Goal: Information Seeking & Learning: Check status

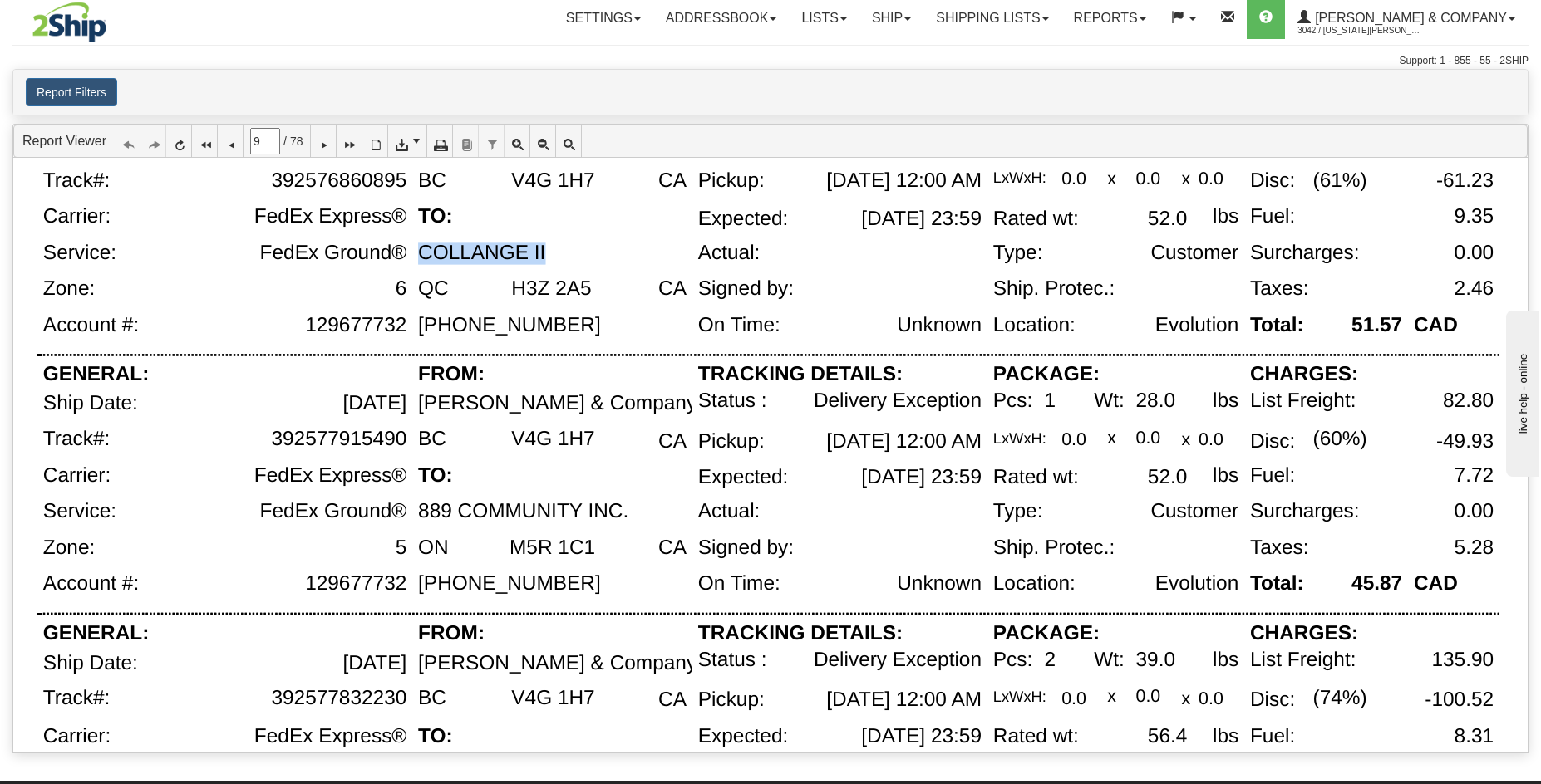
scroll to position [712, 0]
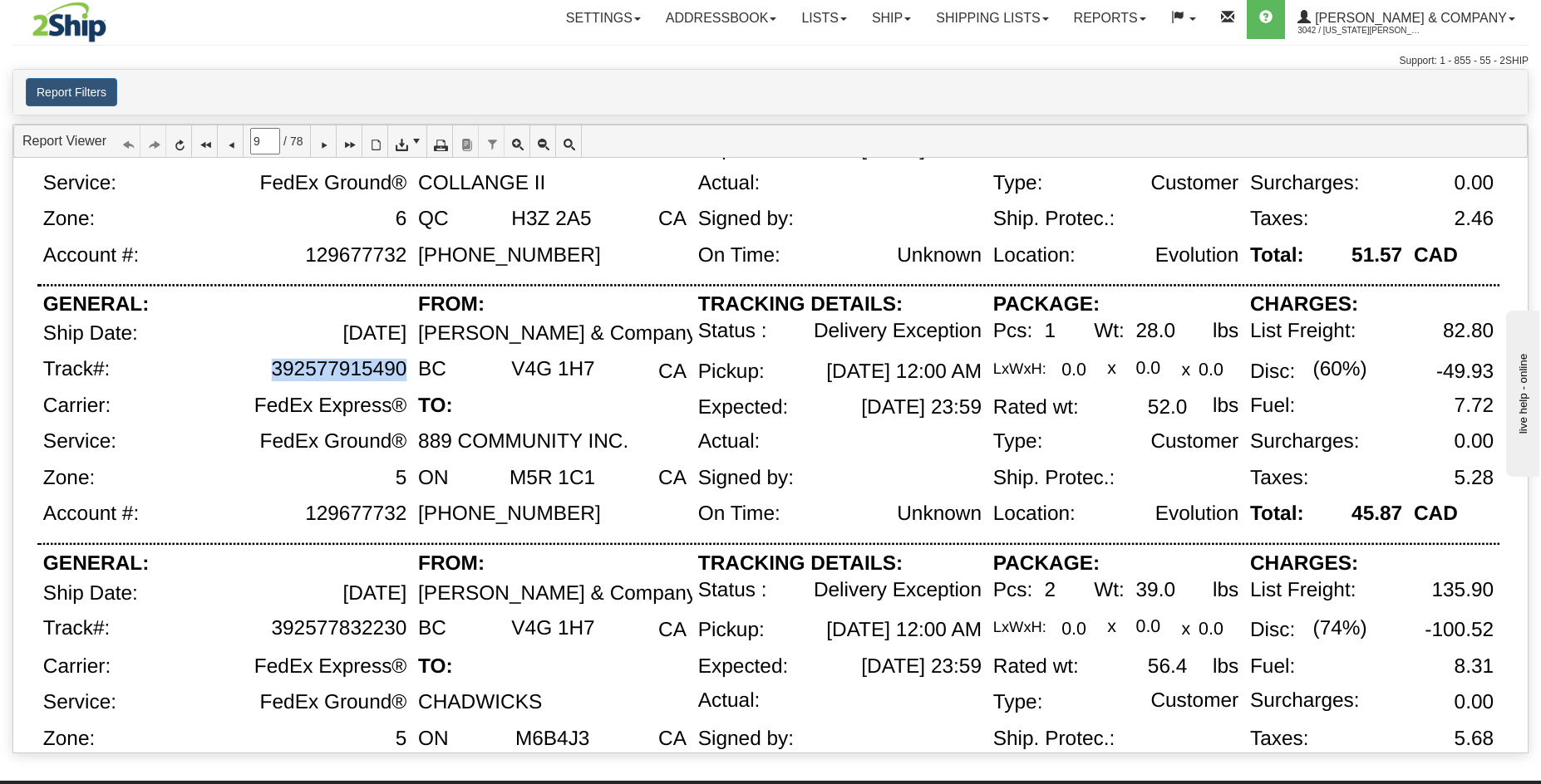
drag, startPoint x: 383, startPoint y: 369, endPoint x: 406, endPoint y: 372, distance: 23.2
click at [406, 372] on div "392577915490" at bounding box center [268, 376] width 289 height 37
copy div "392577915490"
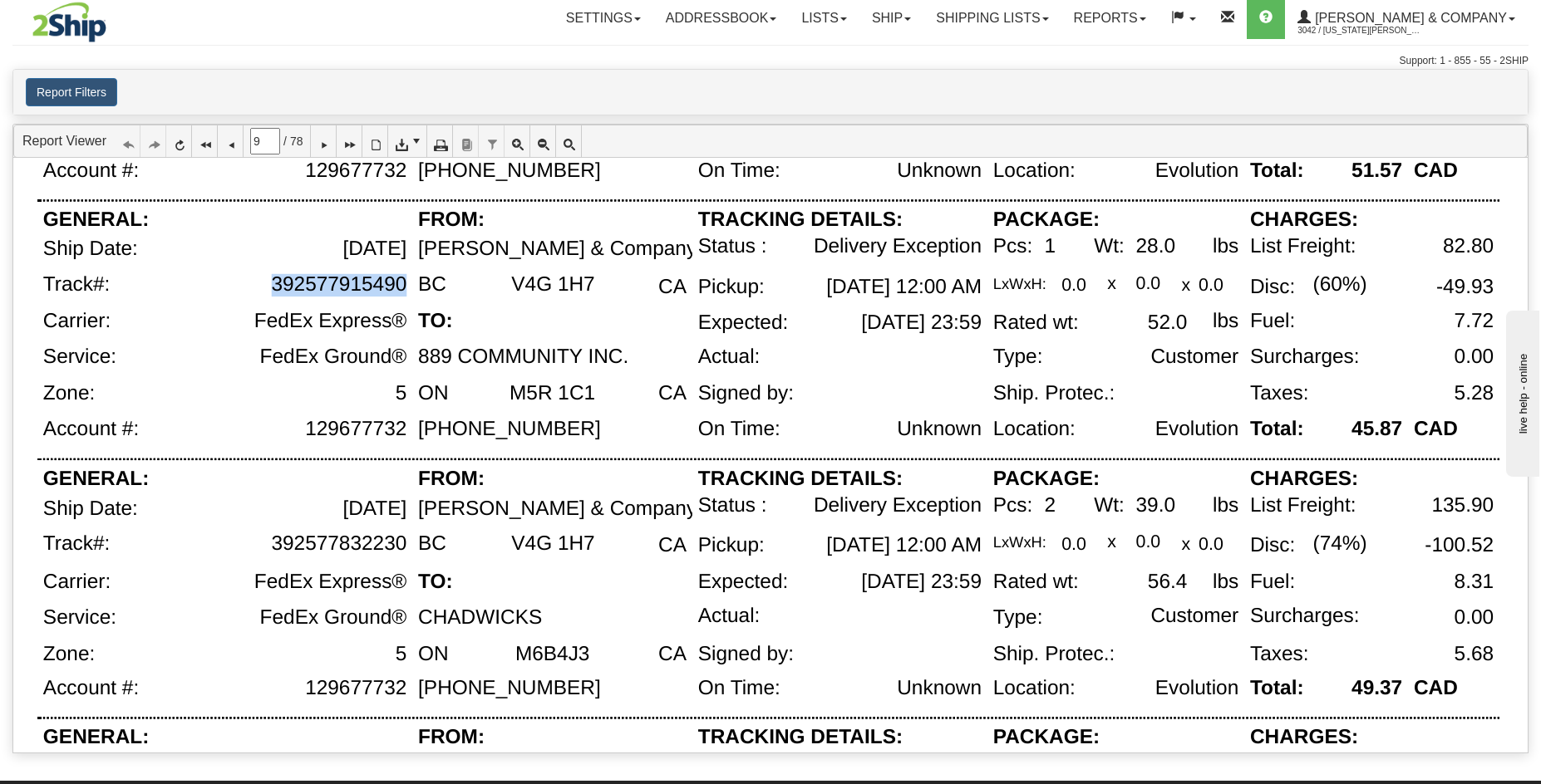
scroll to position [930, 0]
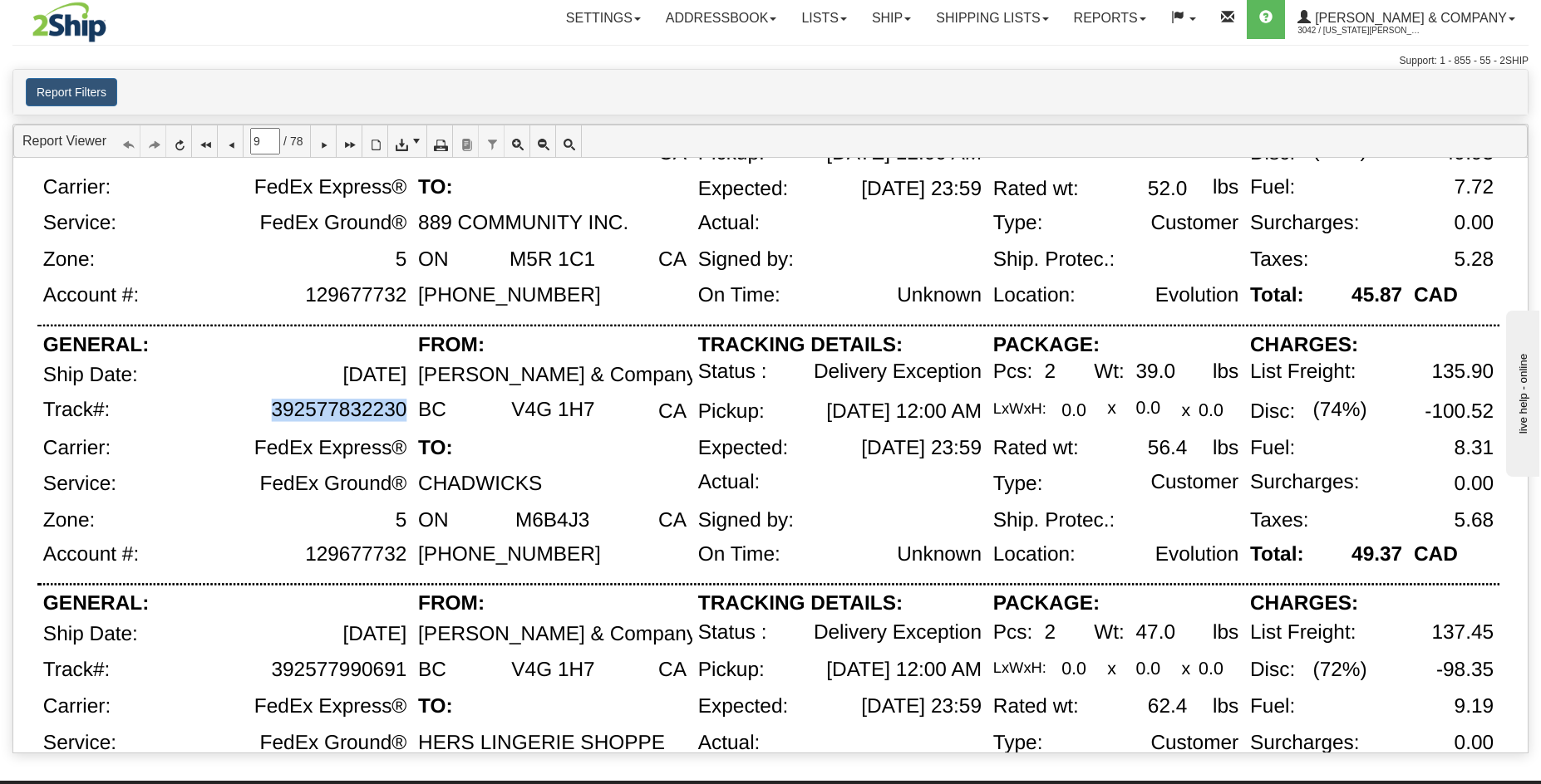
drag, startPoint x: 406, startPoint y: 415, endPoint x: 275, endPoint y: 415, distance: 131.0
click at [275, 415] on div "392577832230" at bounding box center [268, 418] width 289 height 38
copy div "392577832230"
drag, startPoint x: 406, startPoint y: 672, endPoint x: 267, endPoint y: 675, distance: 139.0
click at [266, 675] on div "392577990691" at bounding box center [268, 678] width 289 height 37
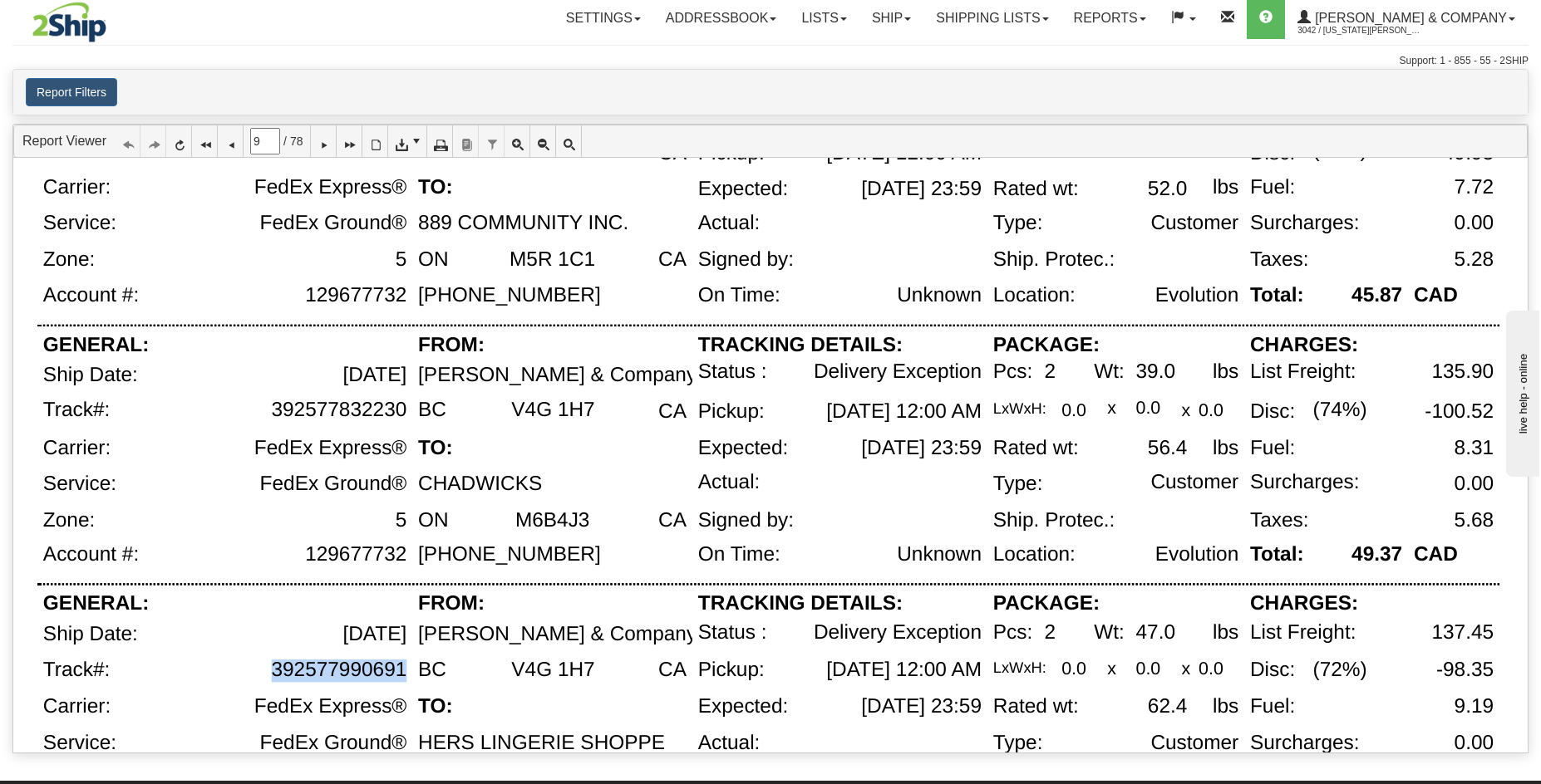
copy div "392577990691"
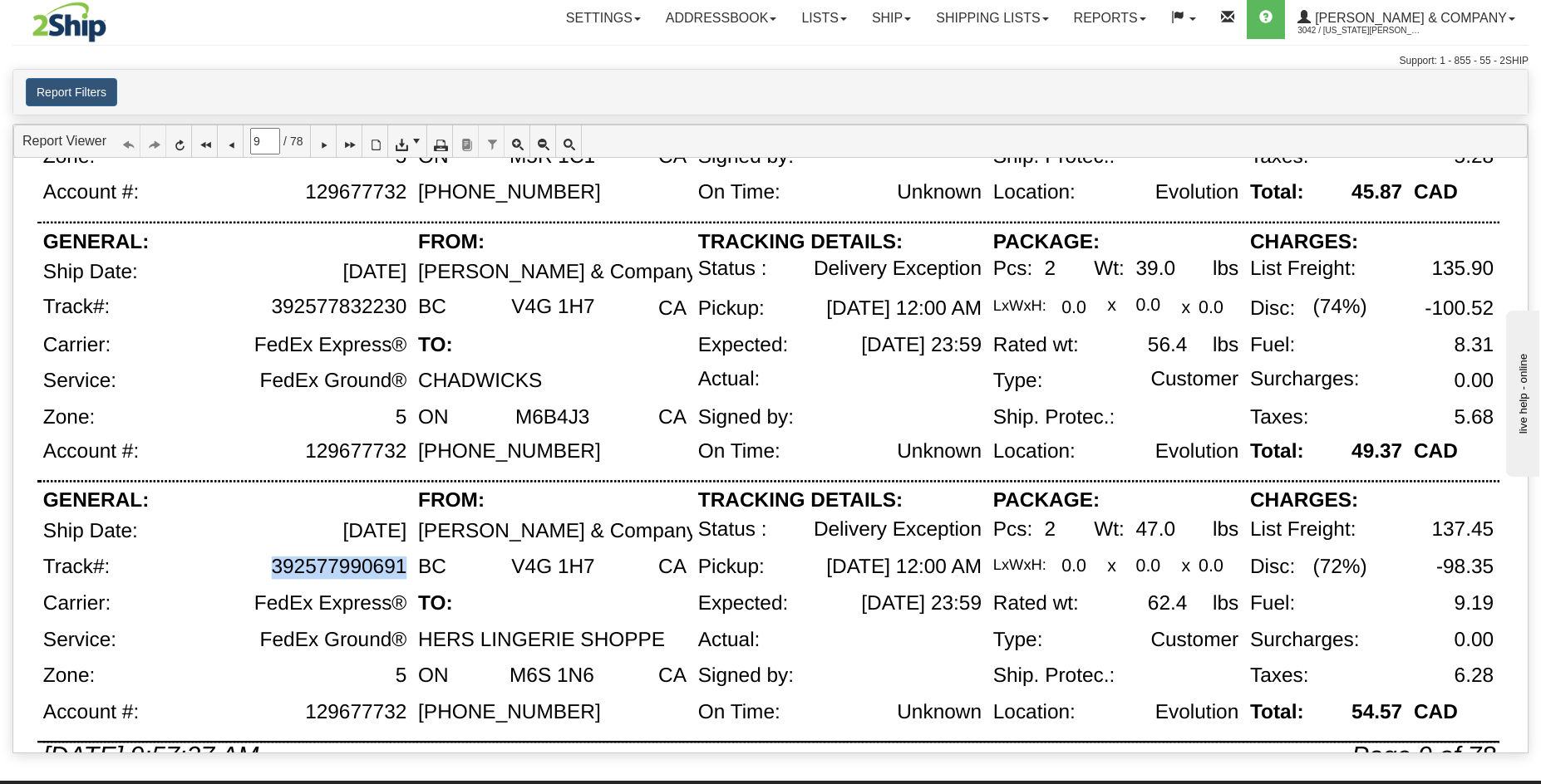
scroll to position [1082, 0]
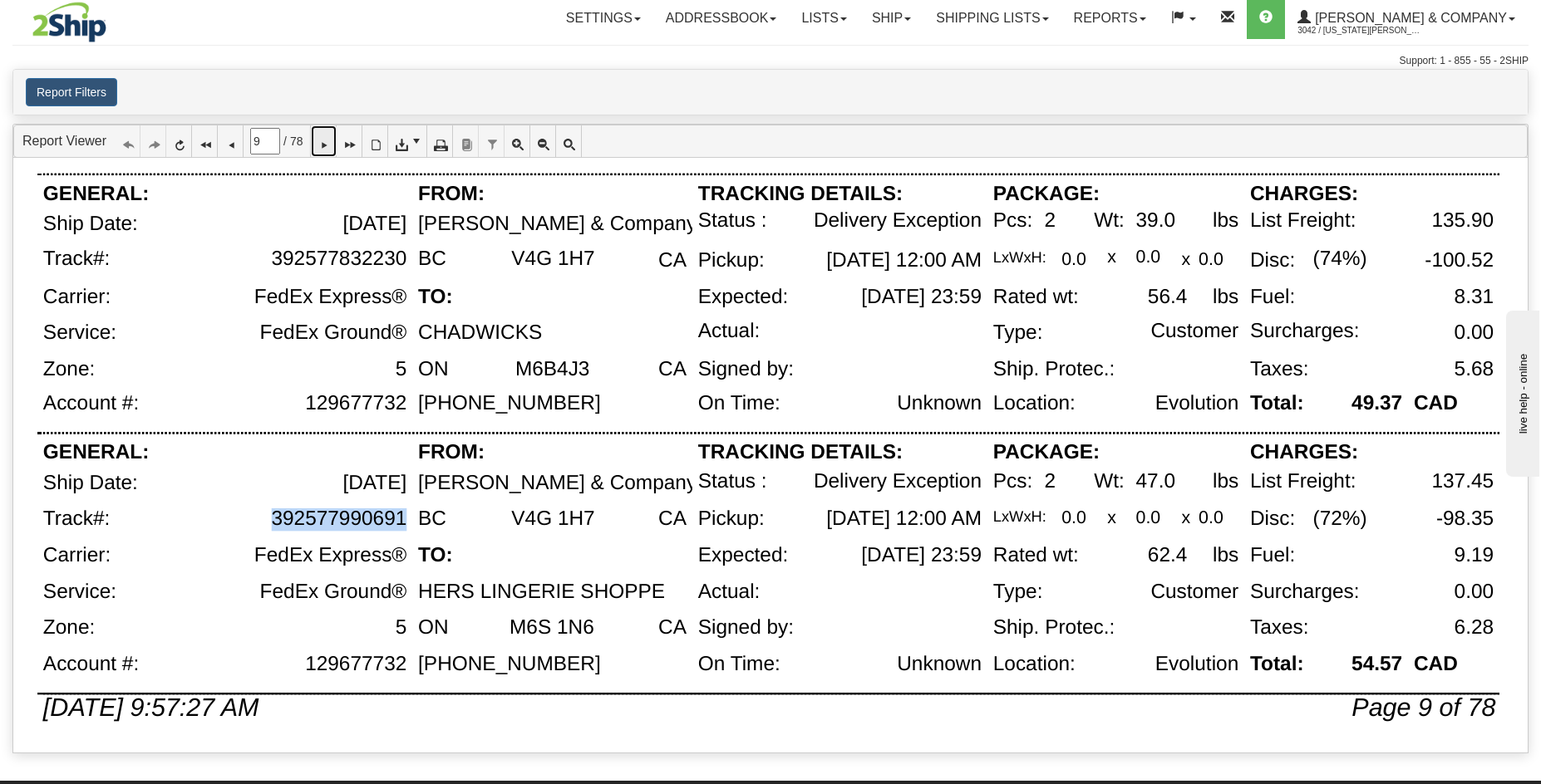
click at [329, 140] on icon at bounding box center [324, 141] width 12 height 12
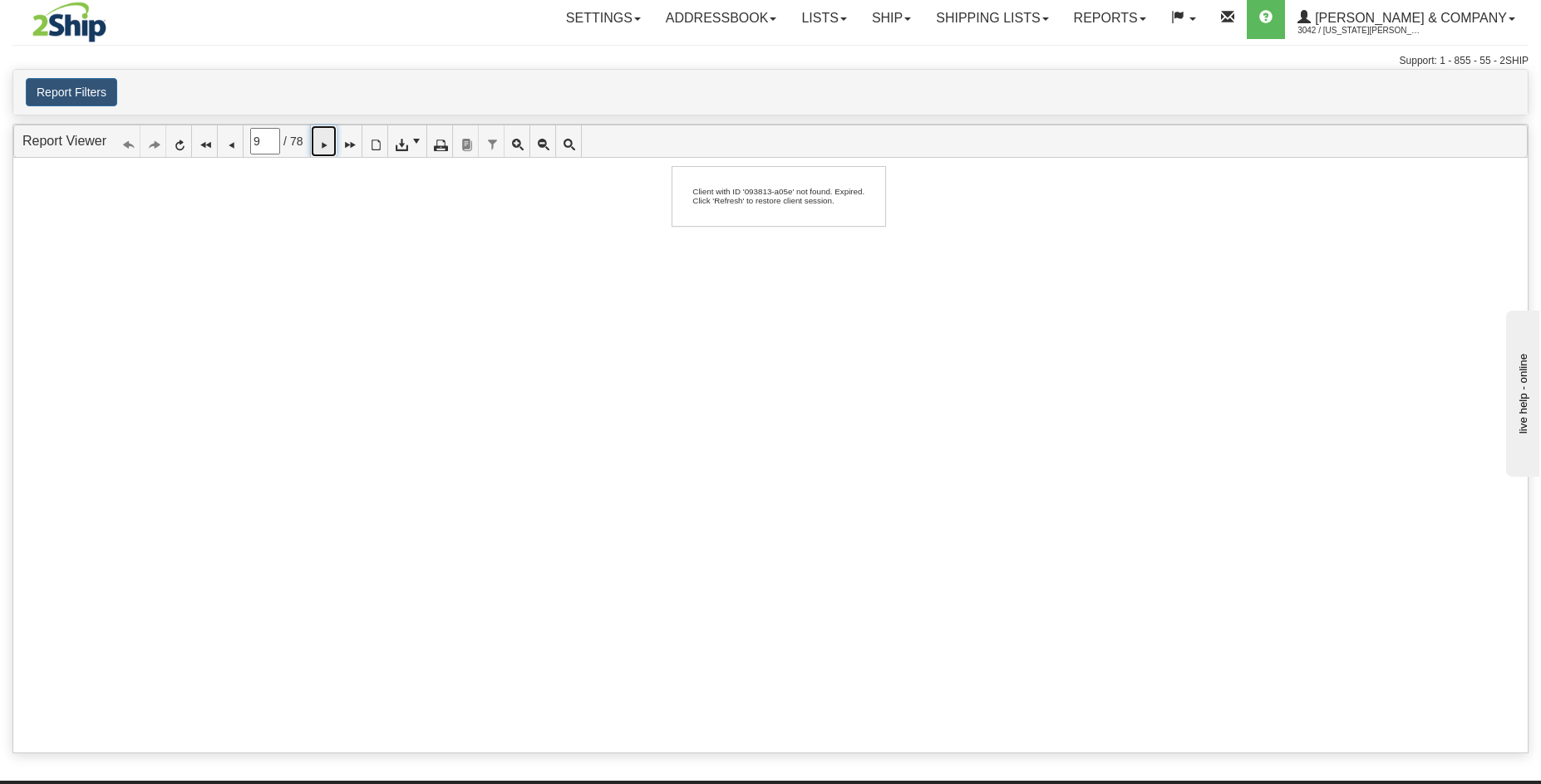
scroll to position [0, 0]
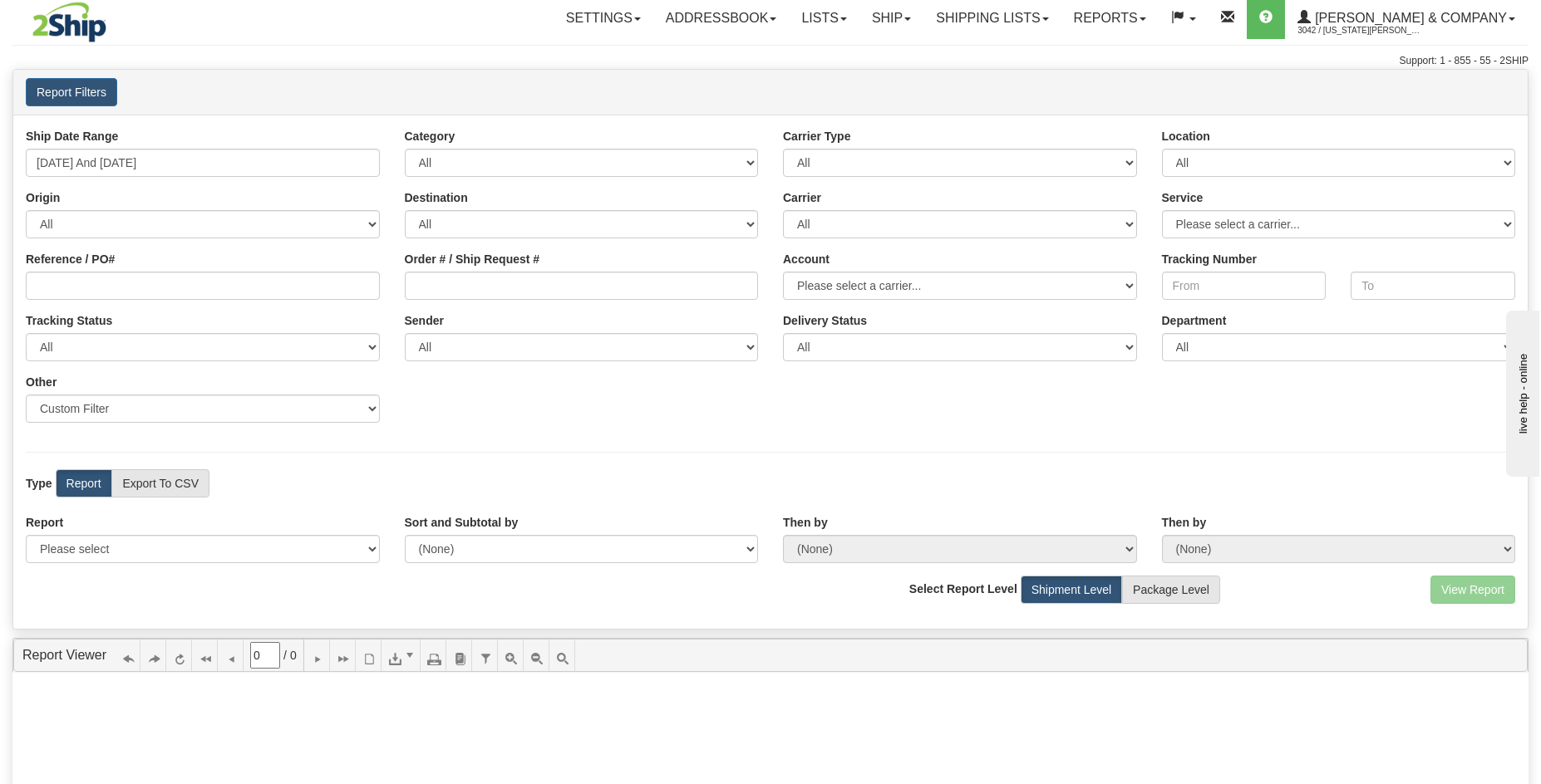
click at [212, 181] on div "Ship Date Range [DATE] And [DATE] Category All Inbound Outbound Carrier Type Al…" at bounding box center [770, 282] width 1514 height 308
click at [215, 162] on input "[DATE] And [DATE]" at bounding box center [202, 163] width 354 height 28
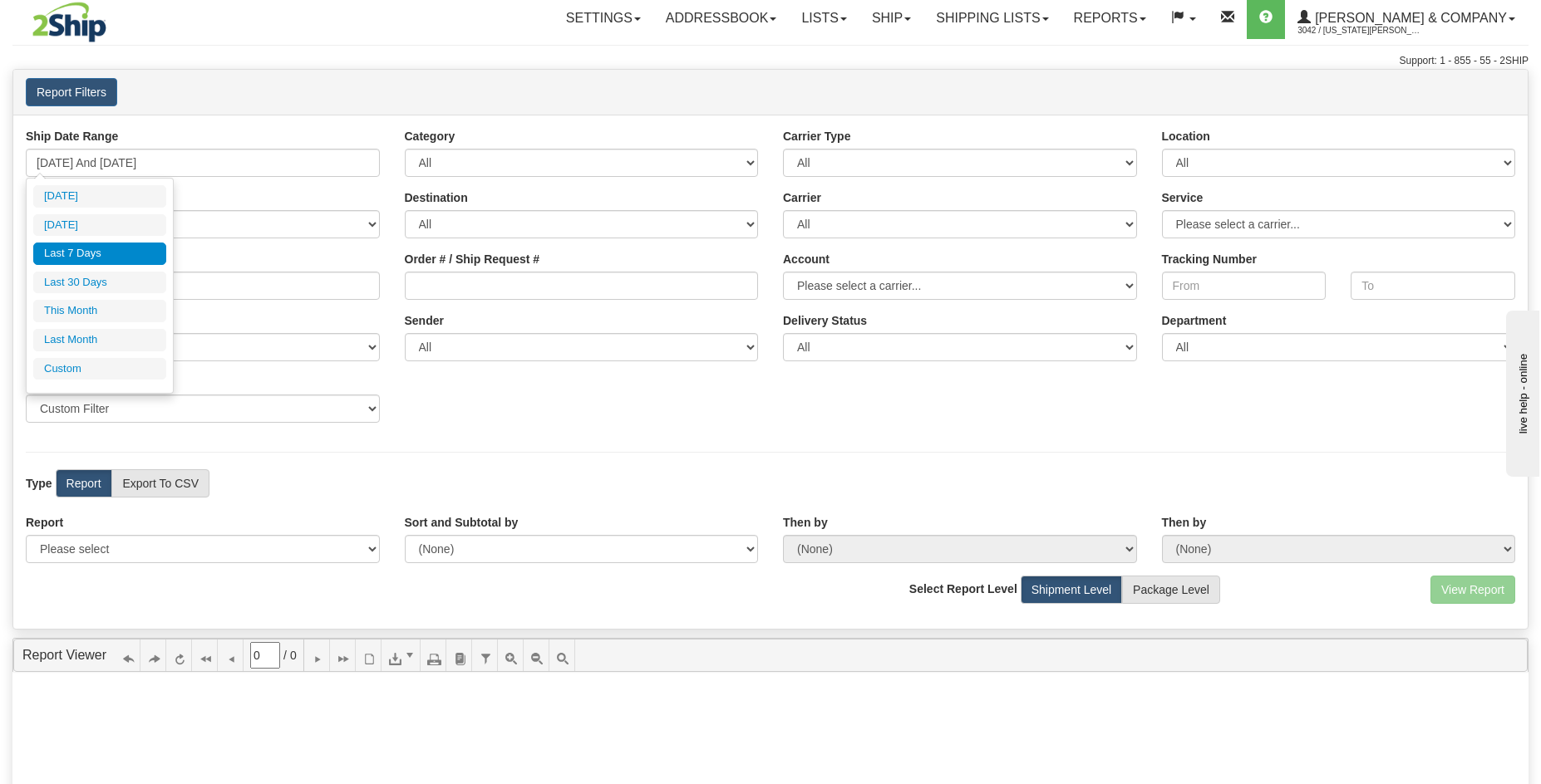
click at [126, 293] on ul "[DATE] [DATE] Last 7 Days Last 30 Days This Month Last Month Custom" at bounding box center [100, 283] width 133 height 195
click at [126, 279] on li "Last 30 Days" at bounding box center [100, 283] width 133 height 23
type input "[DATE] And [DATE]"
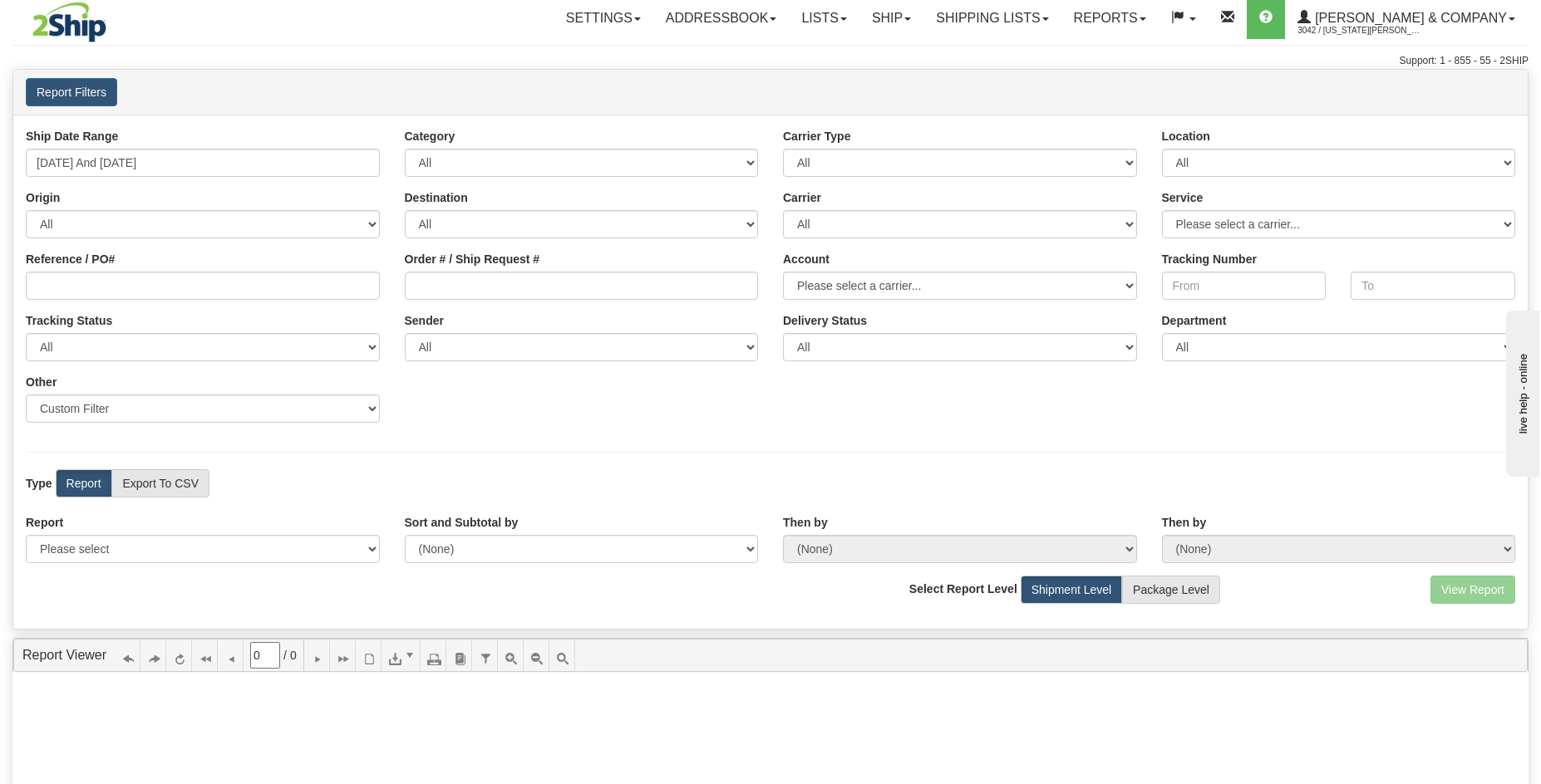
click at [227, 565] on div "Report Please select 1 Line Shipment Report Address Detail Basic Shipment Overv…" at bounding box center [770, 545] width 1514 height 62
click at [227, 555] on select "Please select 1 Line Shipment Report Address Detail Basic Shipment Overview Can…" at bounding box center [202, 549] width 354 height 28
select select "Users\Tracking Detail.trdx"
click at [26, 535] on select "Please select 1 Line Shipment Report Address Detail Basic Shipment Overview Can…" at bounding box center [202, 549] width 354 height 28
click at [1452, 596] on button "View Report" at bounding box center [1472, 590] width 84 height 28
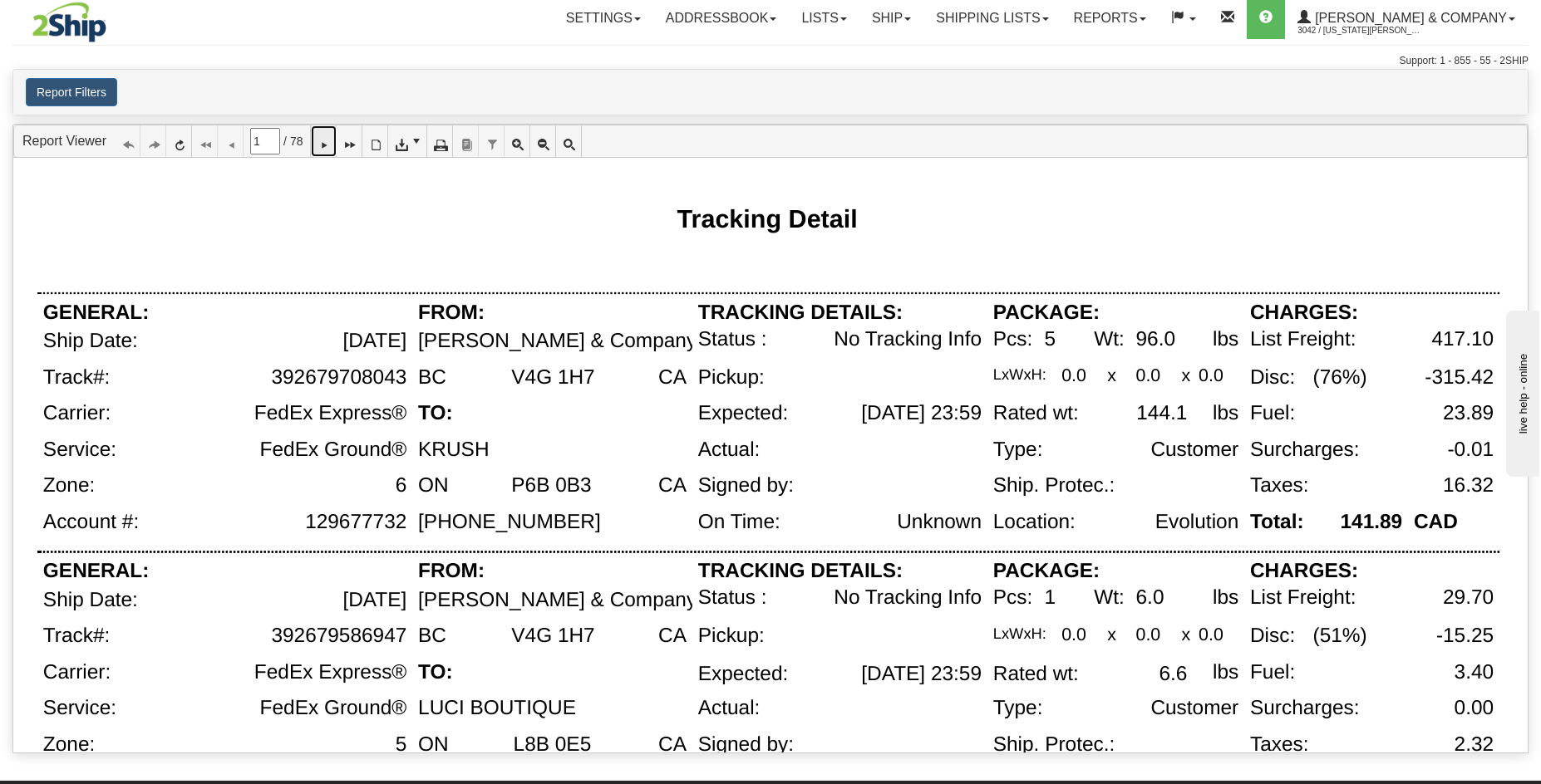
click at [329, 147] on icon at bounding box center [324, 141] width 12 height 12
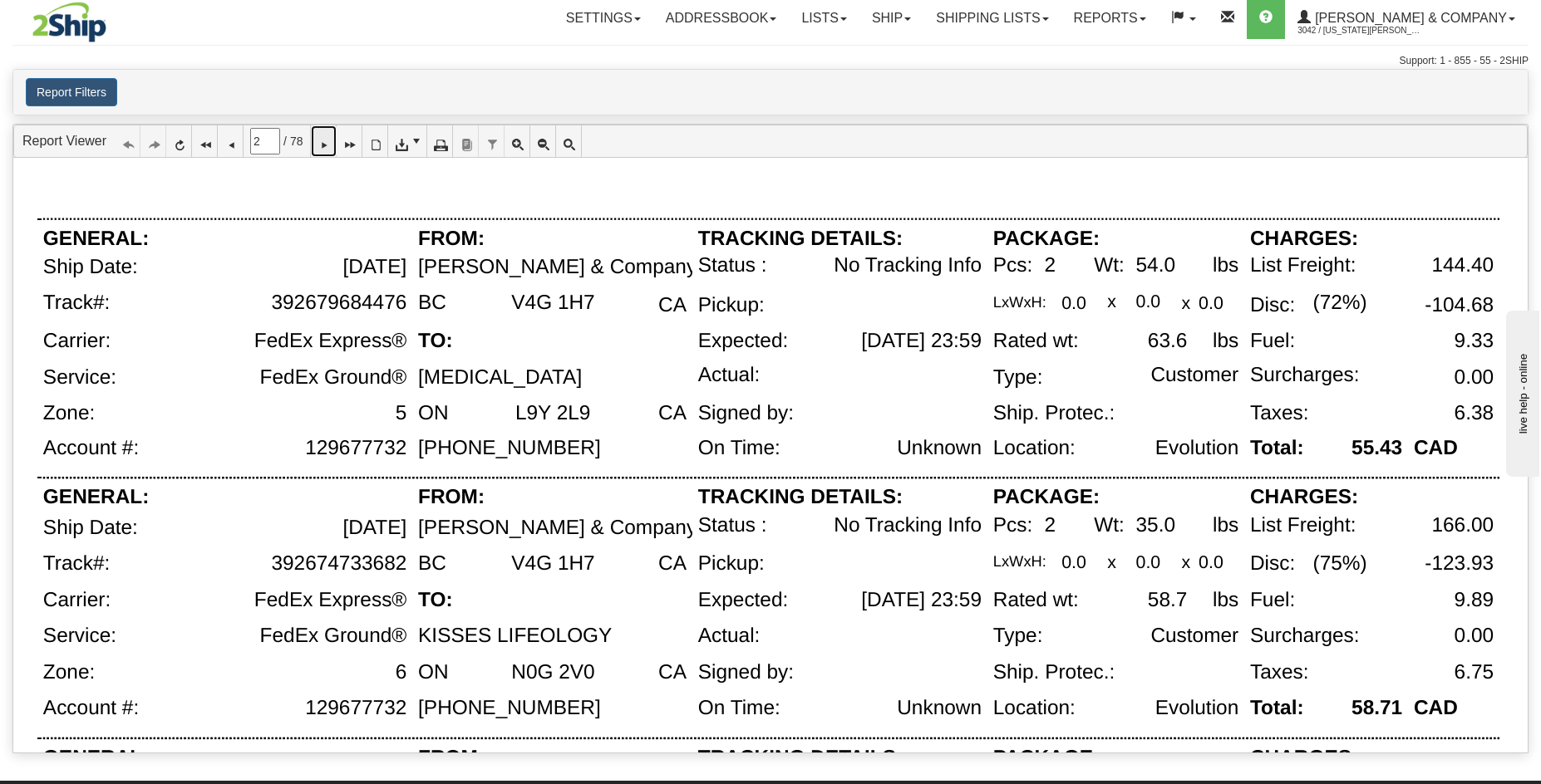
click at [329, 147] on icon at bounding box center [324, 141] width 12 height 12
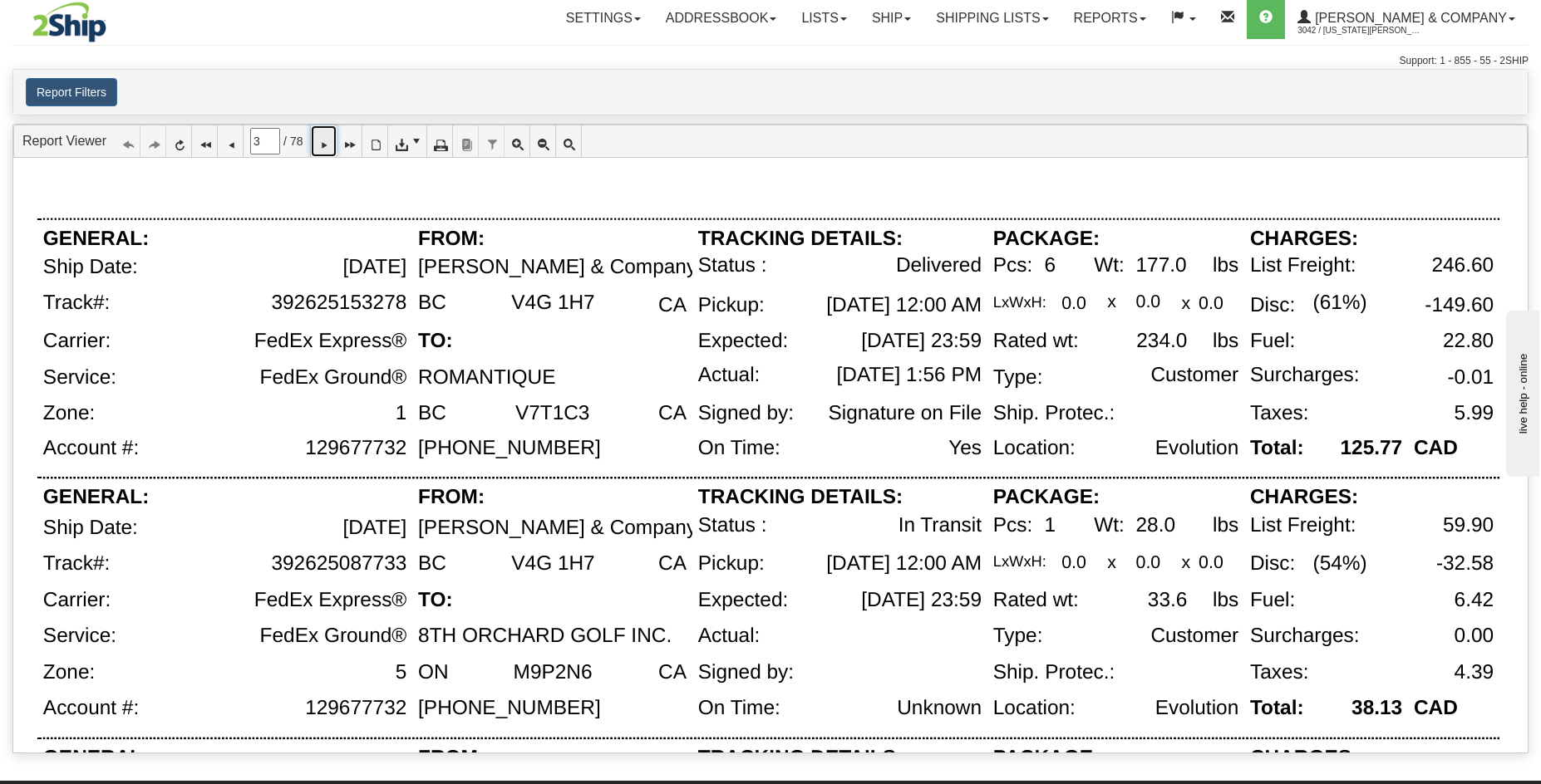
click at [329, 147] on icon at bounding box center [324, 141] width 12 height 12
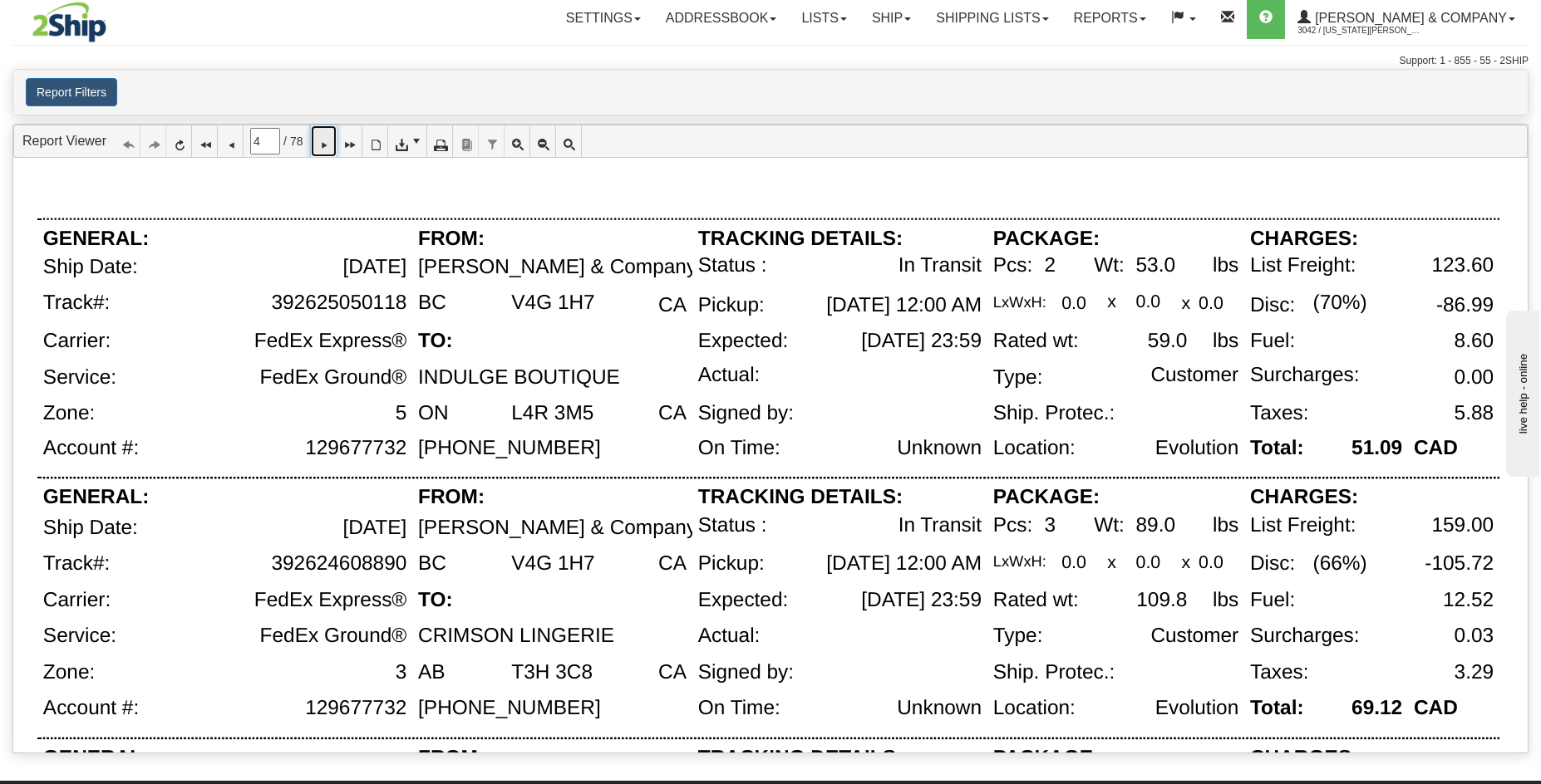
click at [329, 147] on icon at bounding box center [324, 141] width 12 height 12
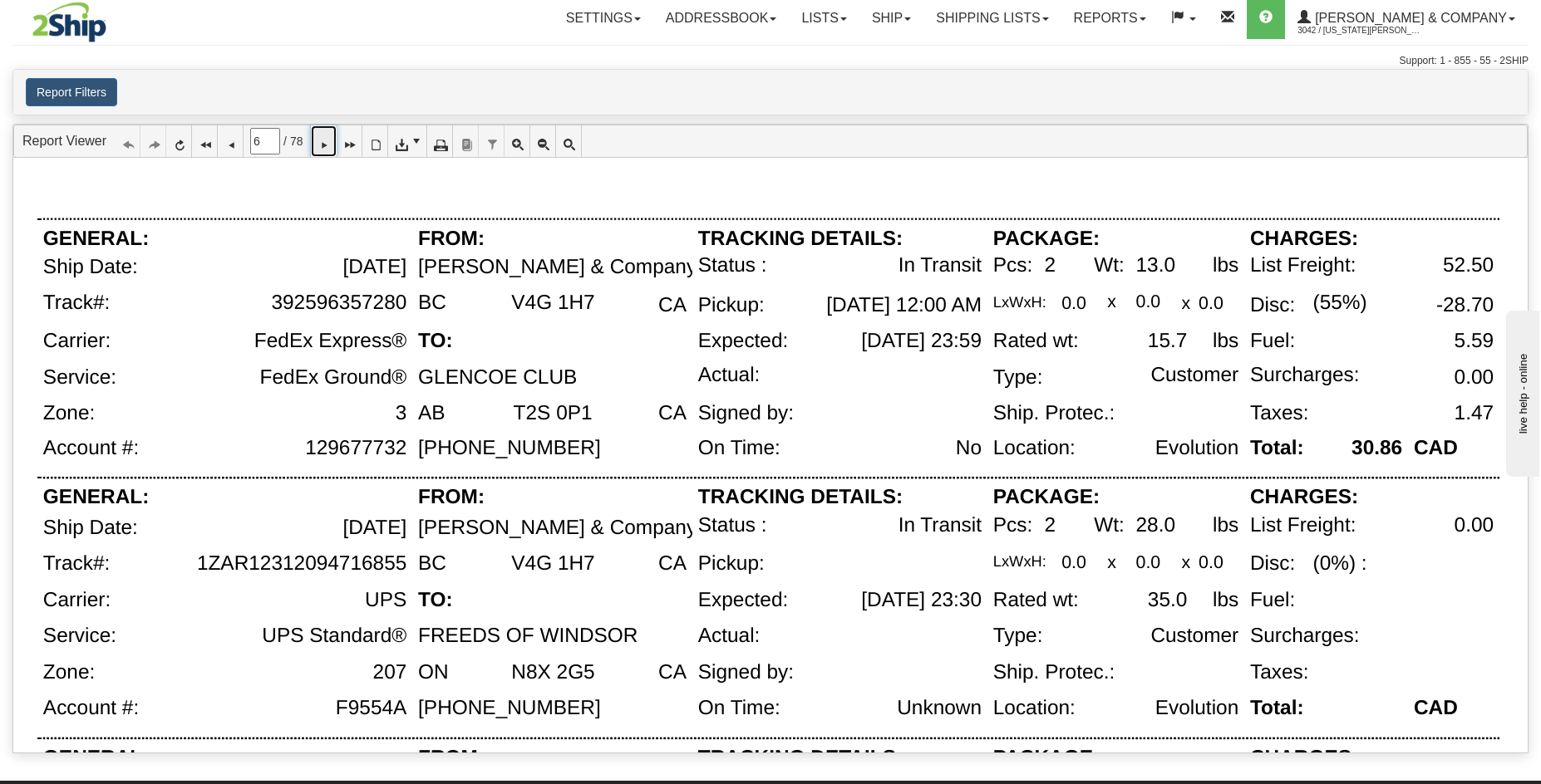
click at [329, 147] on icon at bounding box center [324, 141] width 12 height 12
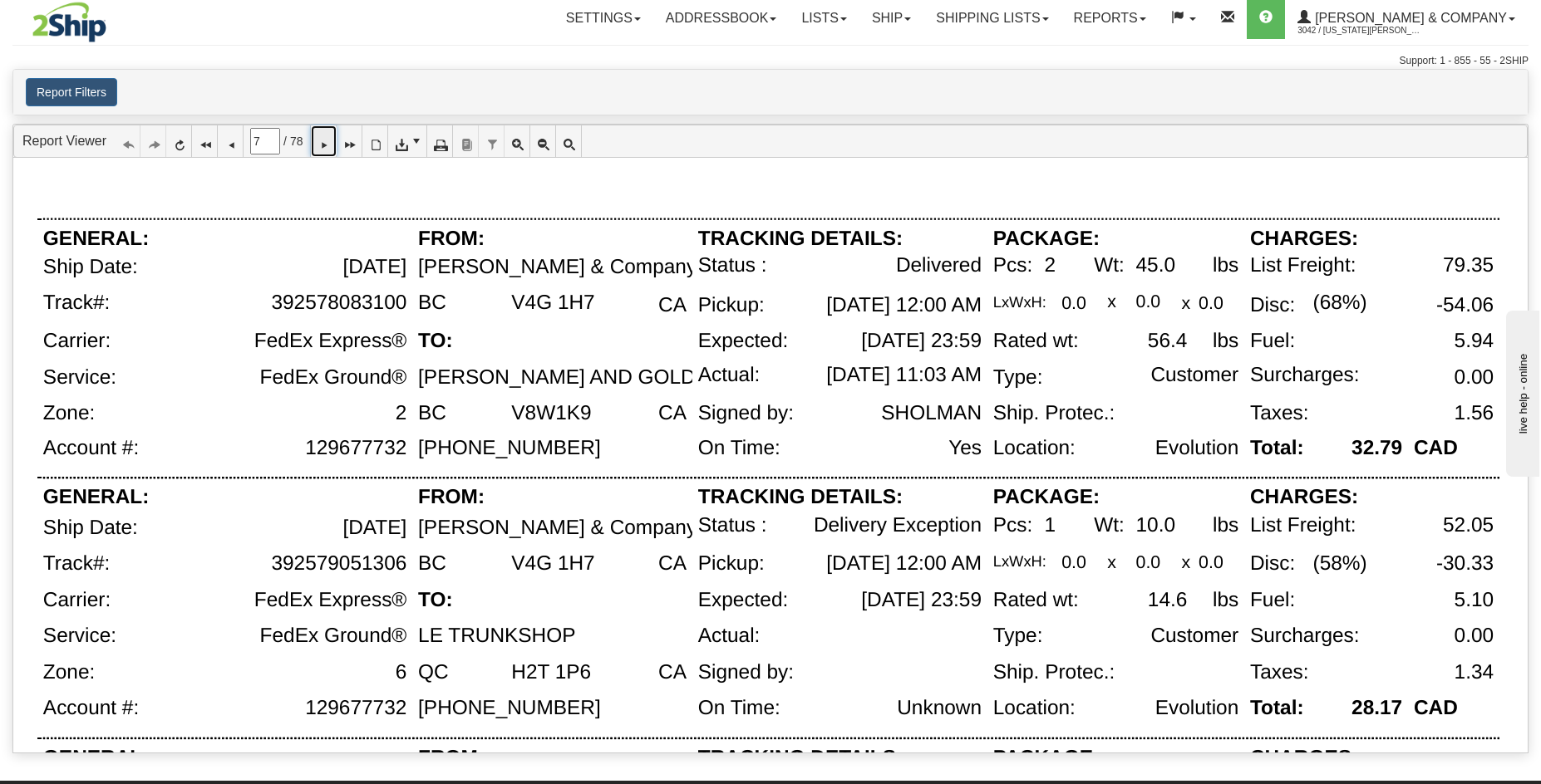
click at [329, 147] on icon at bounding box center [324, 141] width 12 height 12
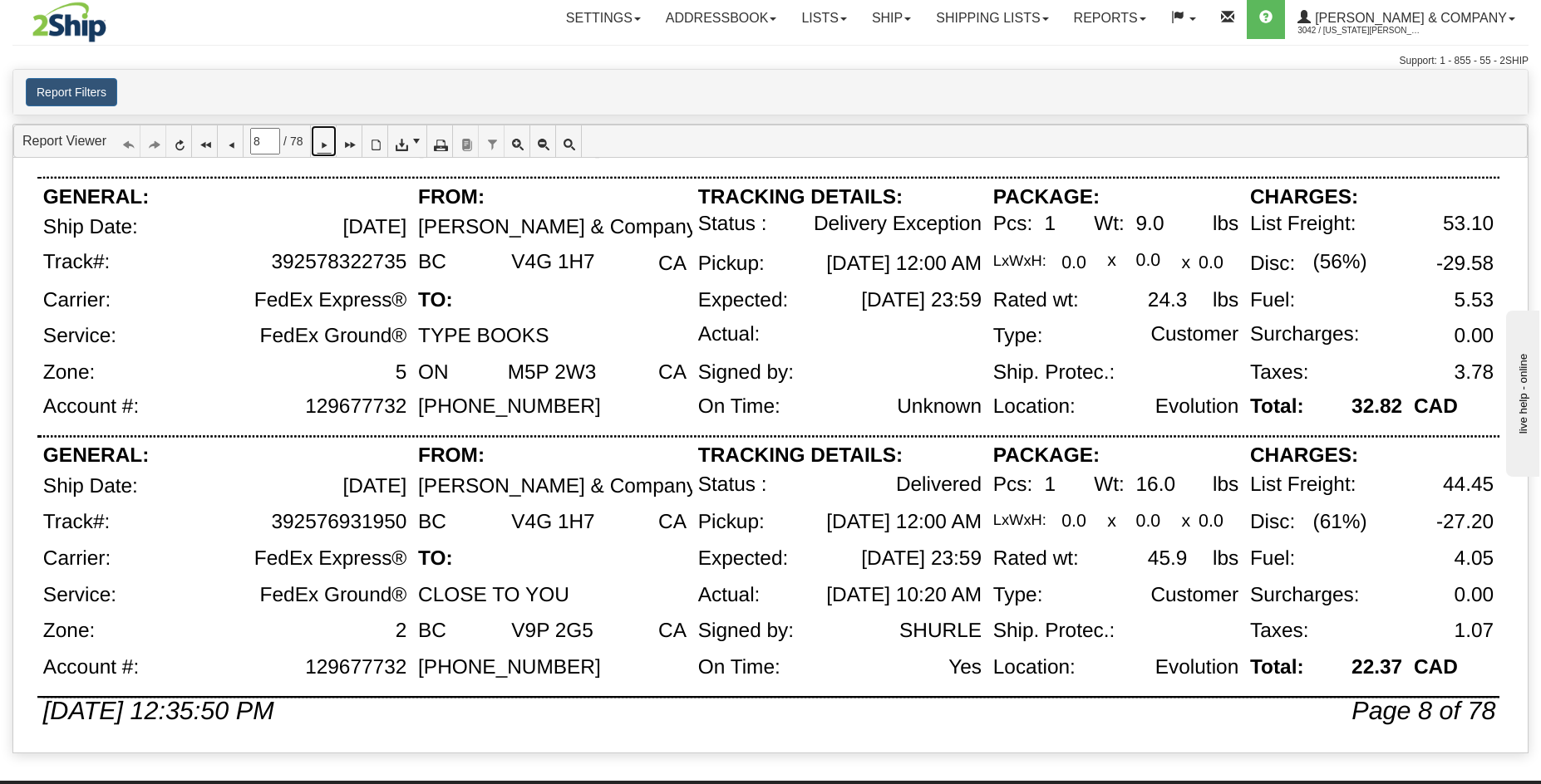
scroll to position [1075, 0]
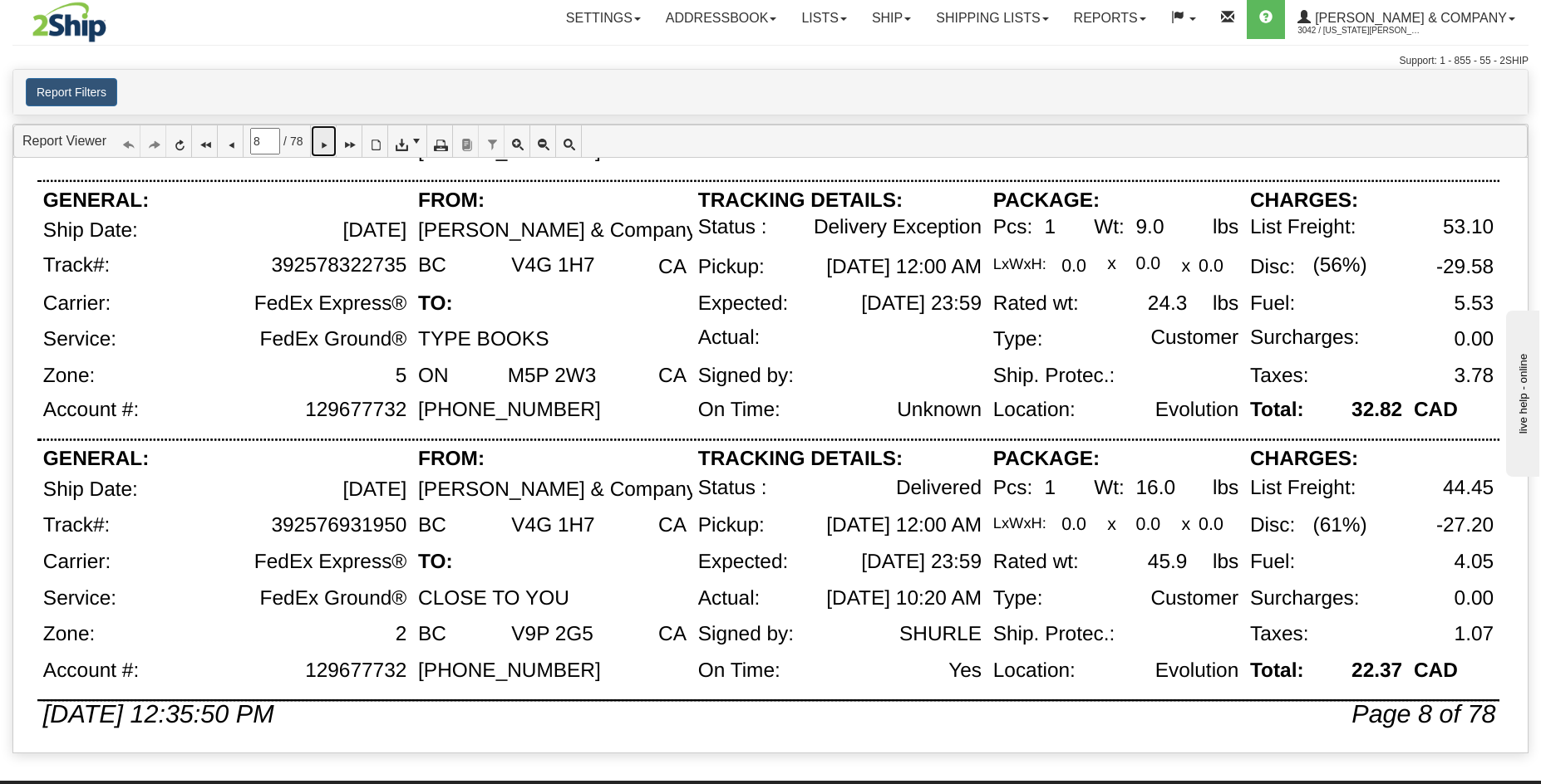
click at [333, 153] on link at bounding box center [324, 141] width 26 height 32
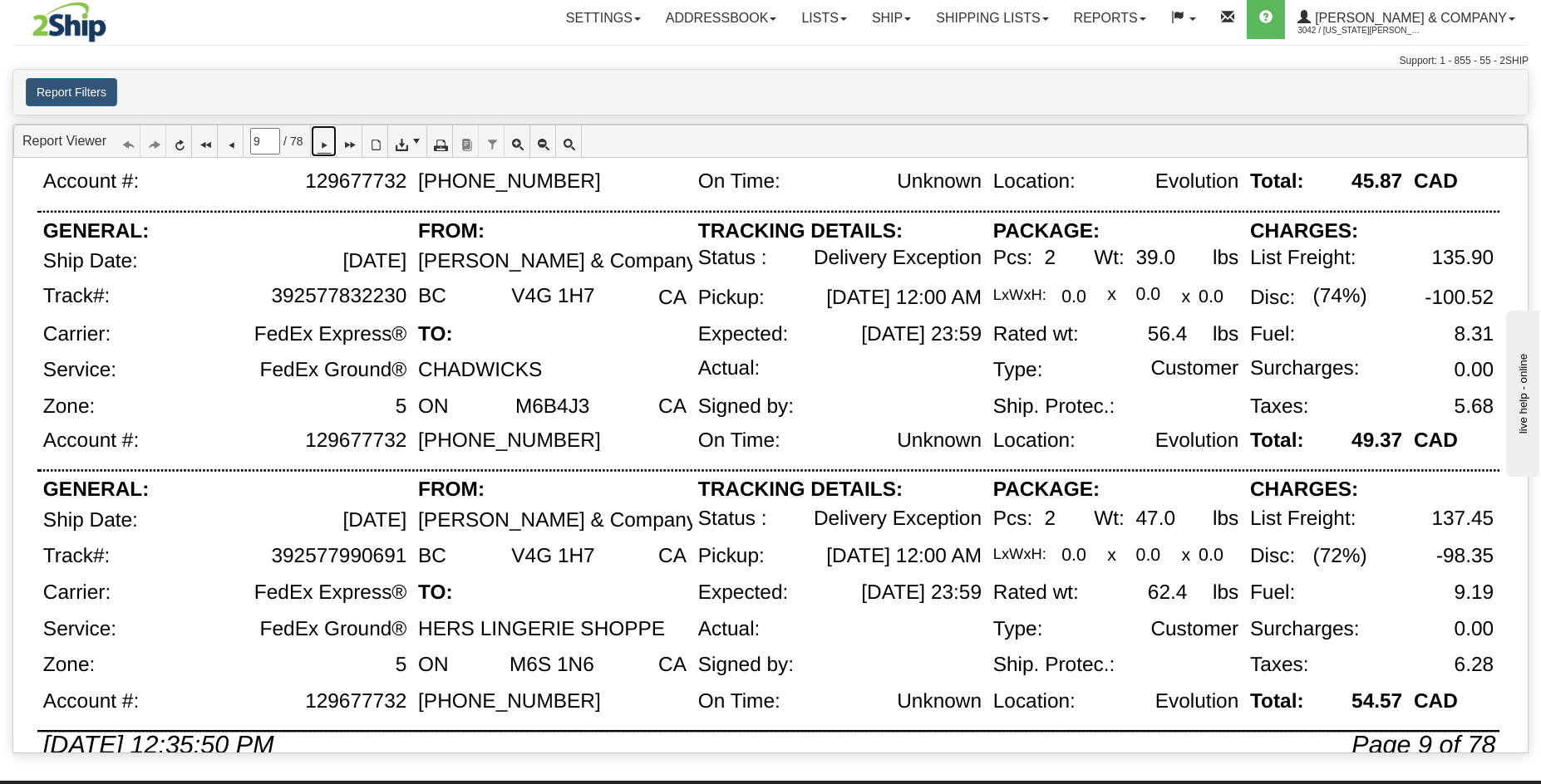
scroll to position [1051, 0]
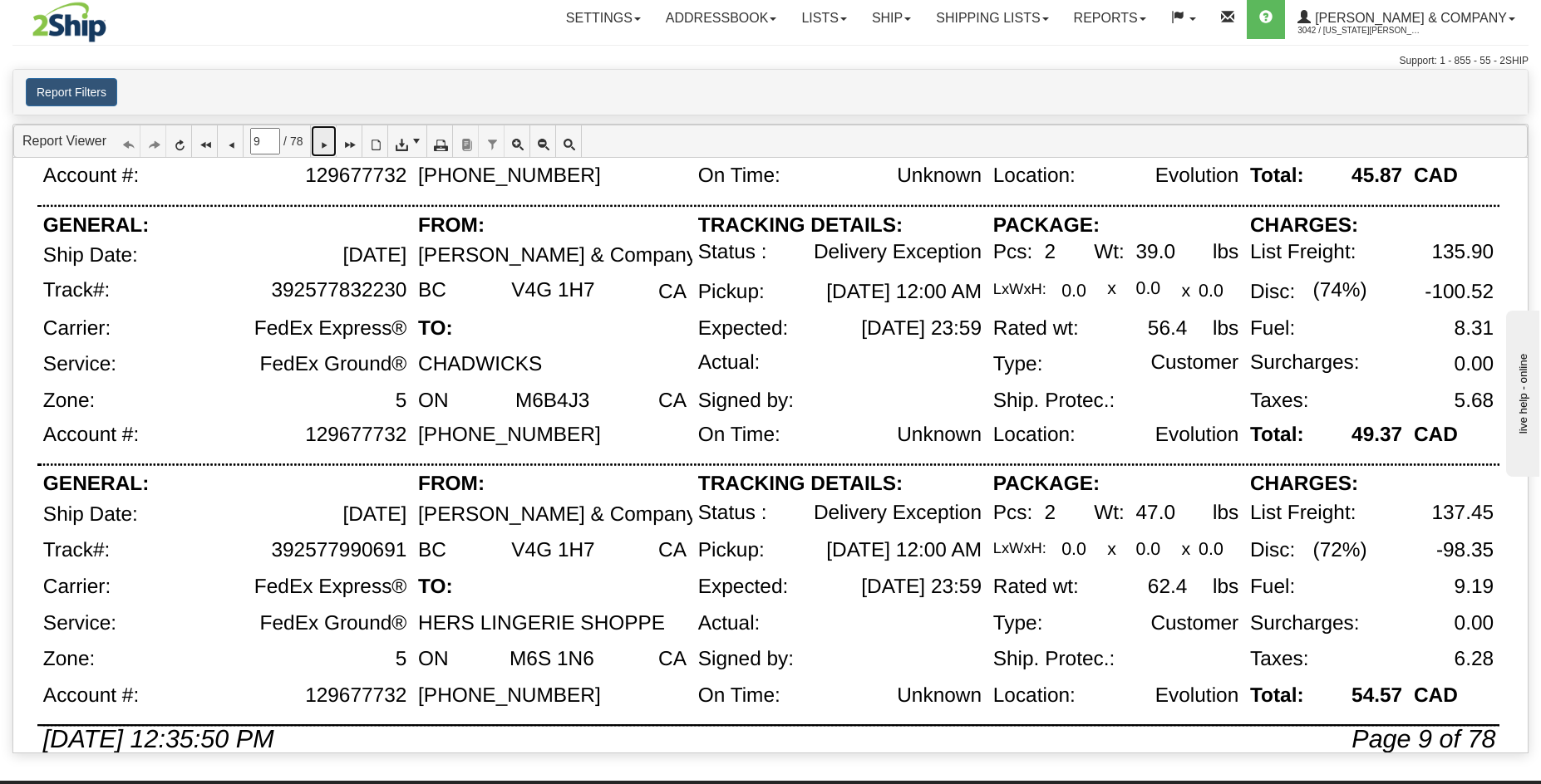
click at [329, 147] on icon at bounding box center [324, 141] width 12 height 12
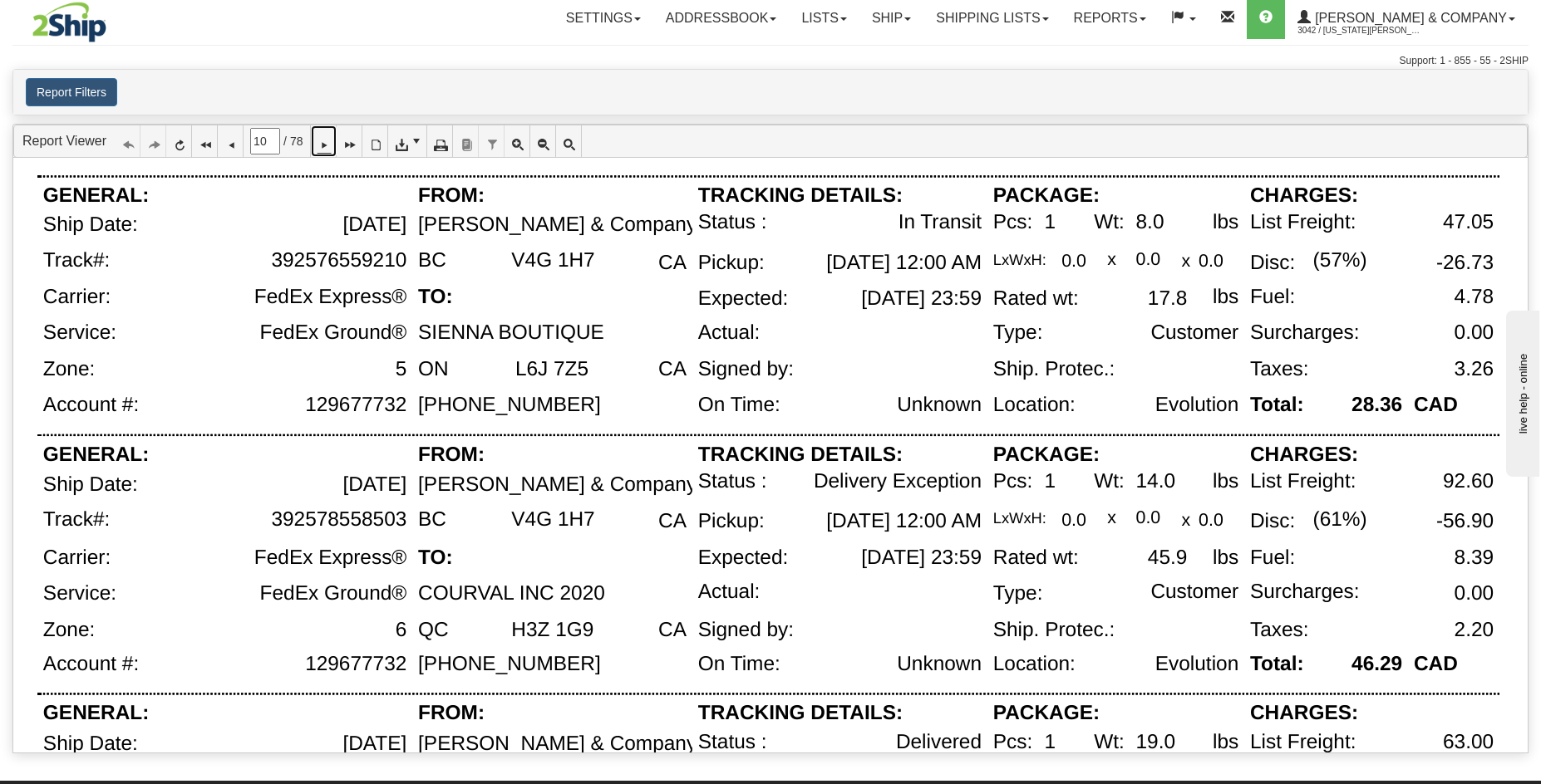
scroll to position [822, 0]
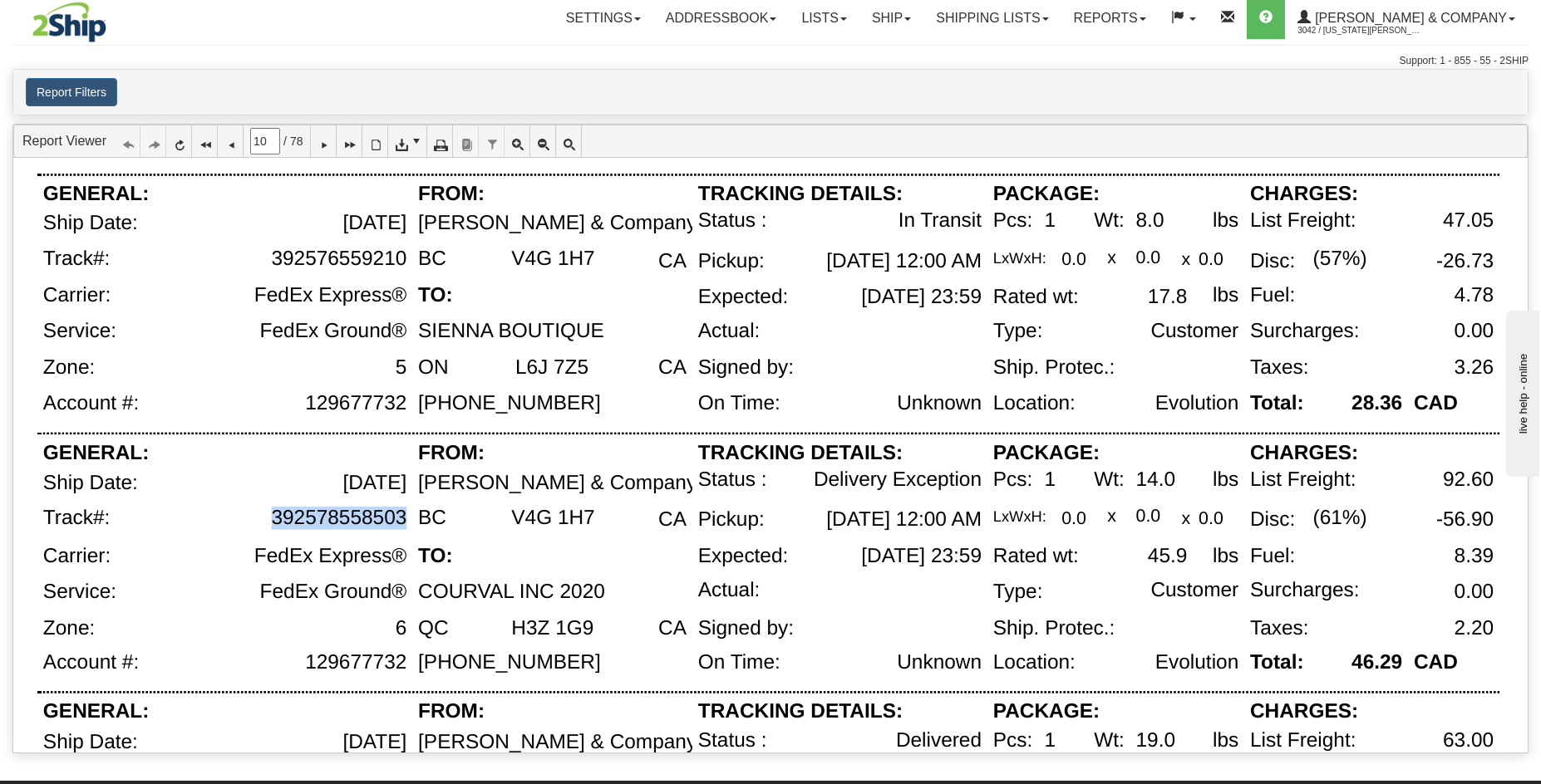
drag, startPoint x: 403, startPoint y: 519, endPoint x: 269, endPoint y: 517, distance: 134.0
click at [269, 517] on div "392578558503" at bounding box center [268, 526] width 289 height 38
copy div "392578558503"
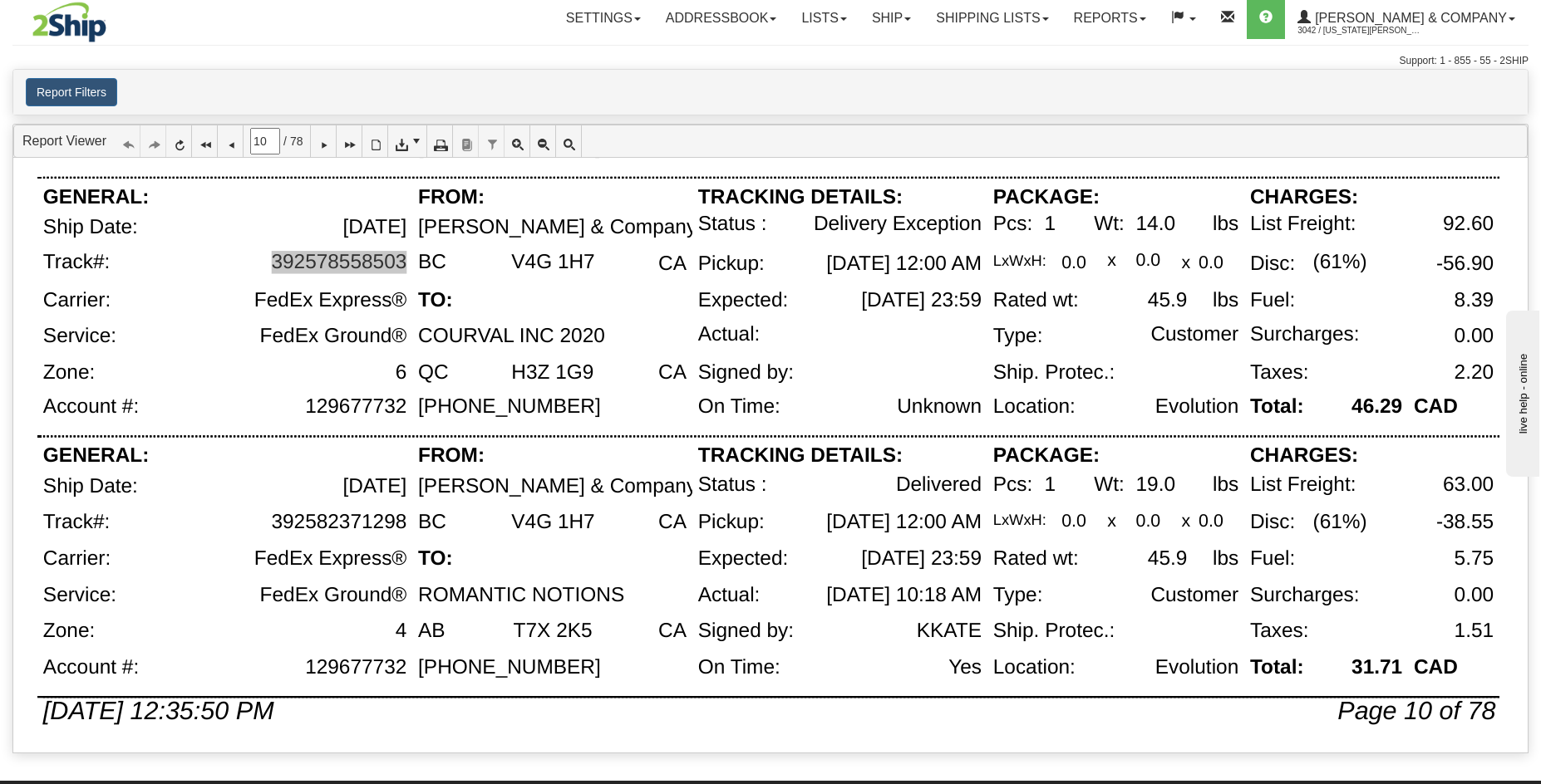
scroll to position [1082, 0]
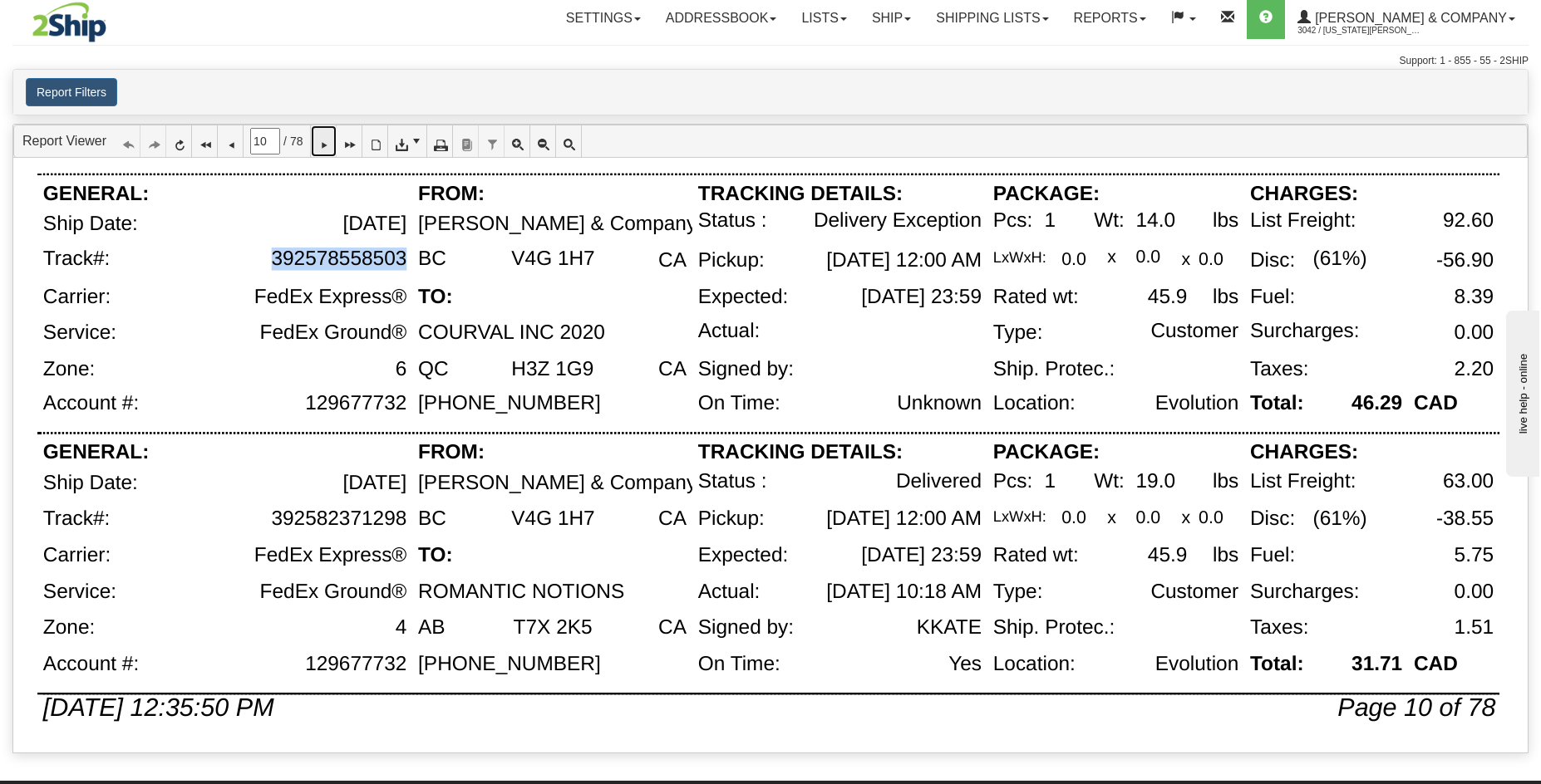
click at [329, 144] on icon at bounding box center [324, 141] width 12 height 12
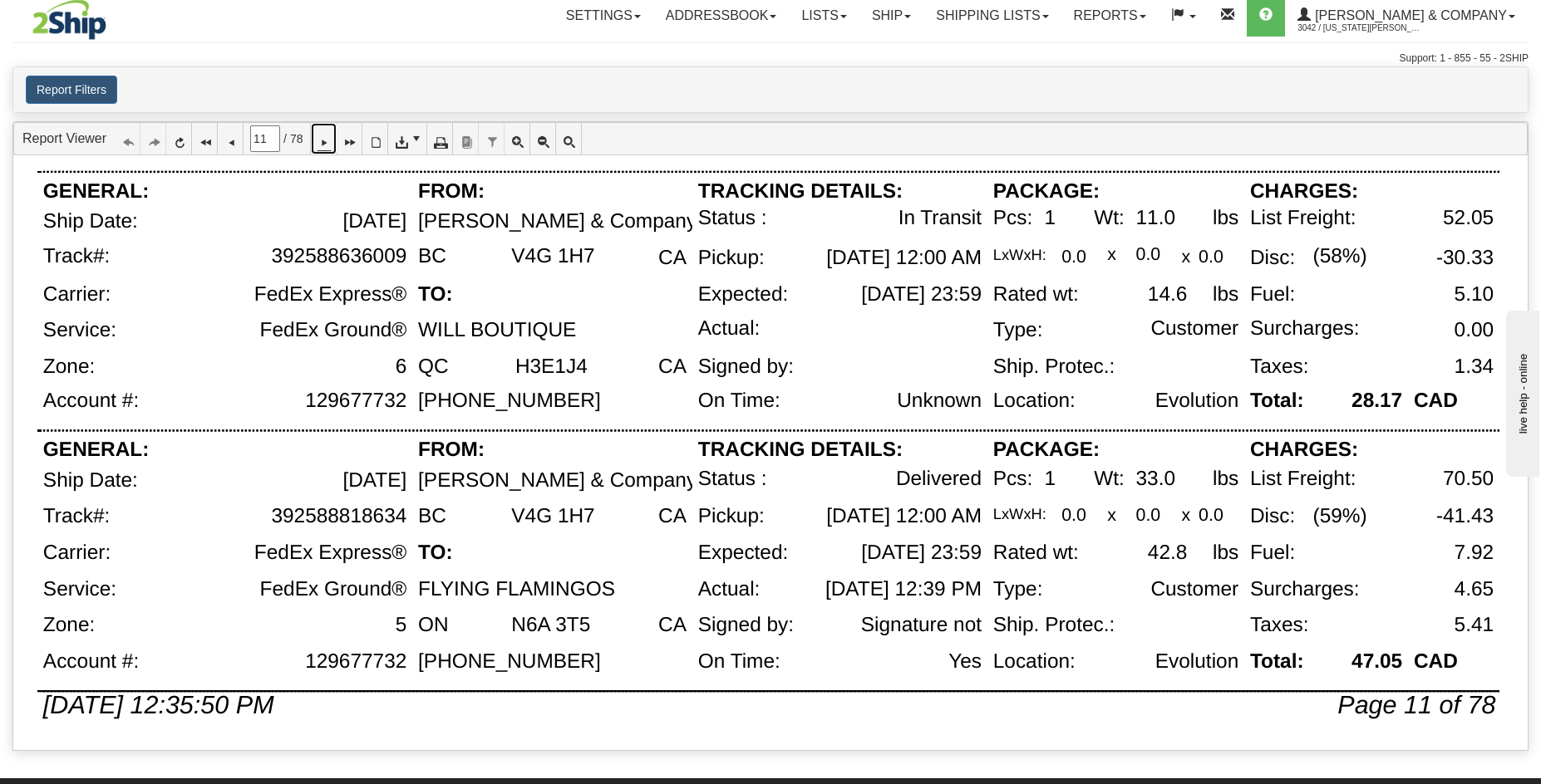
scroll to position [7, 0]
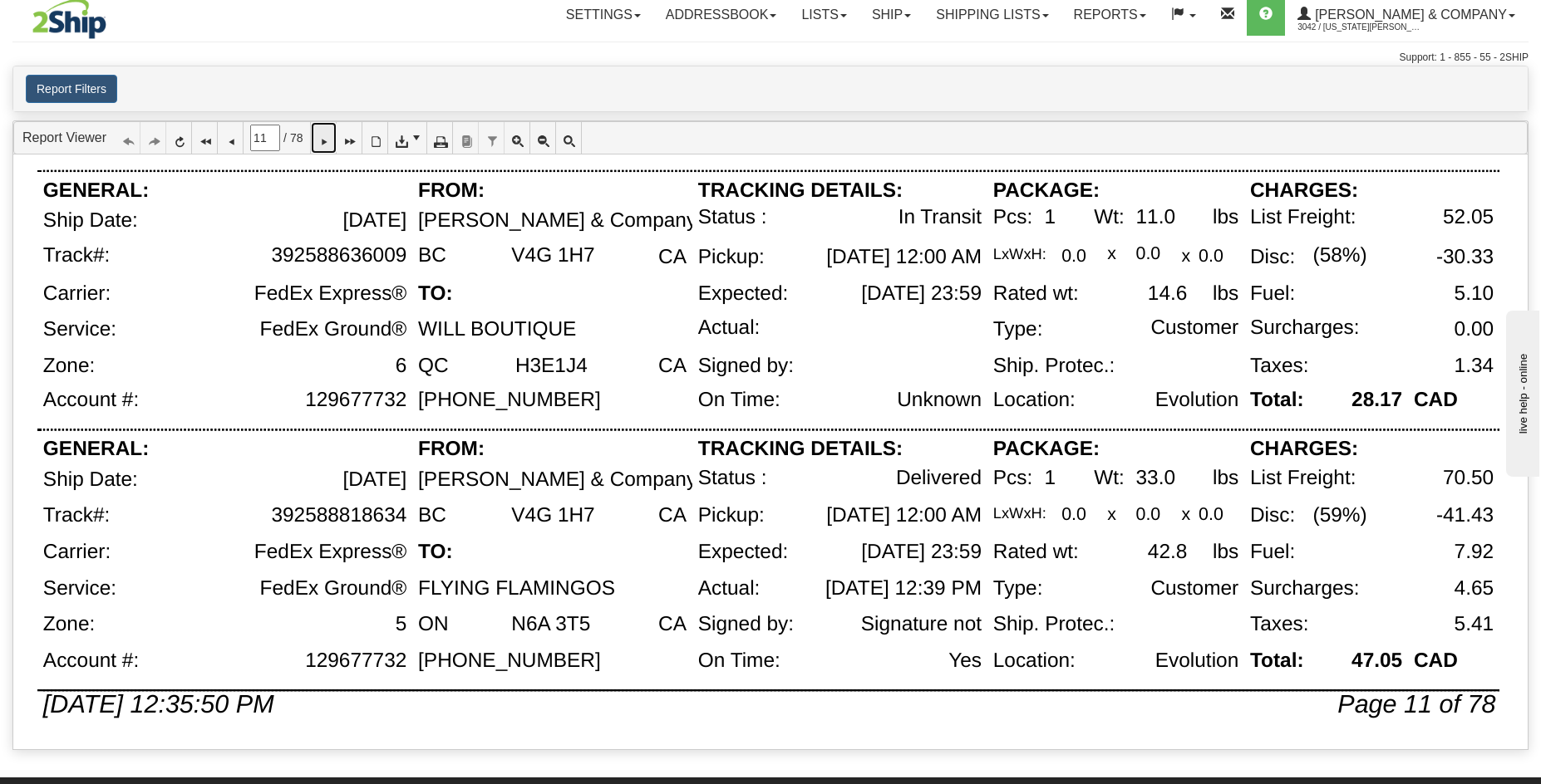
click at [329, 137] on icon at bounding box center [324, 138] width 12 height 12
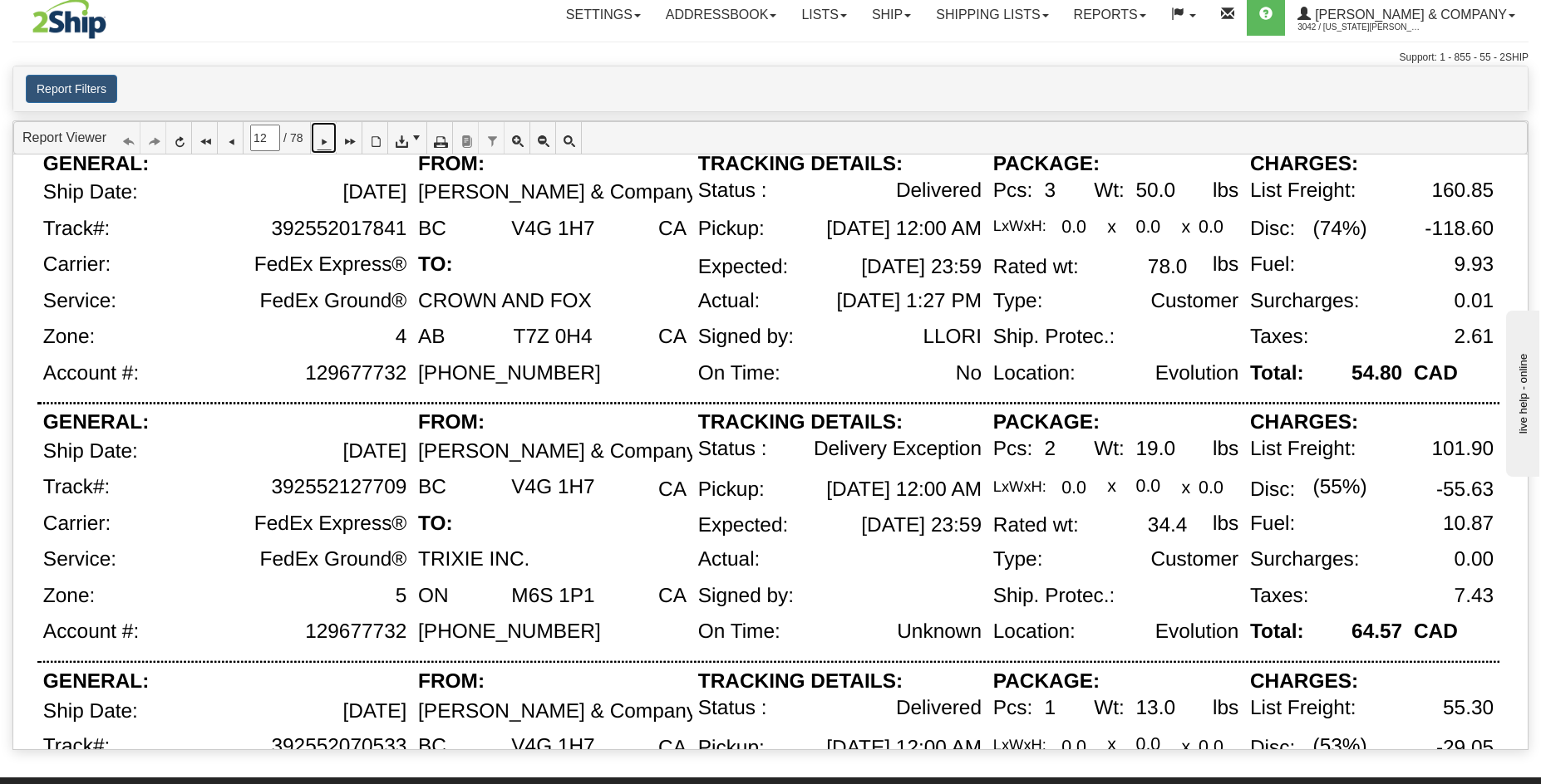
scroll to position [595, 0]
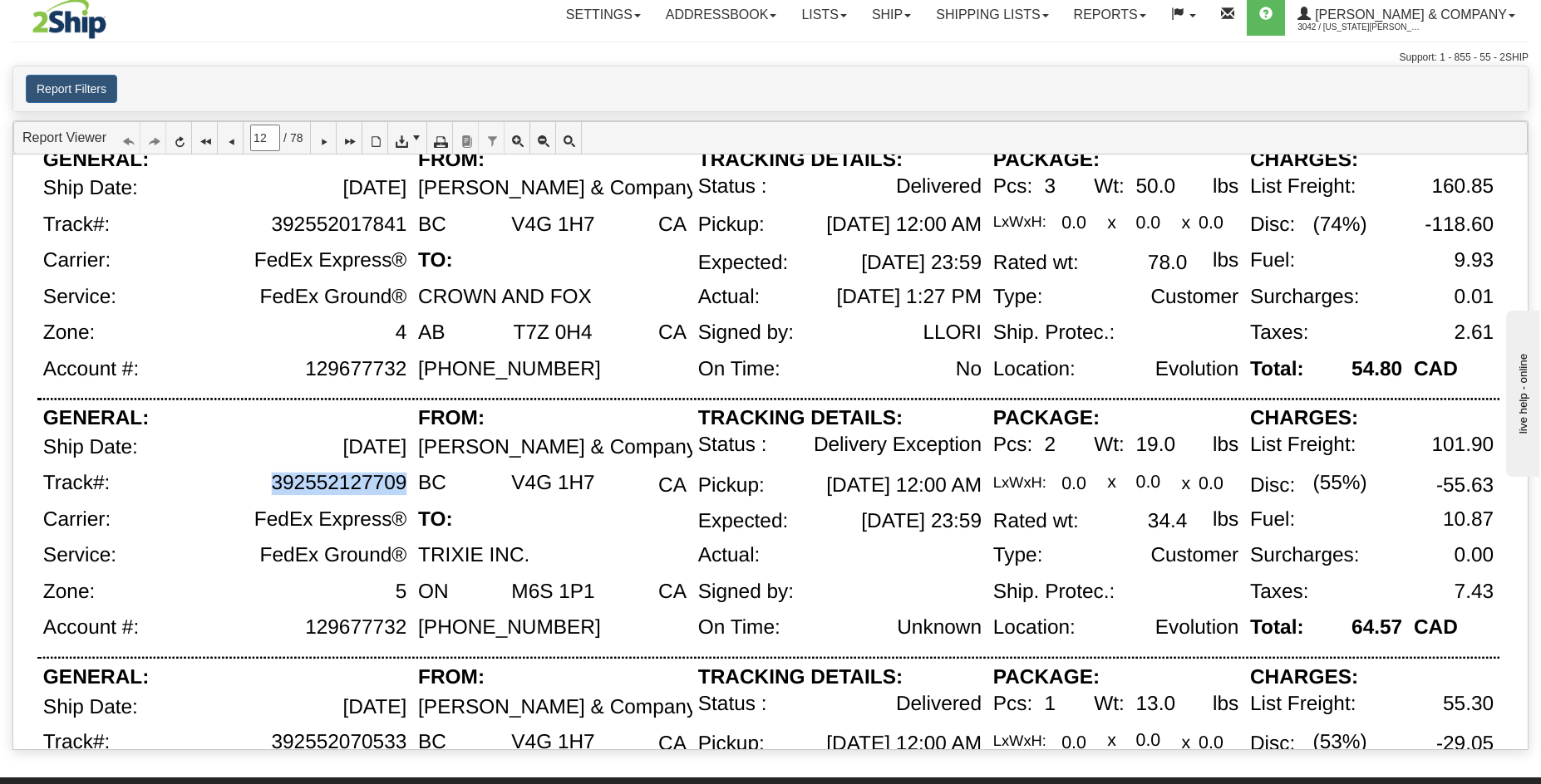
drag, startPoint x: 406, startPoint y: 485, endPoint x: 271, endPoint y: 486, distance: 135.0
click at [271, 486] on div "392552127709" at bounding box center [339, 483] width 135 height 23
copy div "392552127709"
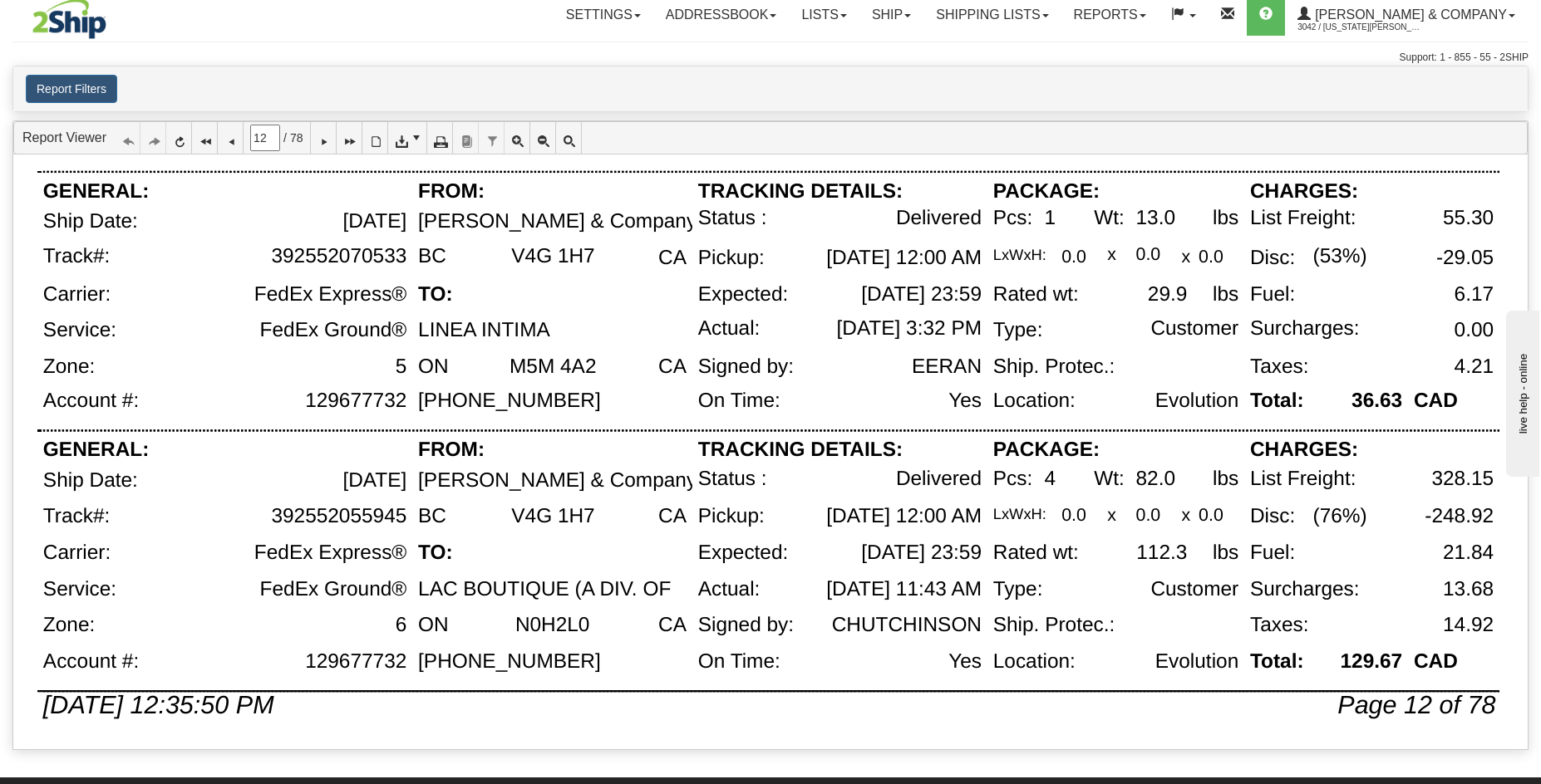
scroll to position [1082, 0]
click at [329, 140] on icon at bounding box center [324, 138] width 12 height 12
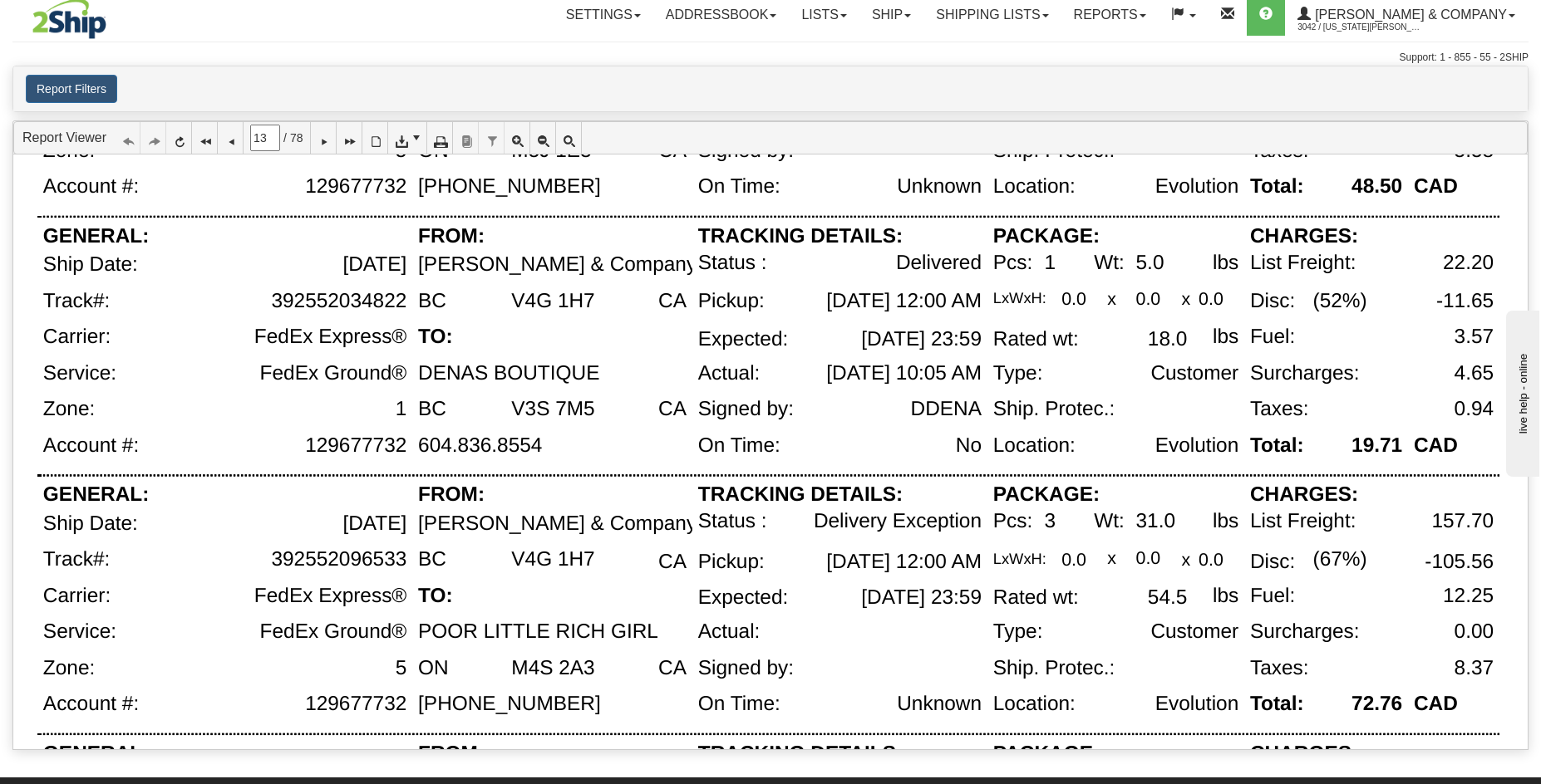
scroll to position [522, 0]
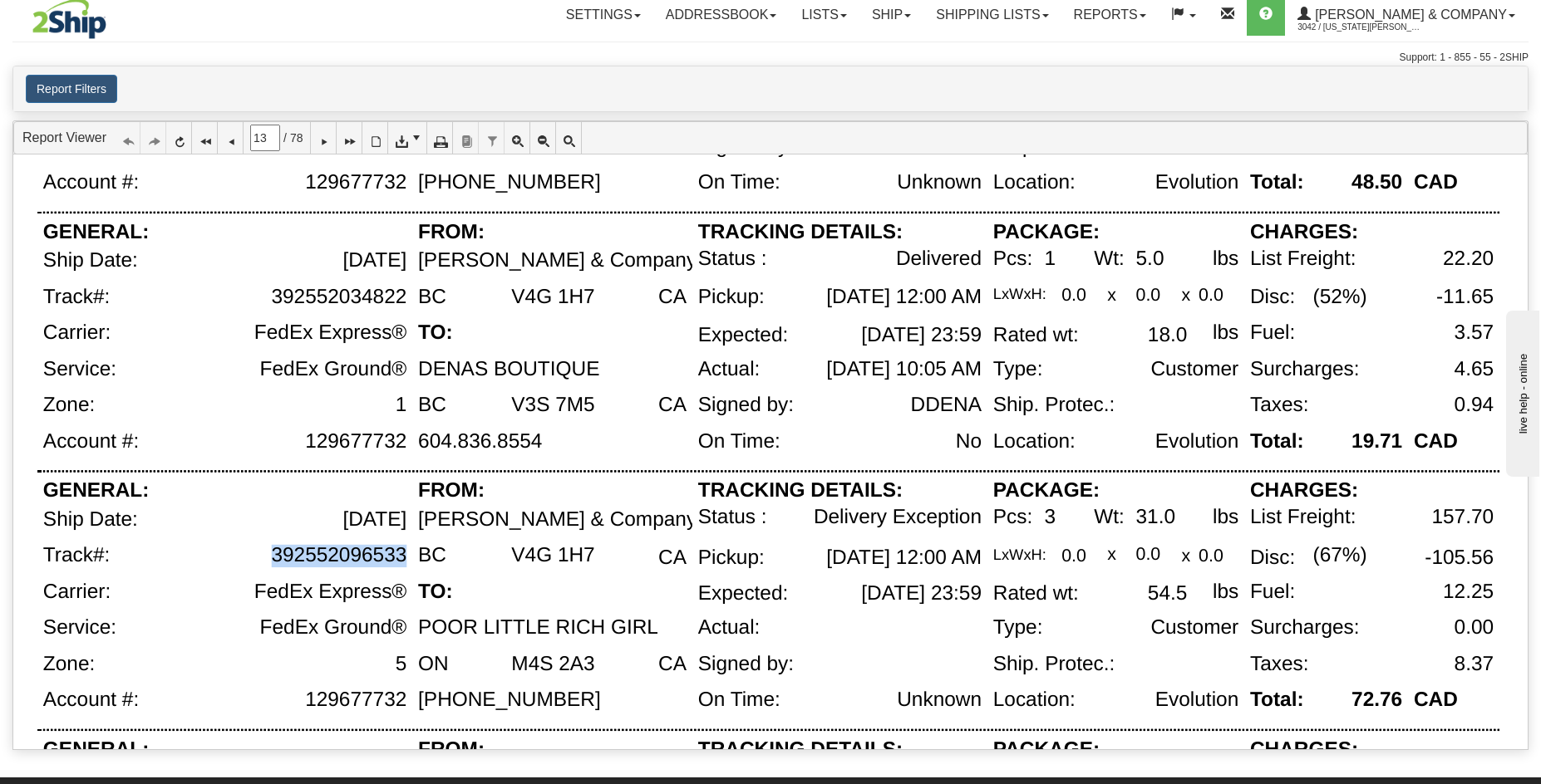
drag, startPoint x: 272, startPoint y: 557, endPoint x: 406, endPoint y: 556, distance: 134.0
click at [406, 556] on div "392552096533" at bounding box center [339, 555] width 135 height 23
copy div "392552096533"
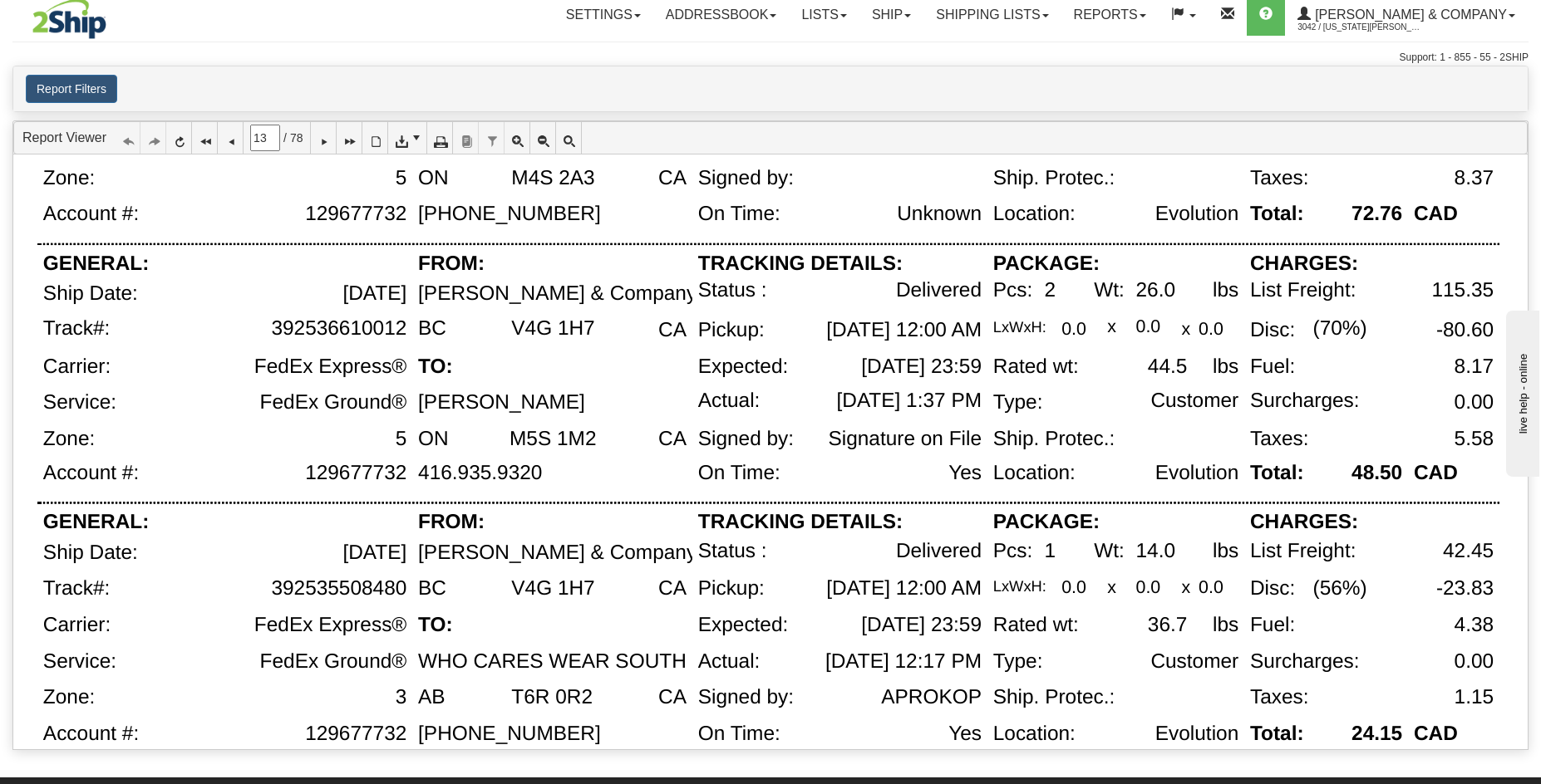
scroll to position [1082, 0]
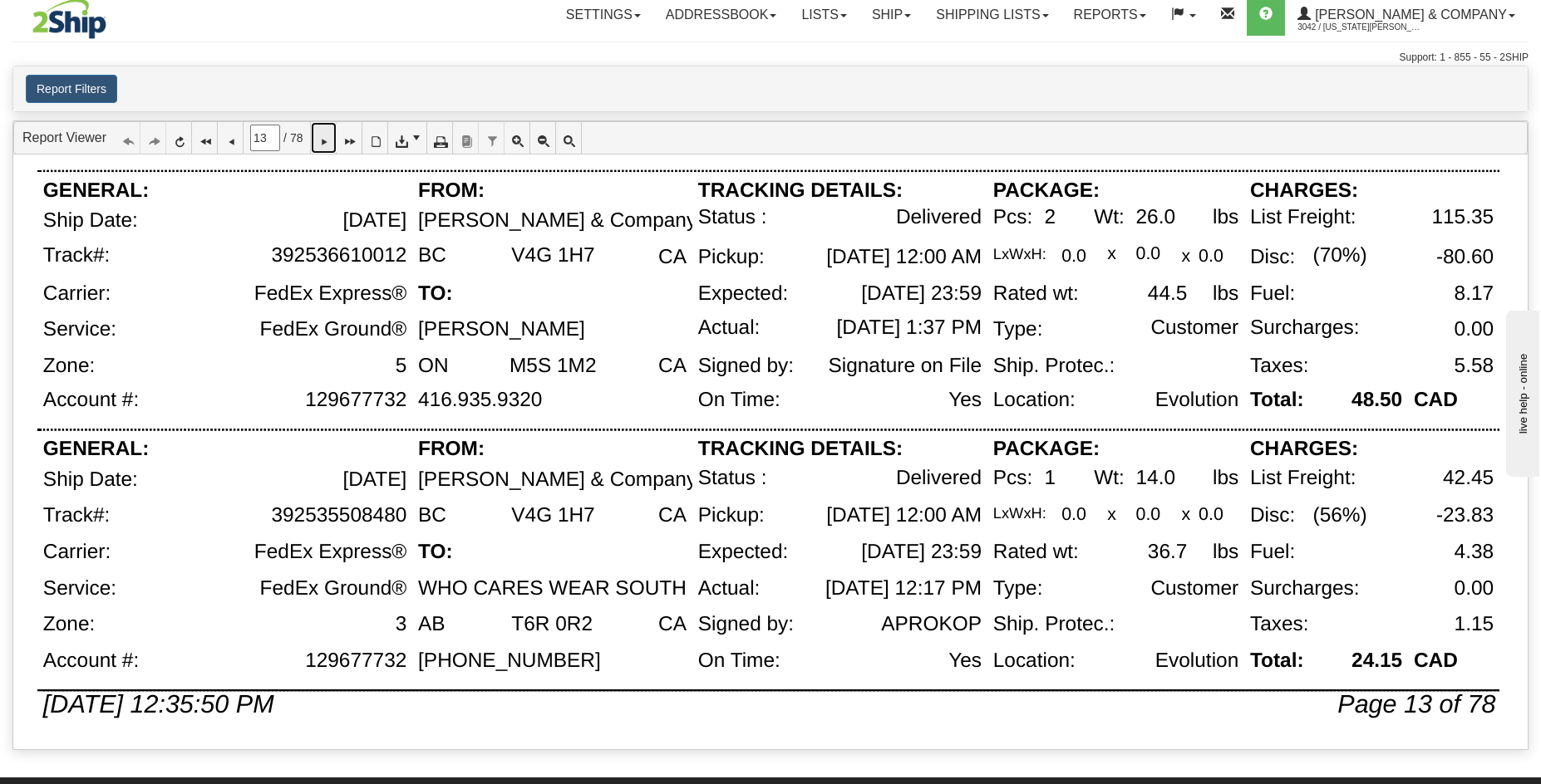
click at [329, 138] on icon at bounding box center [324, 138] width 12 height 12
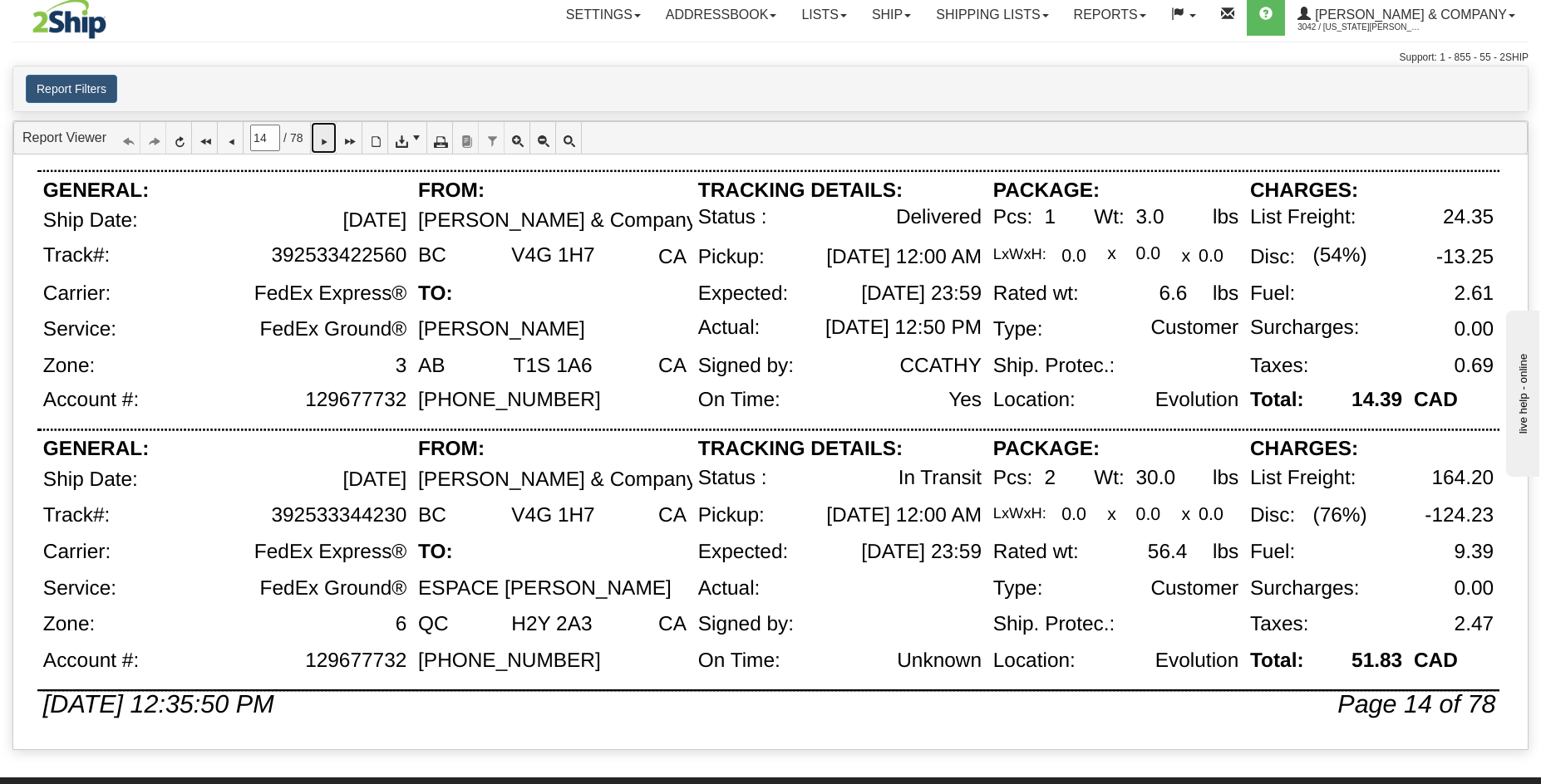
click at [329, 144] on icon at bounding box center [324, 138] width 12 height 12
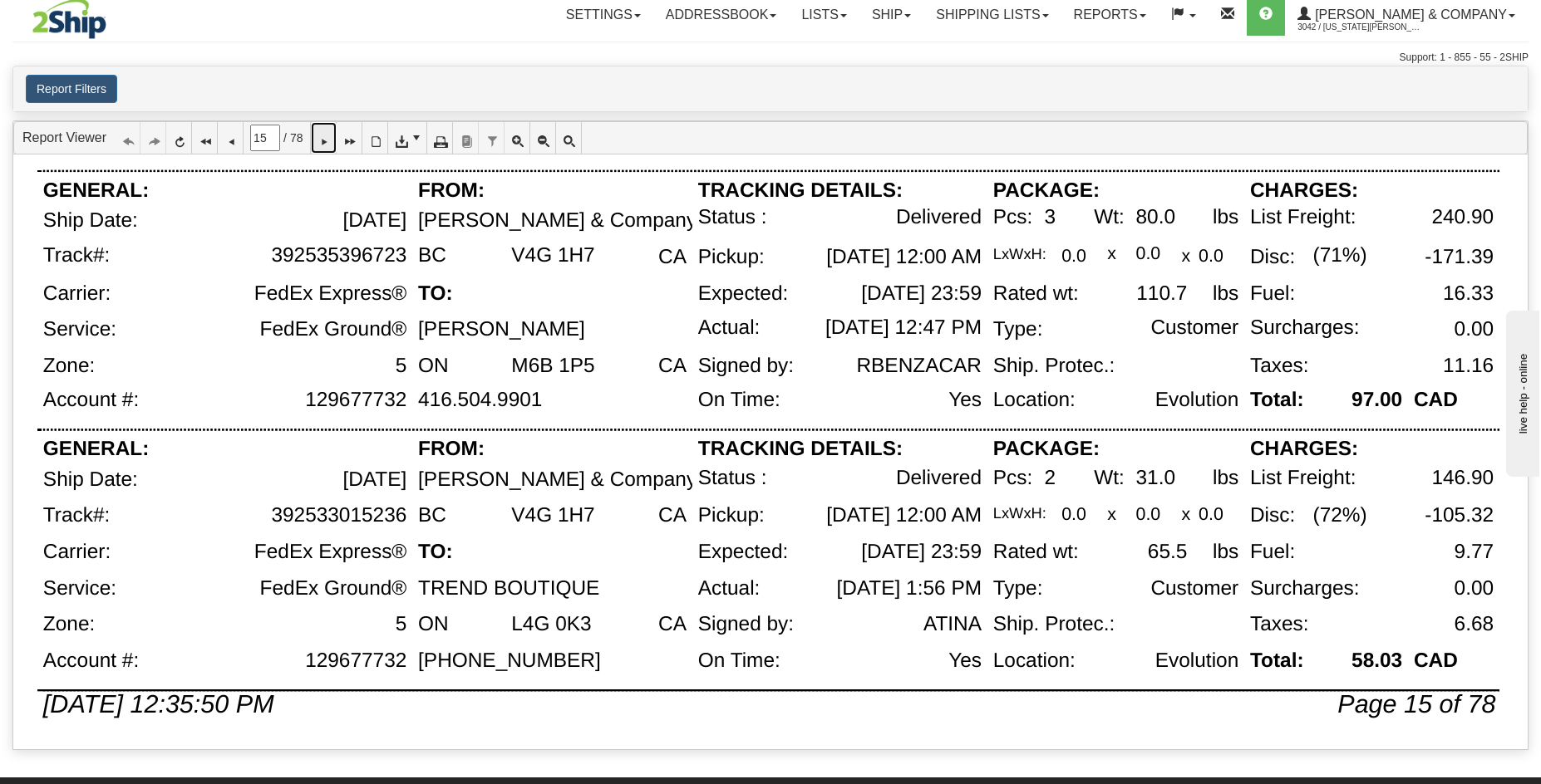
click at [329, 143] on icon at bounding box center [324, 138] width 12 height 12
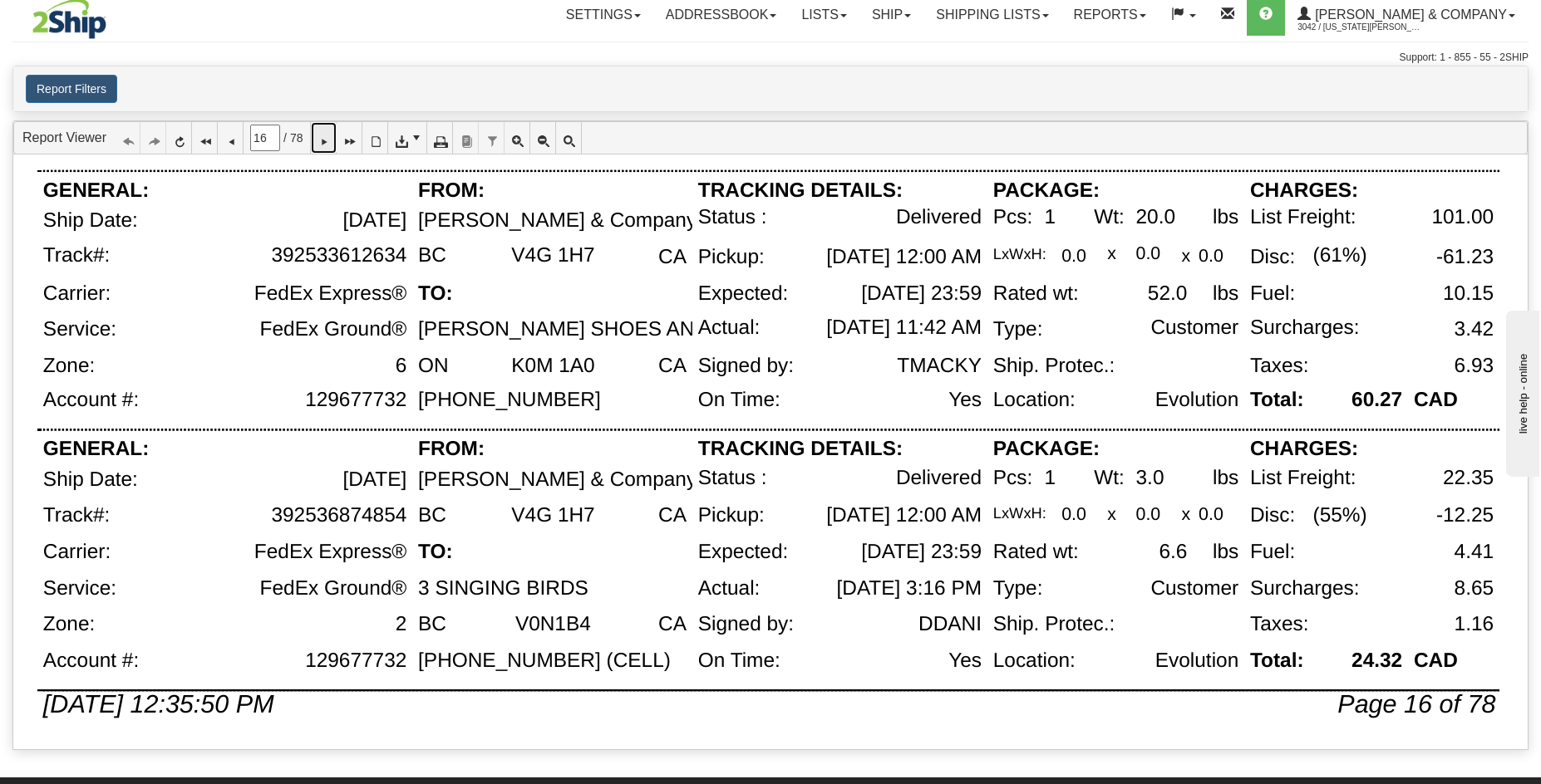
click at [329, 140] on icon at bounding box center [324, 138] width 12 height 12
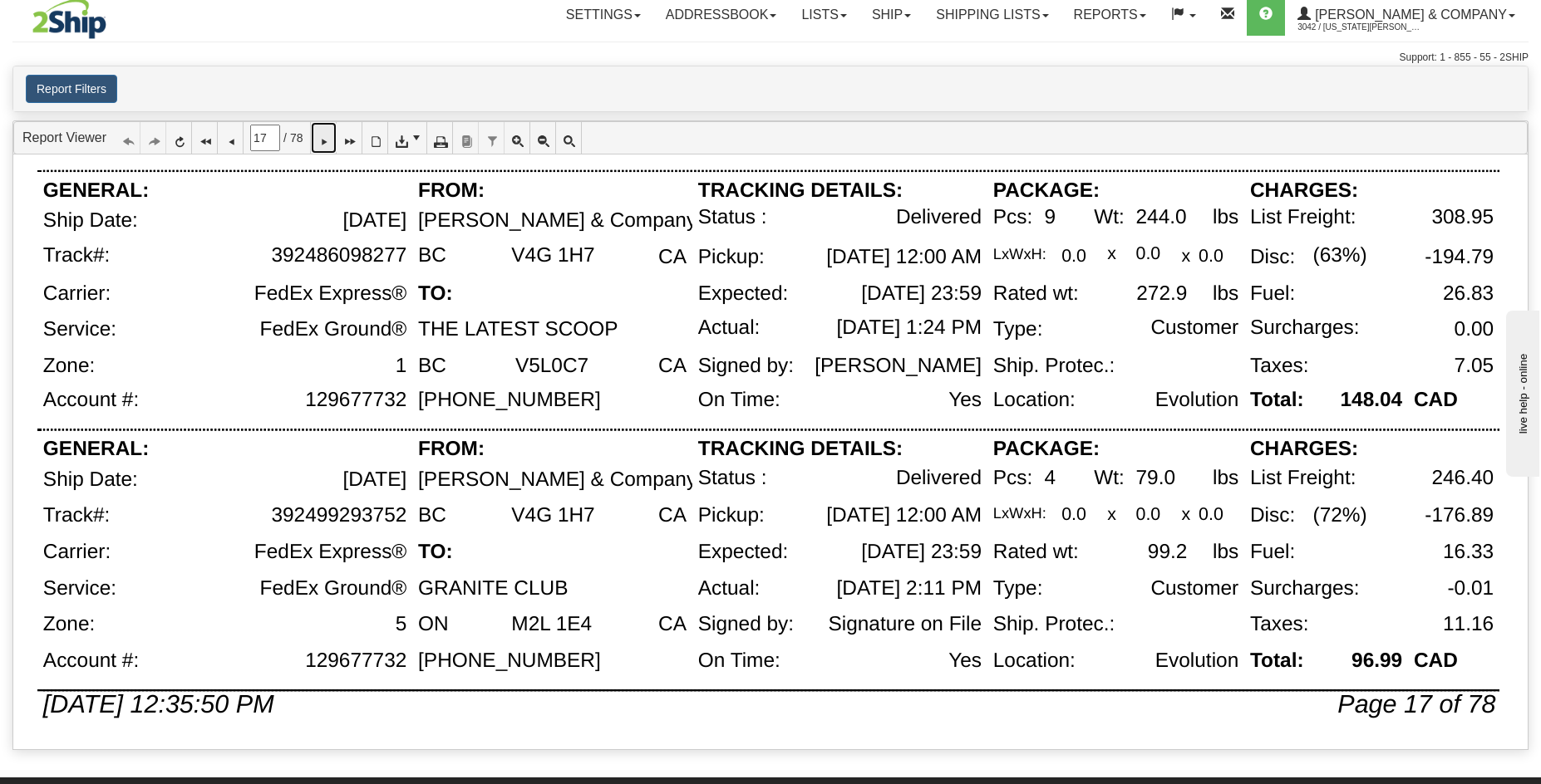
click at [329, 133] on icon at bounding box center [324, 138] width 12 height 12
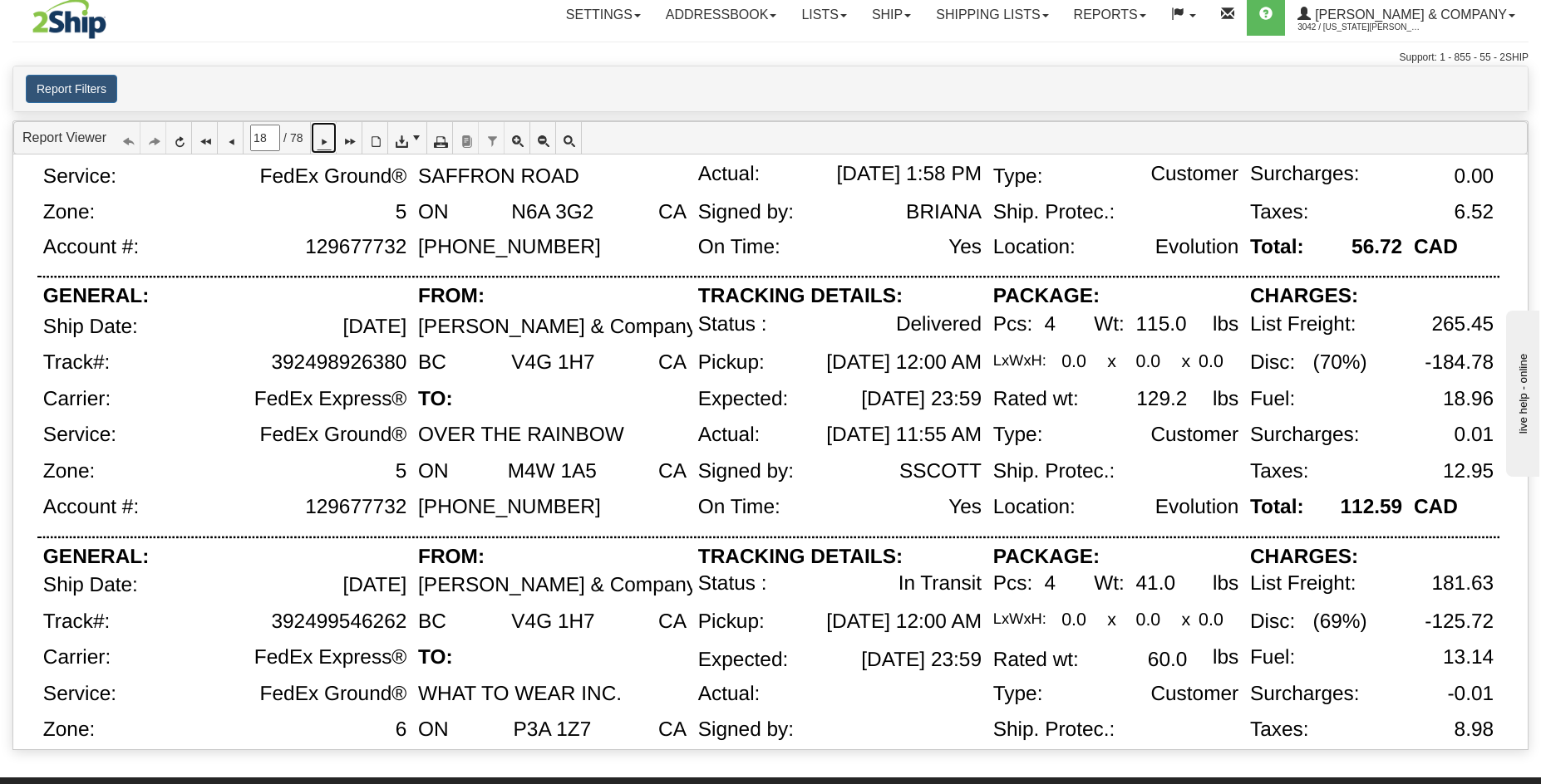
scroll to position [288, 0]
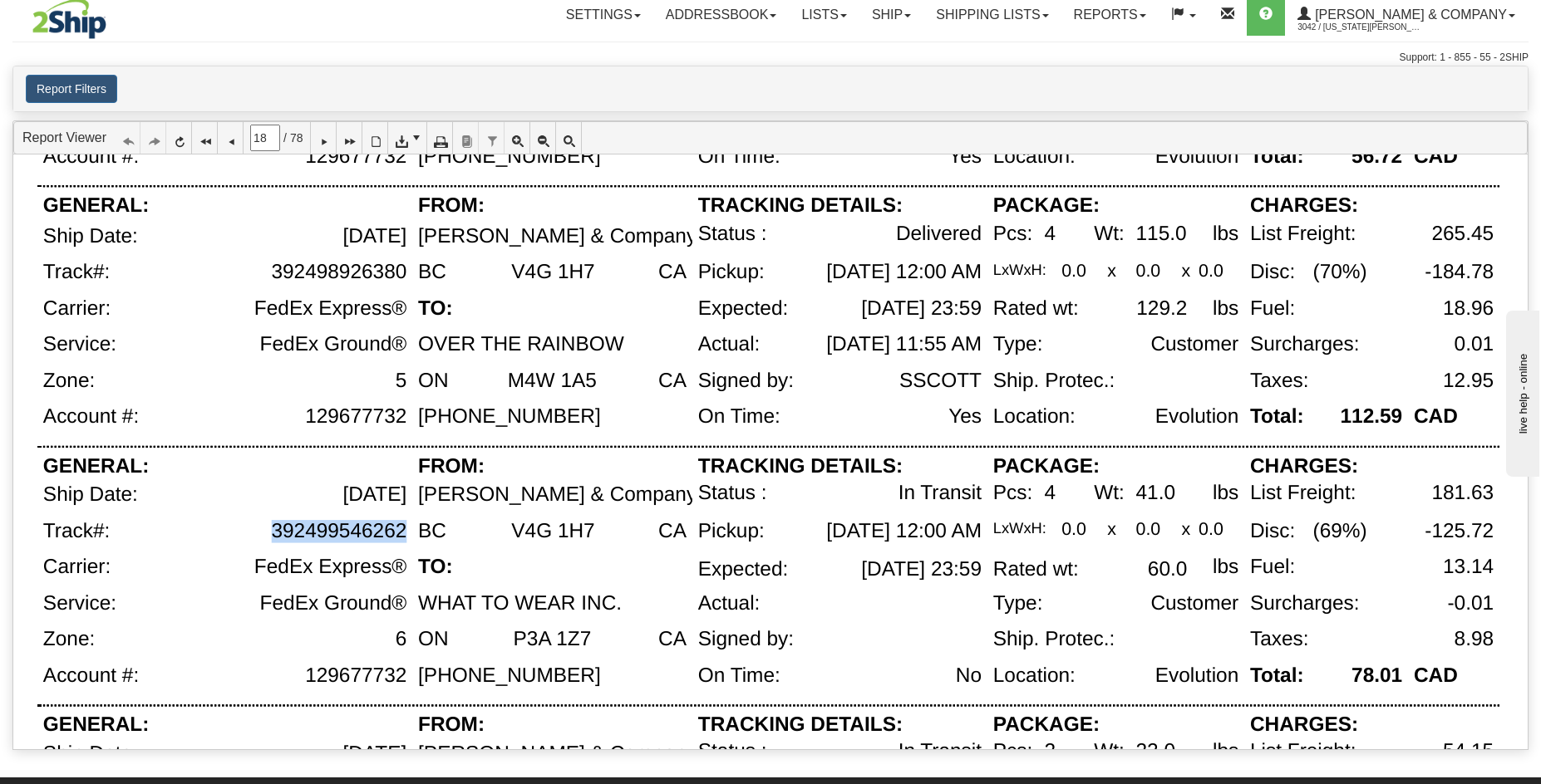
drag, startPoint x: 273, startPoint y: 531, endPoint x: 404, endPoint y: 533, distance: 131.0
click at [404, 533] on div "392499546262" at bounding box center [339, 531] width 135 height 23
copy div "392499546262"
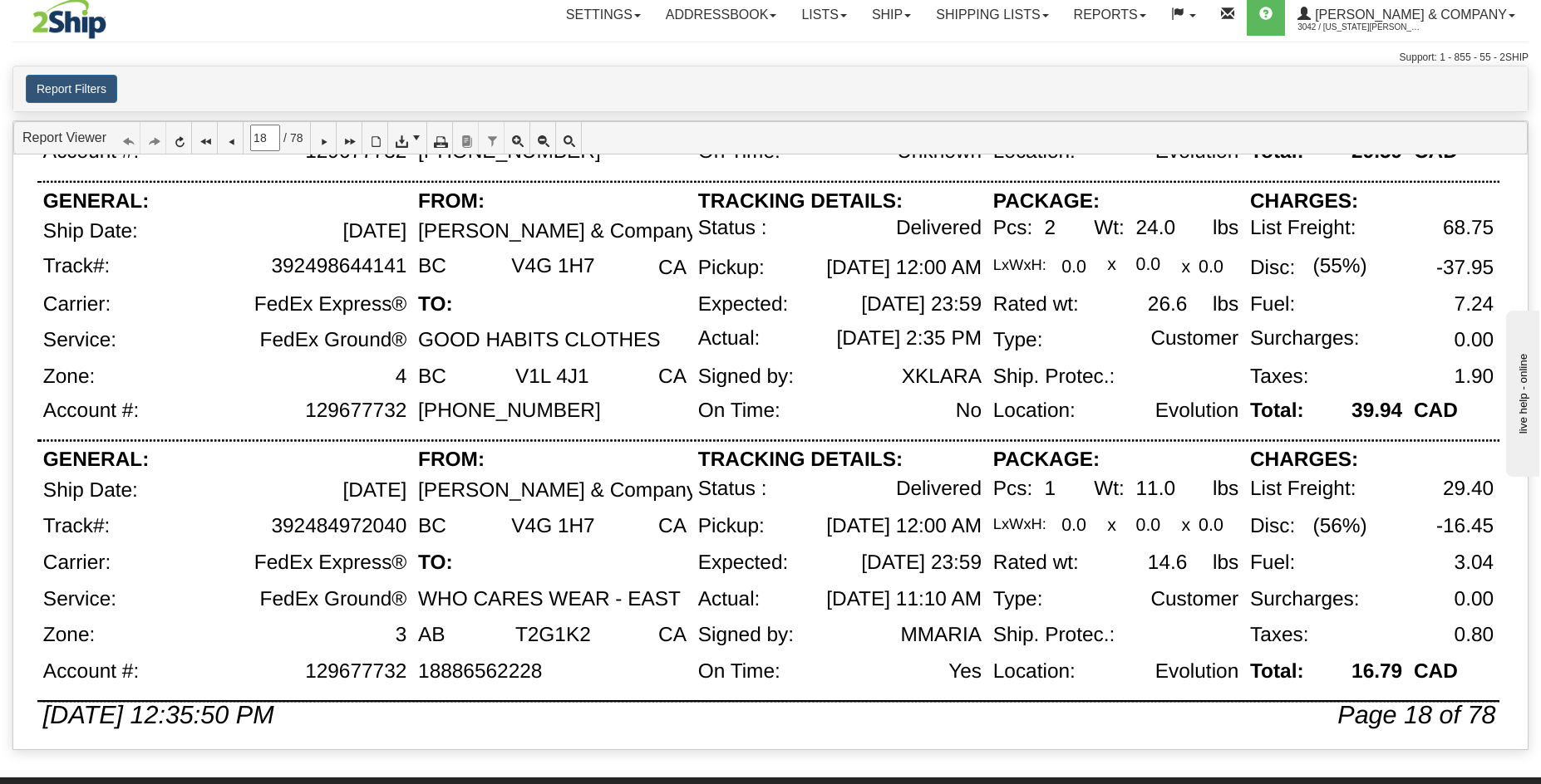
scroll to position [1082, 0]
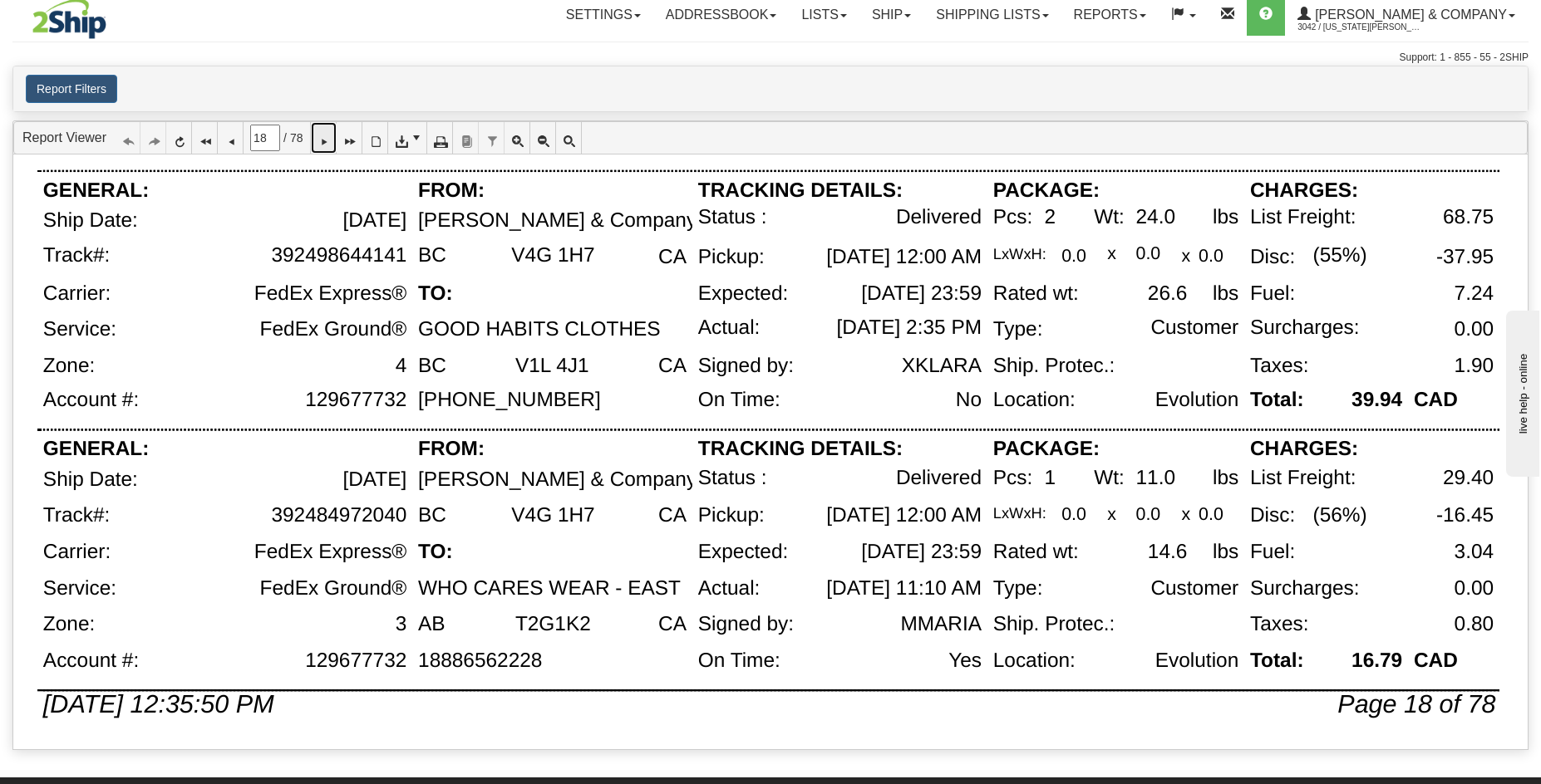
click at [329, 144] on icon at bounding box center [324, 138] width 12 height 12
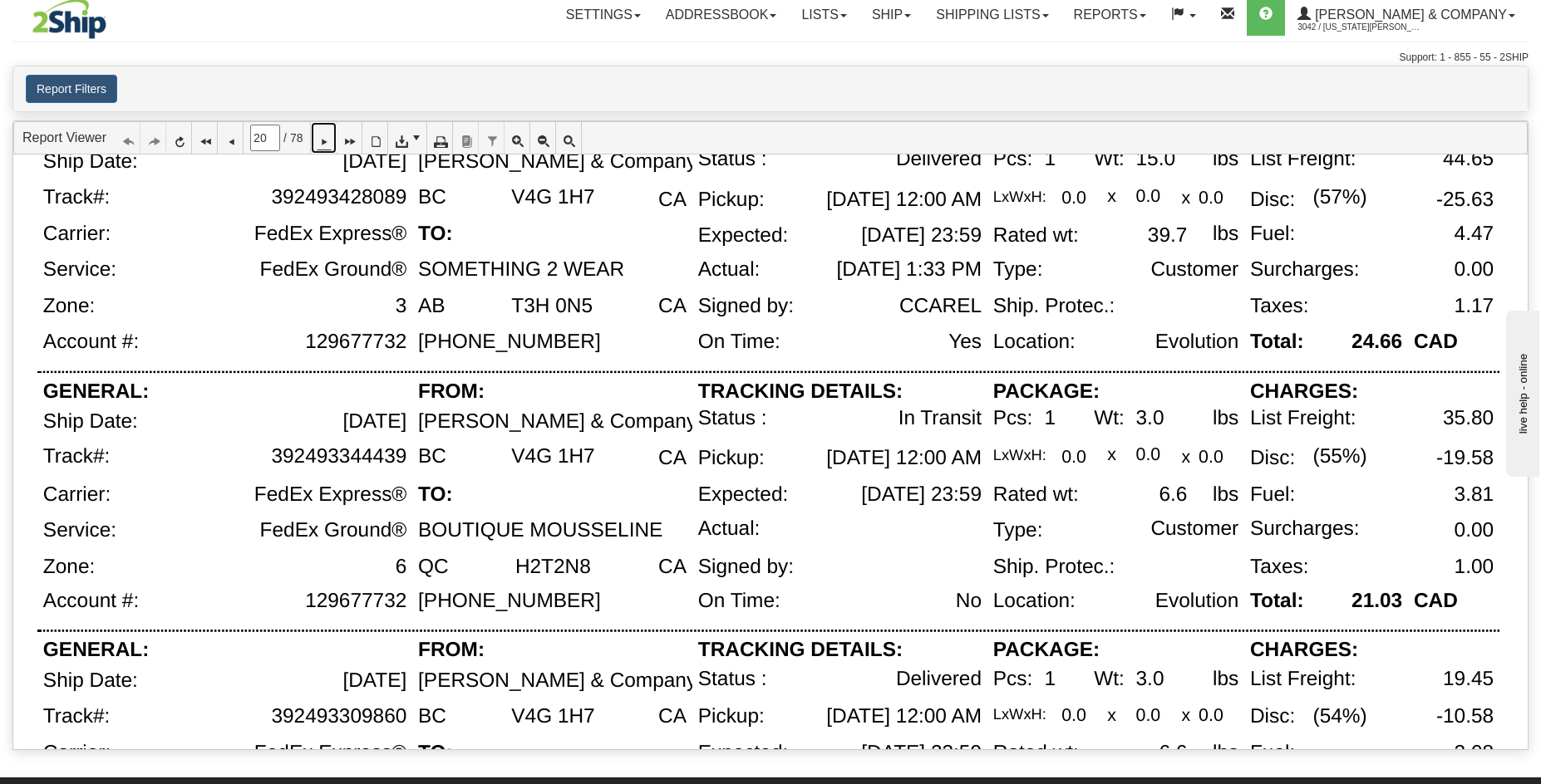
scroll to position [957, 0]
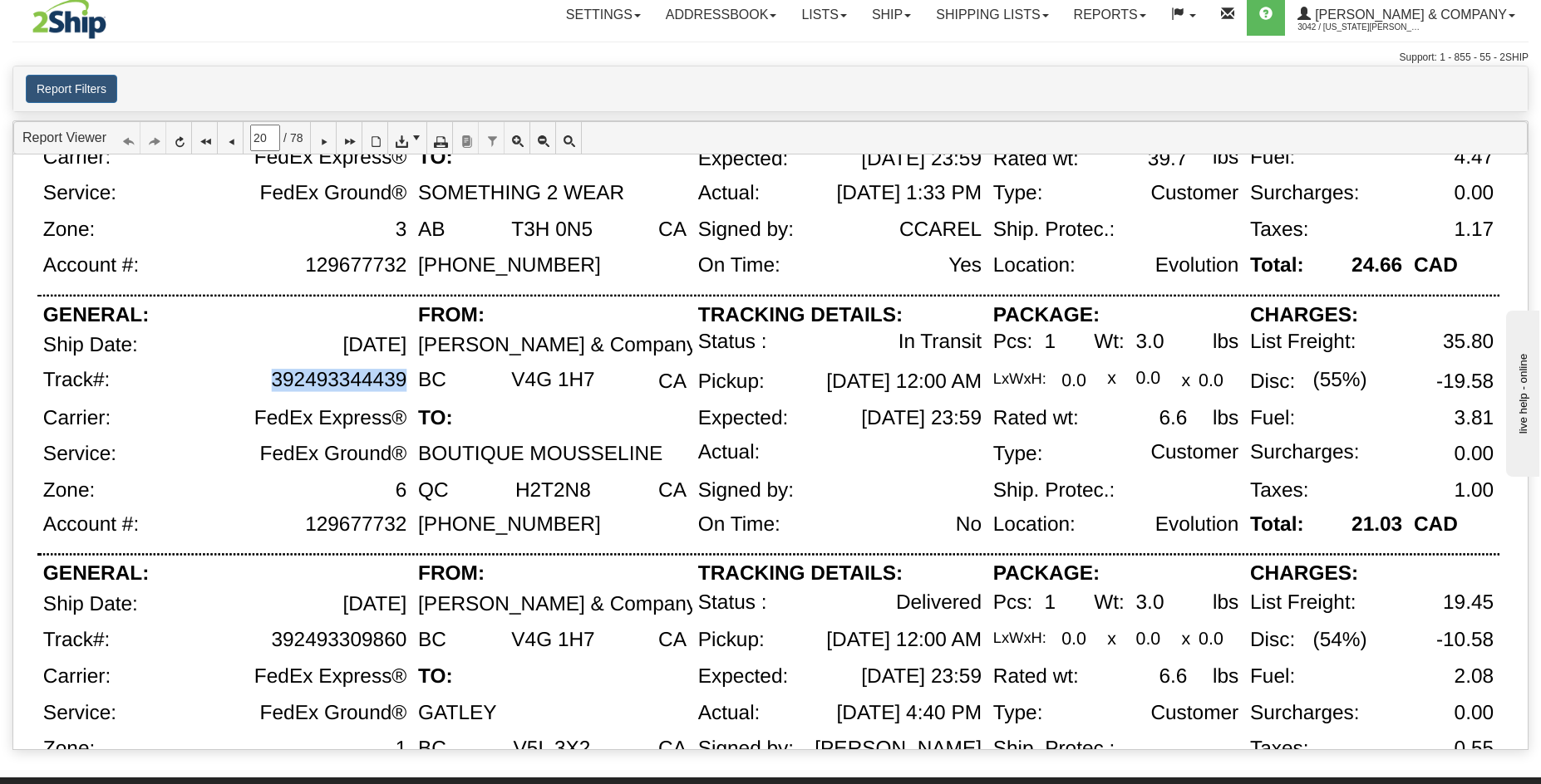
drag, startPoint x: 406, startPoint y: 381, endPoint x: 276, endPoint y: 378, distance: 130.0
click at [276, 378] on div "392493344439" at bounding box center [268, 388] width 289 height 38
copy div "392493344439"
drag, startPoint x: 462, startPoint y: 456, endPoint x: 658, endPoint y: 456, distance: 196.0
click at [658, 456] on div "BOUTIQUE MOUSSELINE" at bounding box center [540, 454] width 244 height 23
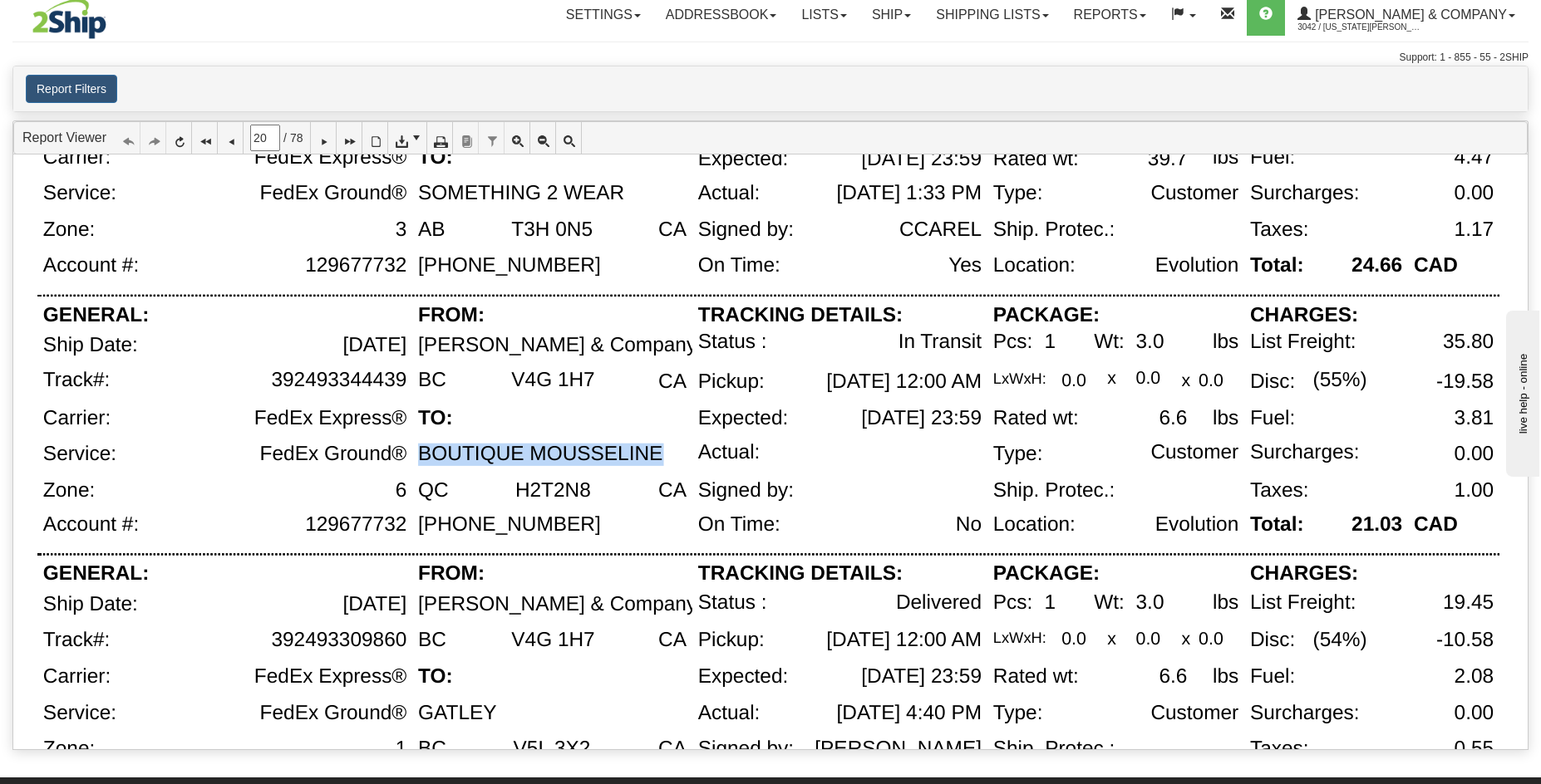
copy div "BOUTIQUE MOUSSELINE"
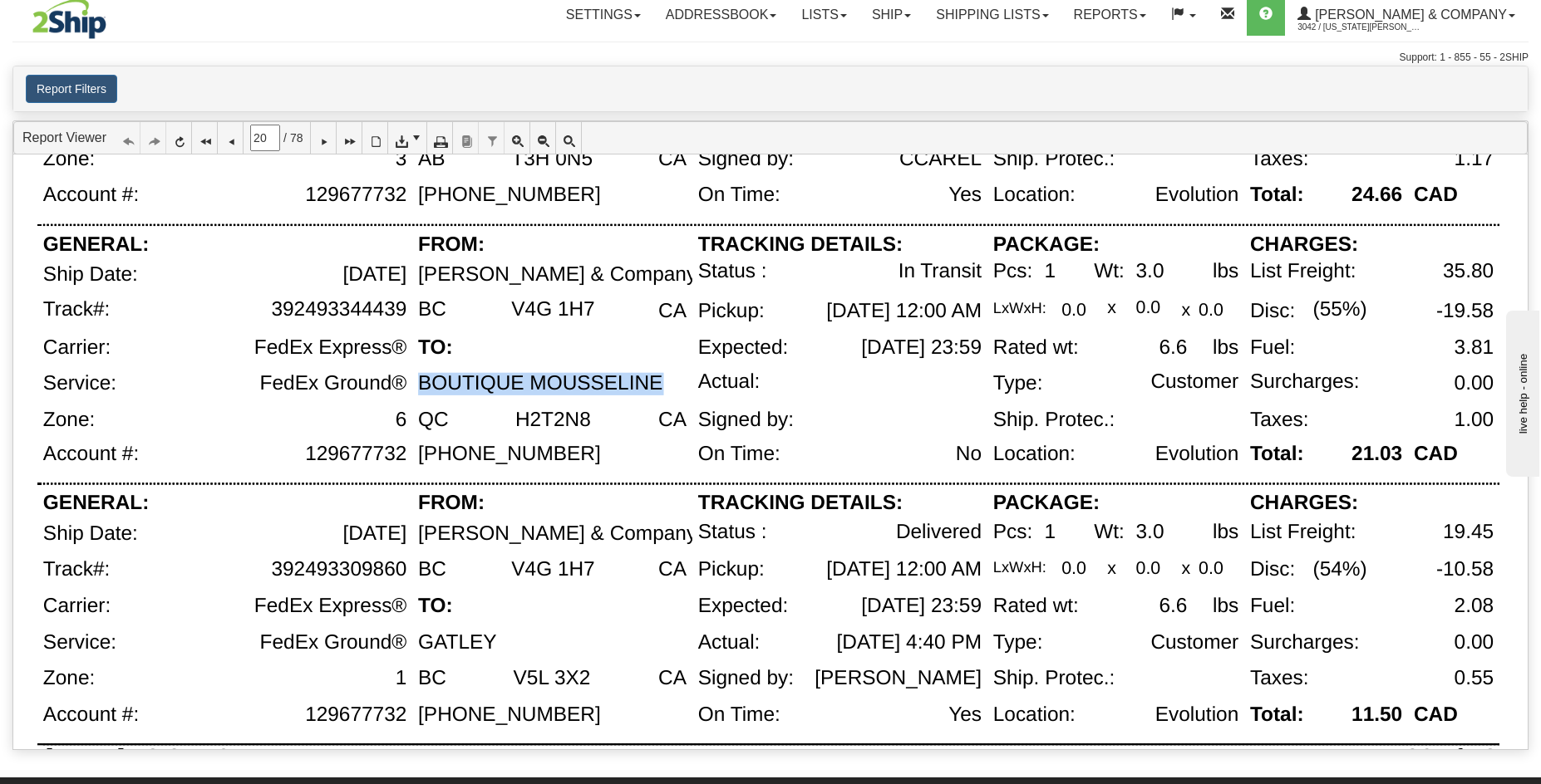
scroll to position [1082, 0]
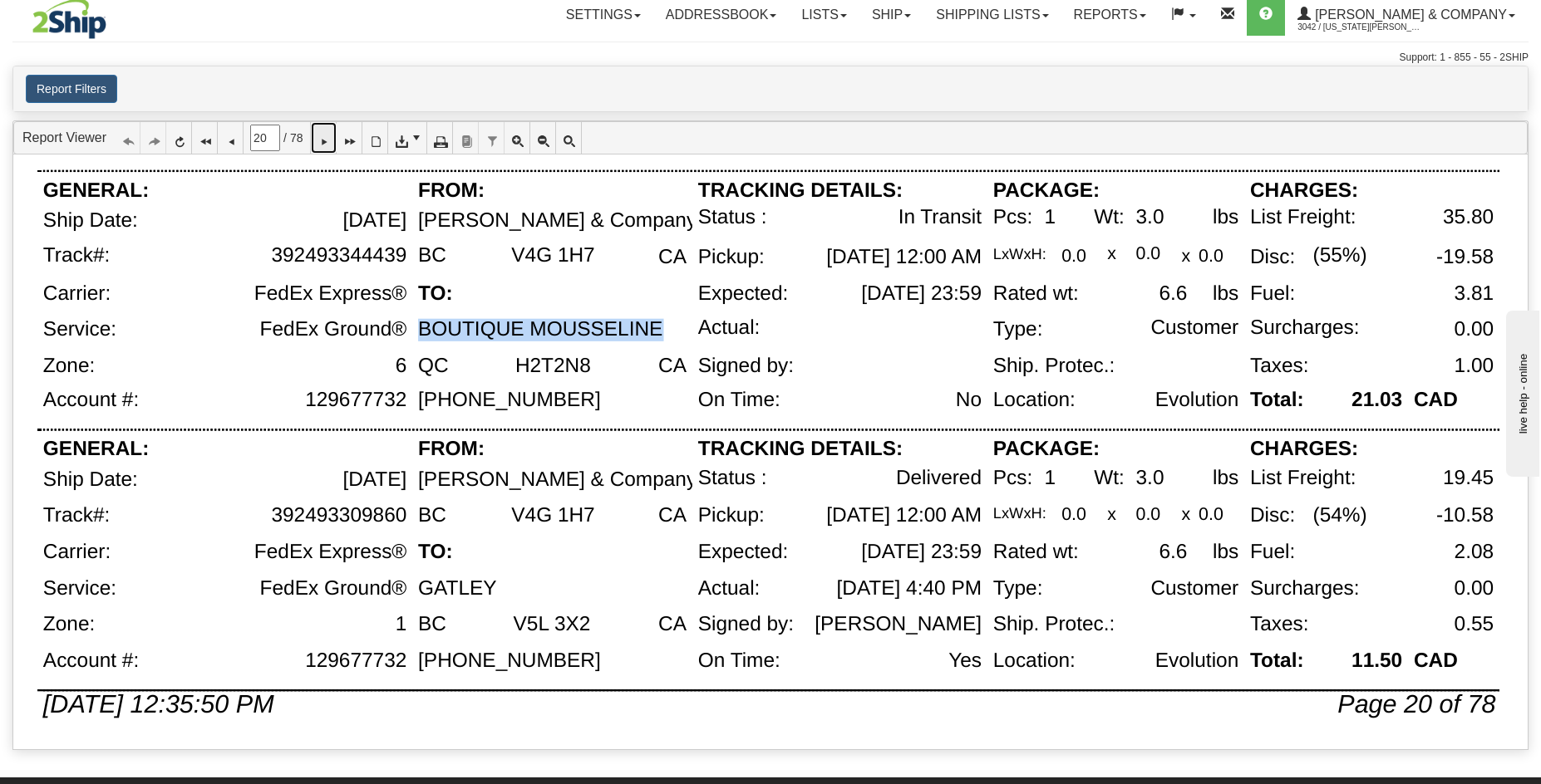
click at [329, 135] on icon at bounding box center [324, 138] width 12 height 12
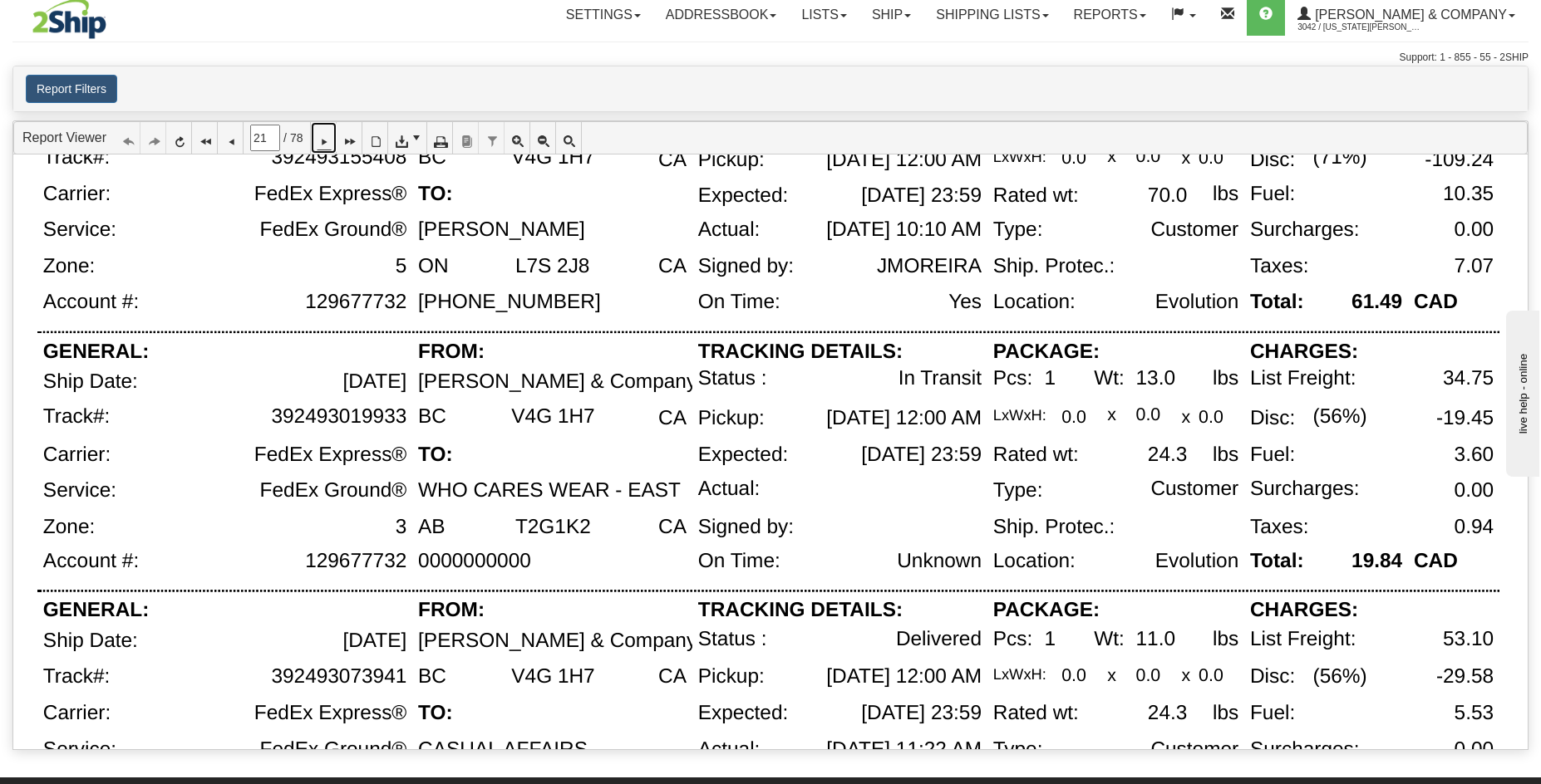
scroll to position [921, 0]
drag, startPoint x: 274, startPoint y: 417, endPoint x: 401, endPoint y: 417, distance: 127.0
click at [401, 417] on div "392493019933" at bounding box center [339, 415] width 135 height 23
copy div "392493019933"
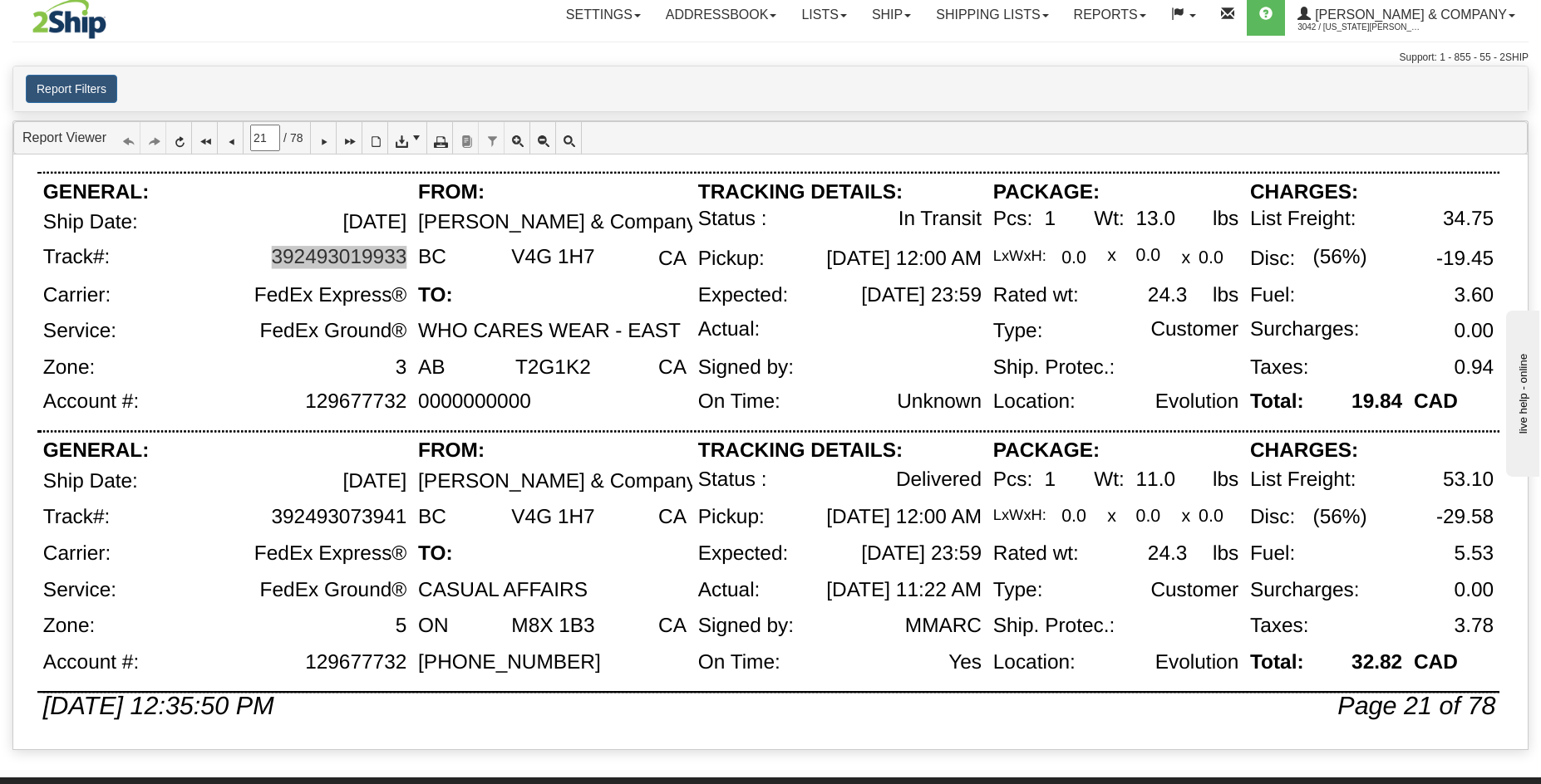
scroll to position [1082, 0]
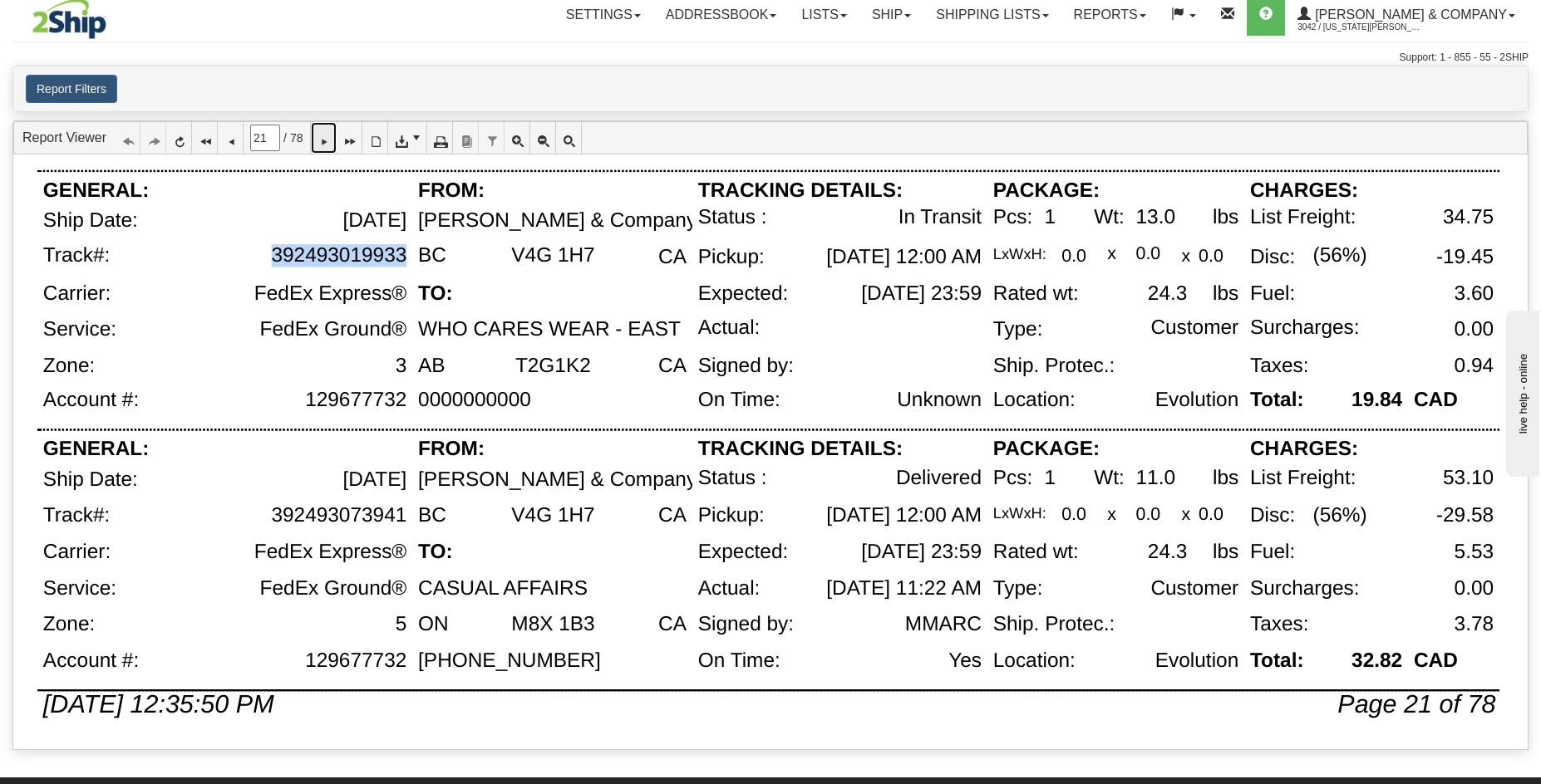
click at [327, 144] on icon at bounding box center [324, 138] width 12 height 12
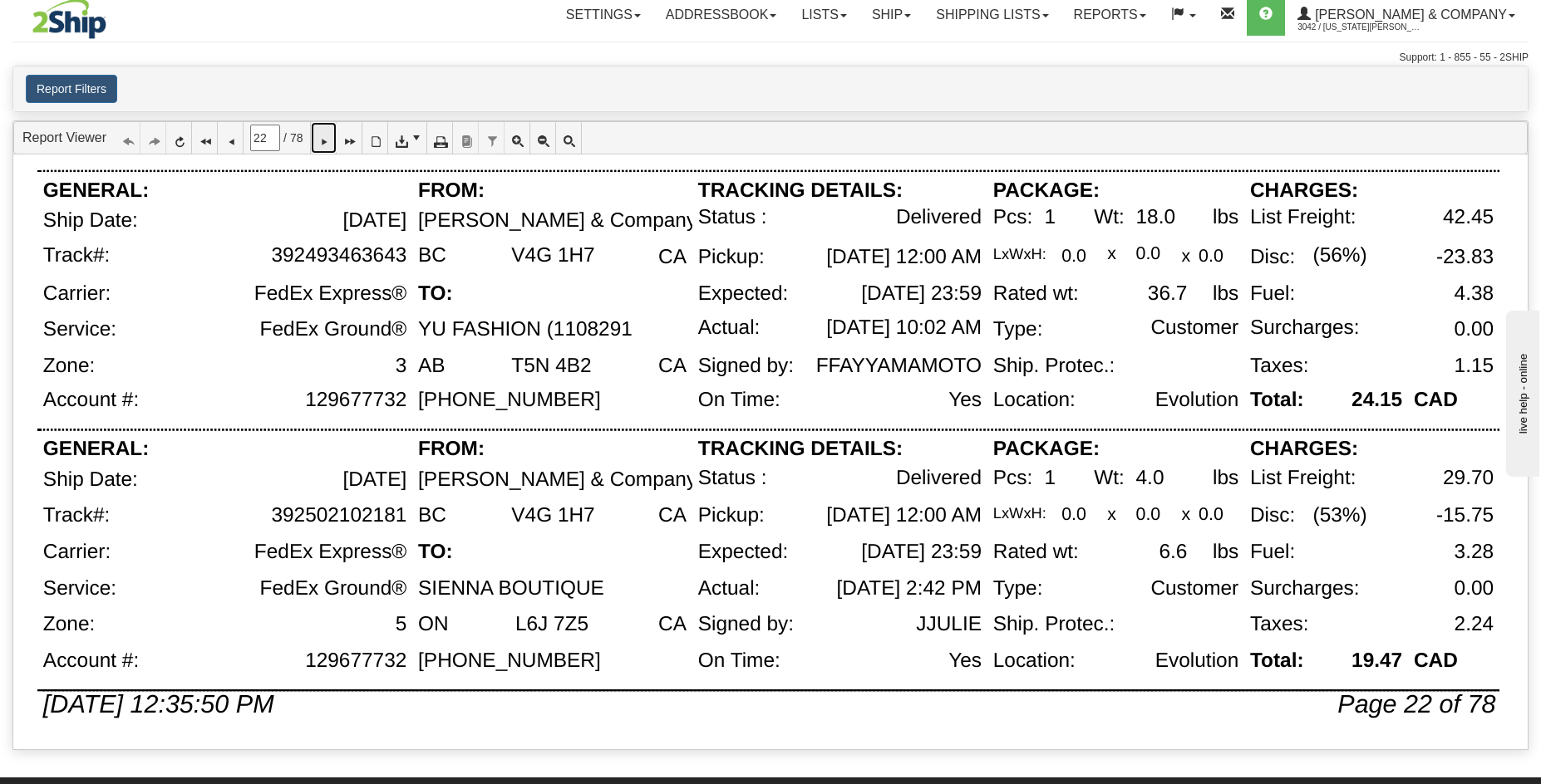
click at [327, 133] on icon at bounding box center [324, 138] width 12 height 12
click at [329, 140] on icon at bounding box center [324, 138] width 12 height 12
click at [329, 137] on icon at bounding box center [324, 138] width 12 height 12
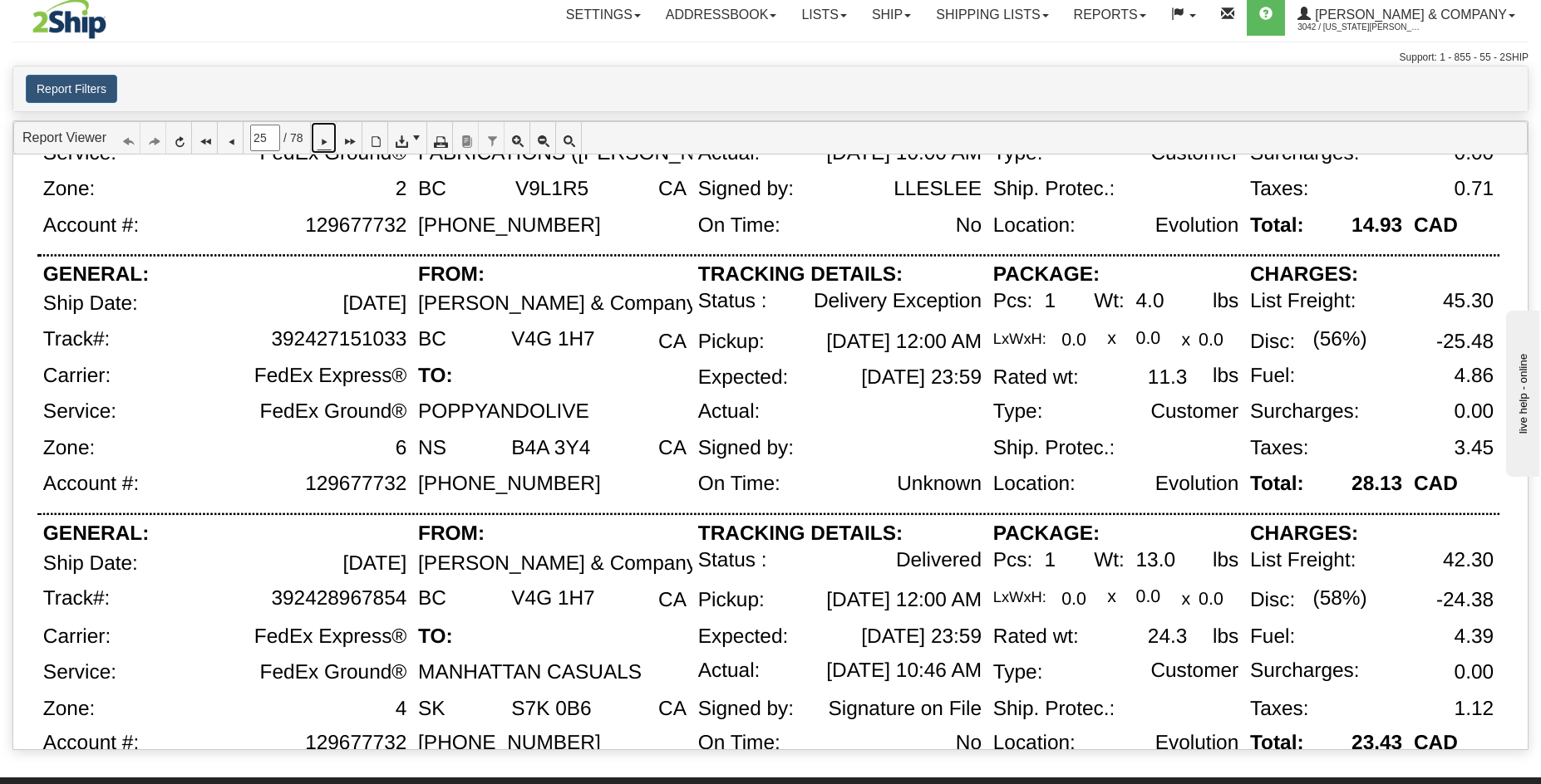
scroll to position [710, 0]
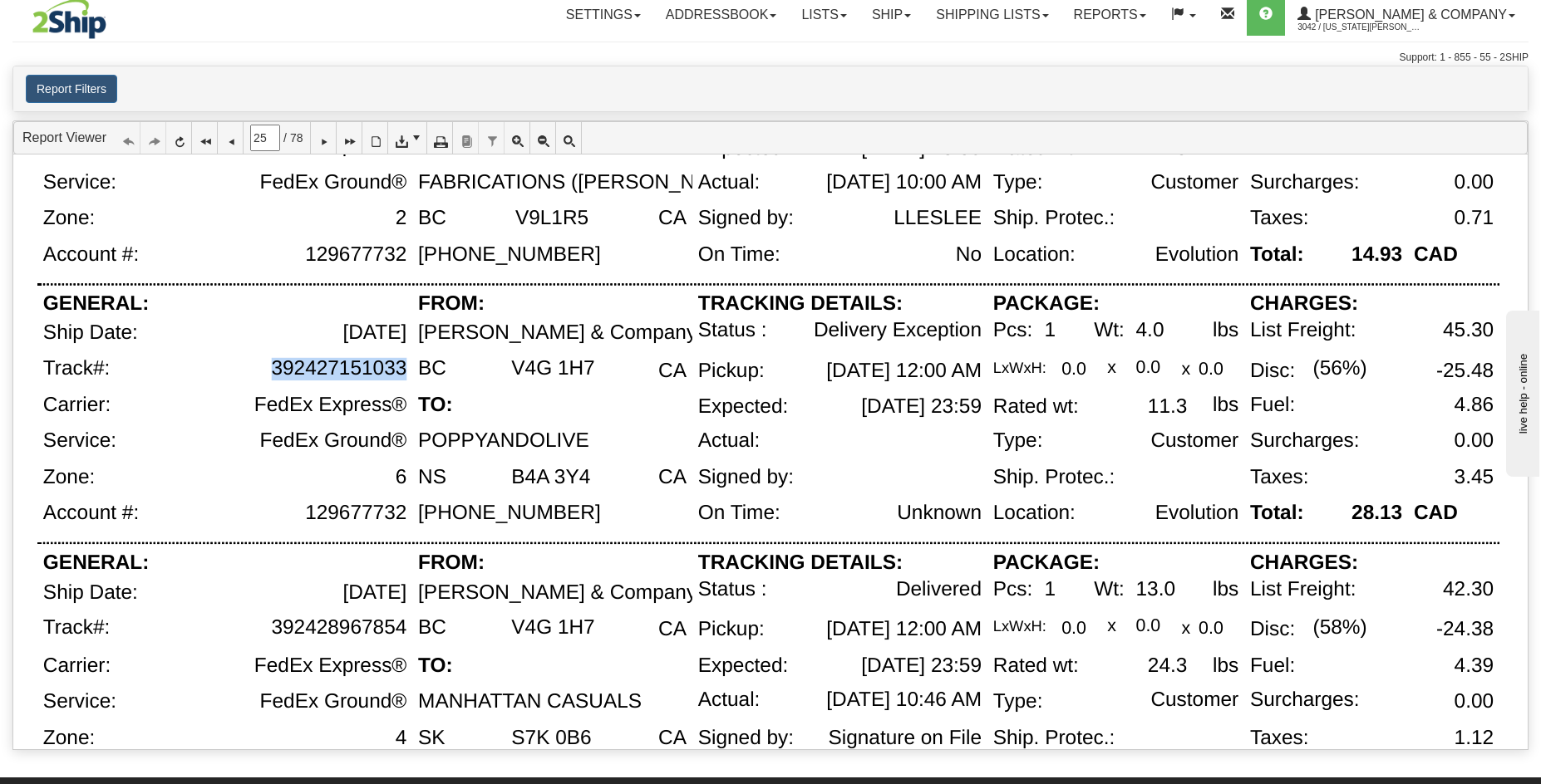
drag, startPoint x: 404, startPoint y: 374, endPoint x: 262, endPoint y: 372, distance: 142.0
click at [262, 372] on div "392427151033" at bounding box center [268, 375] width 289 height 37
copy div "392427151033"
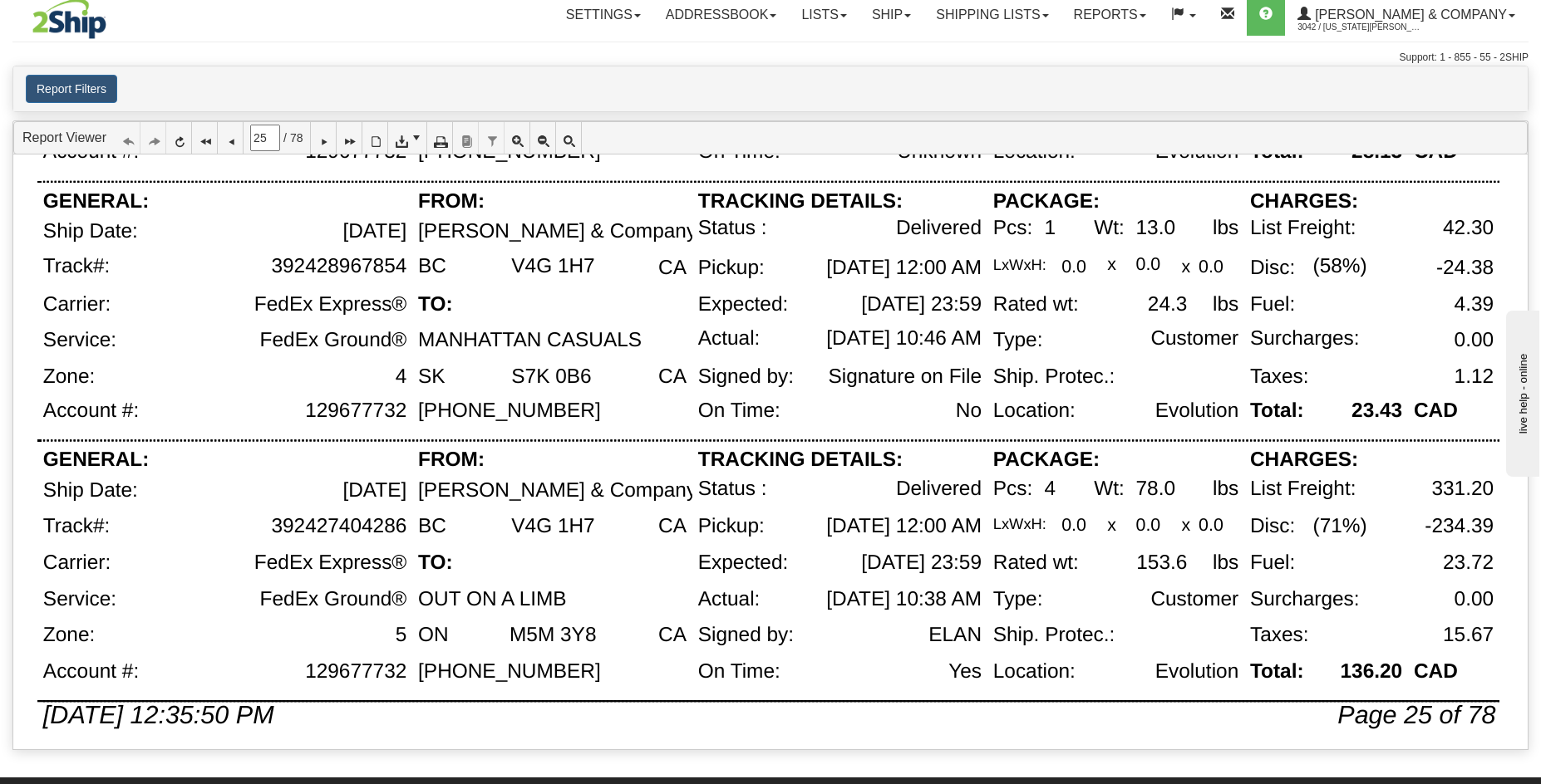
scroll to position [1082, 0]
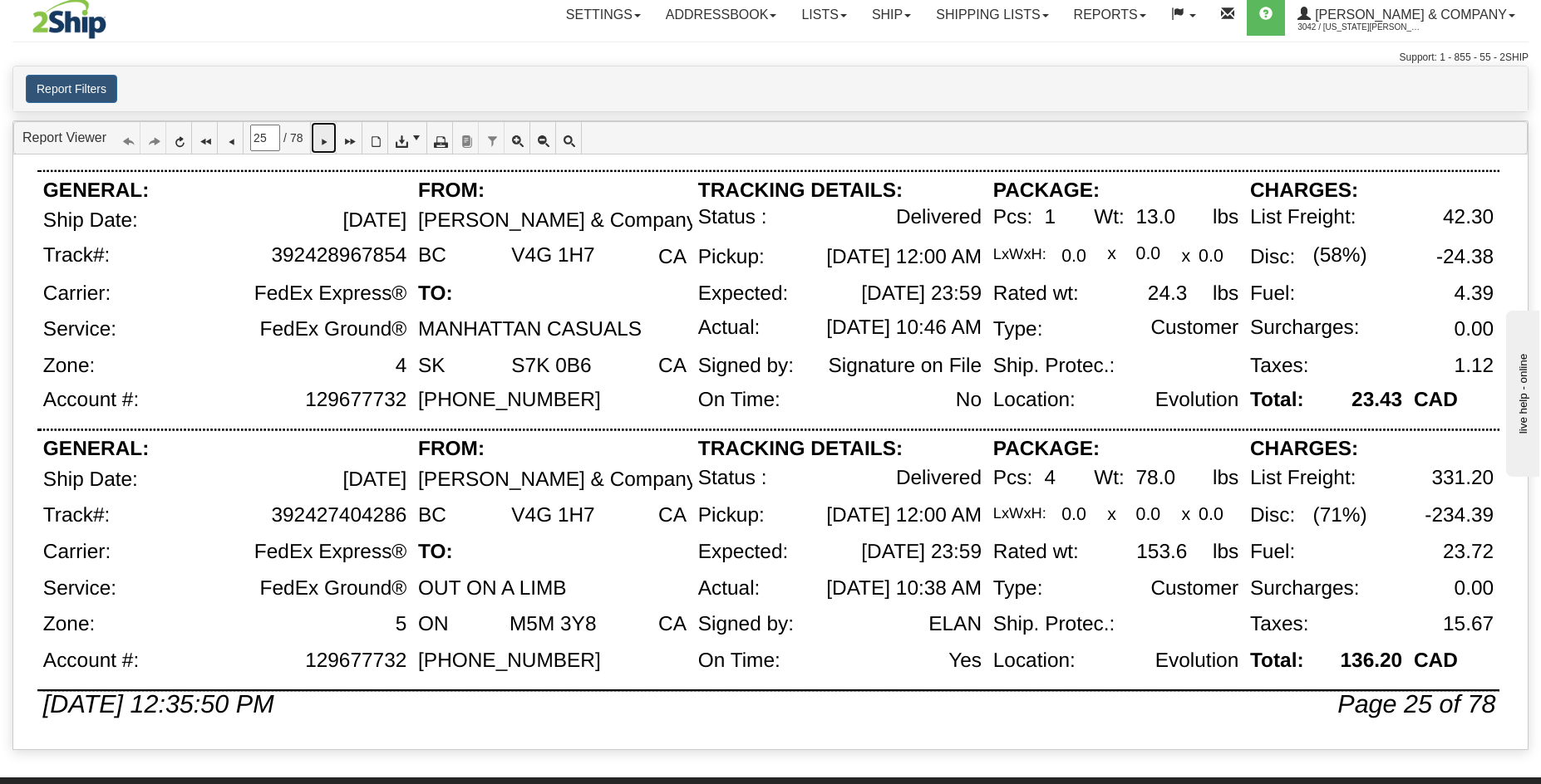
click at [329, 138] on icon at bounding box center [324, 138] width 12 height 12
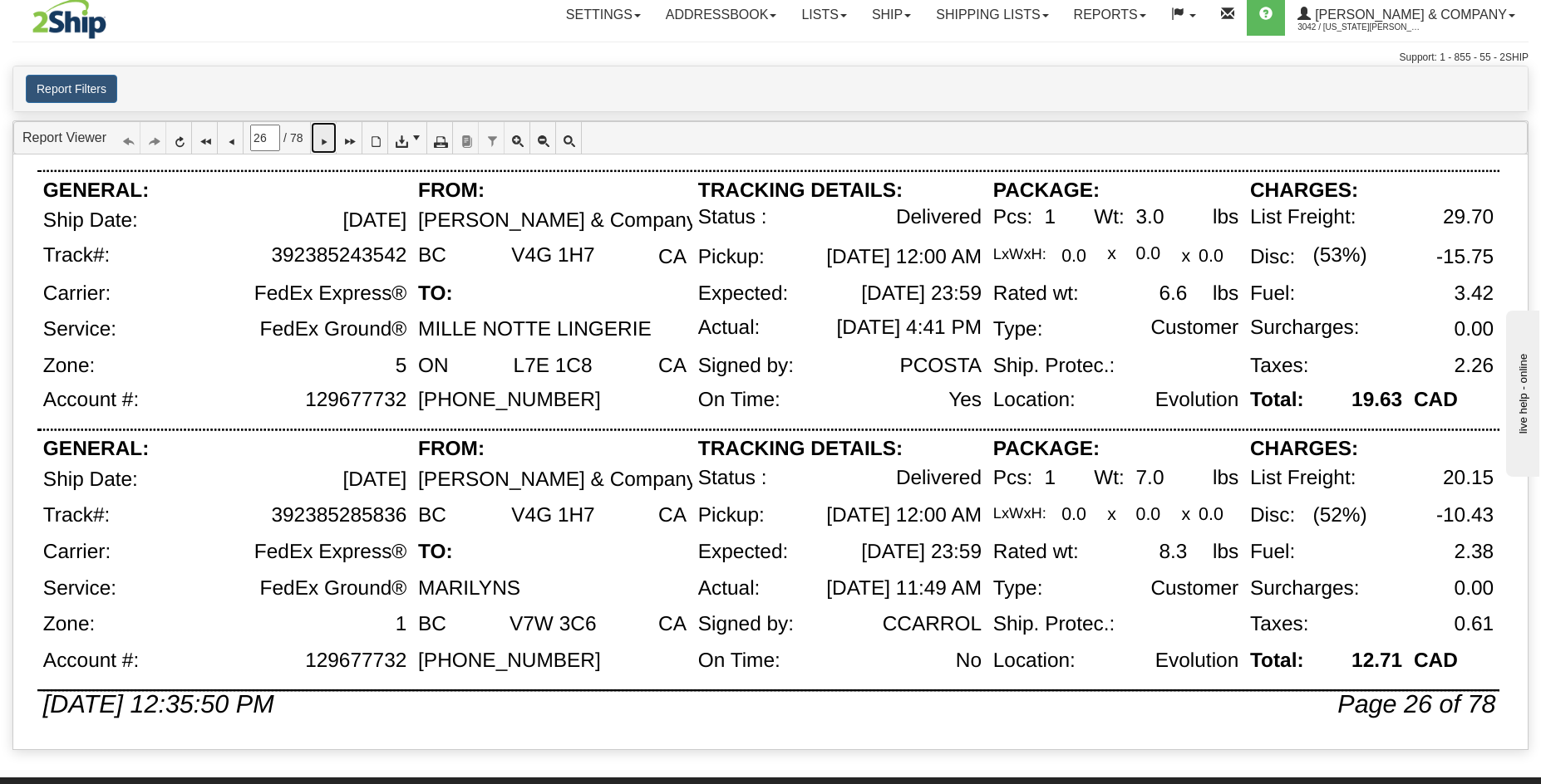
click at [329, 143] on icon at bounding box center [324, 138] width 12 height 12
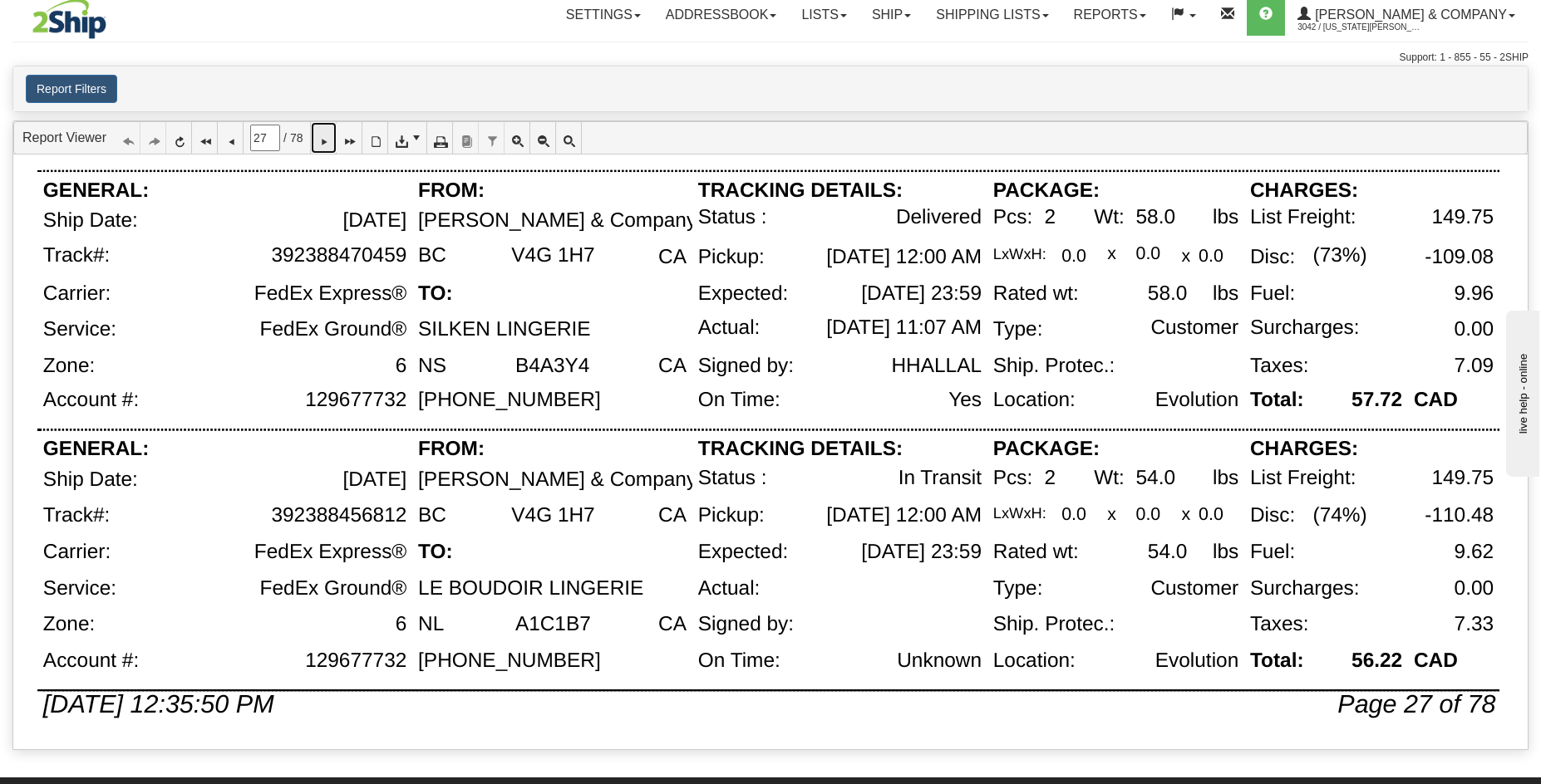
click at [324, 142] on link at bounding box center [324, 138] width 26 height 32
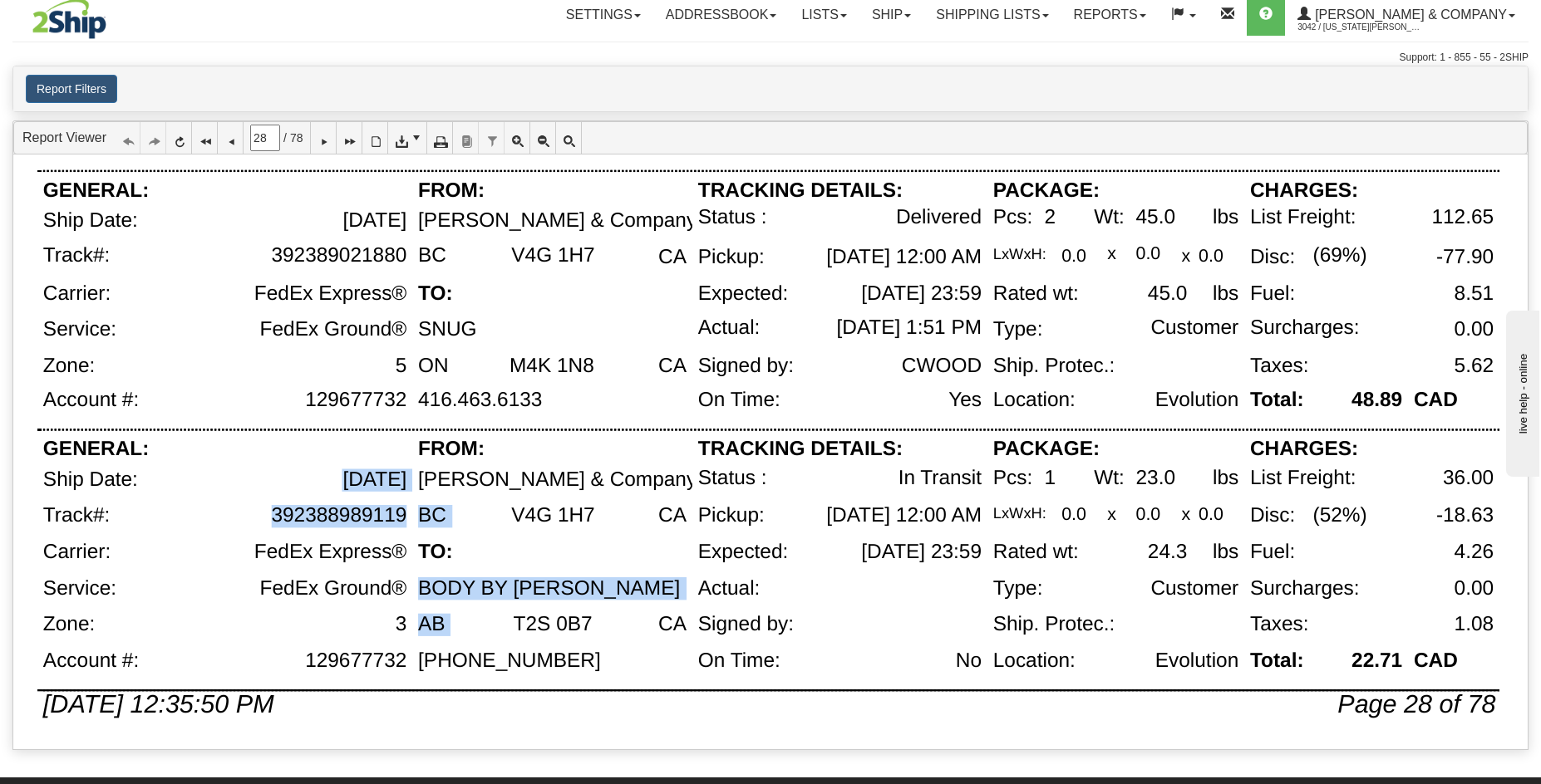
drag, startPoint x: 273, startPoint y: 514, endPoint x: 403, endPoint y: 514, distance: 130.0
click at [403, 514] on div "392388989119" at bounding box center [339, 516] width 135 height 23
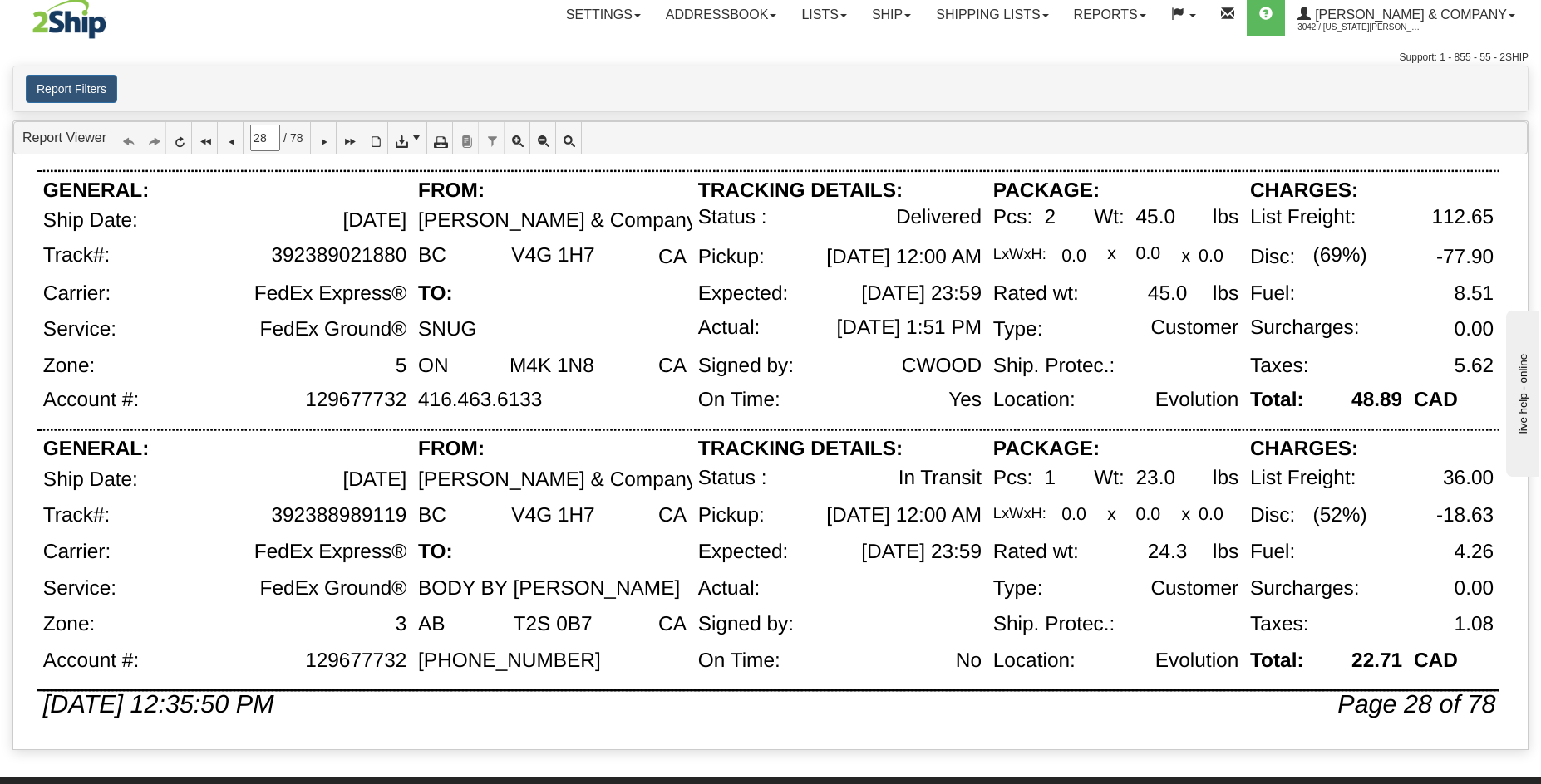
click at [439, 532] on div "BC" at bounding box center [452, 523] width 81 height 37
click at [406, 514] on div "392388989119" at bounding box center [268, 523] width 289 height 37
copy div "392388989119"
click at [329, 142] on icon at bounding box center [324, 138] width 12 height 12
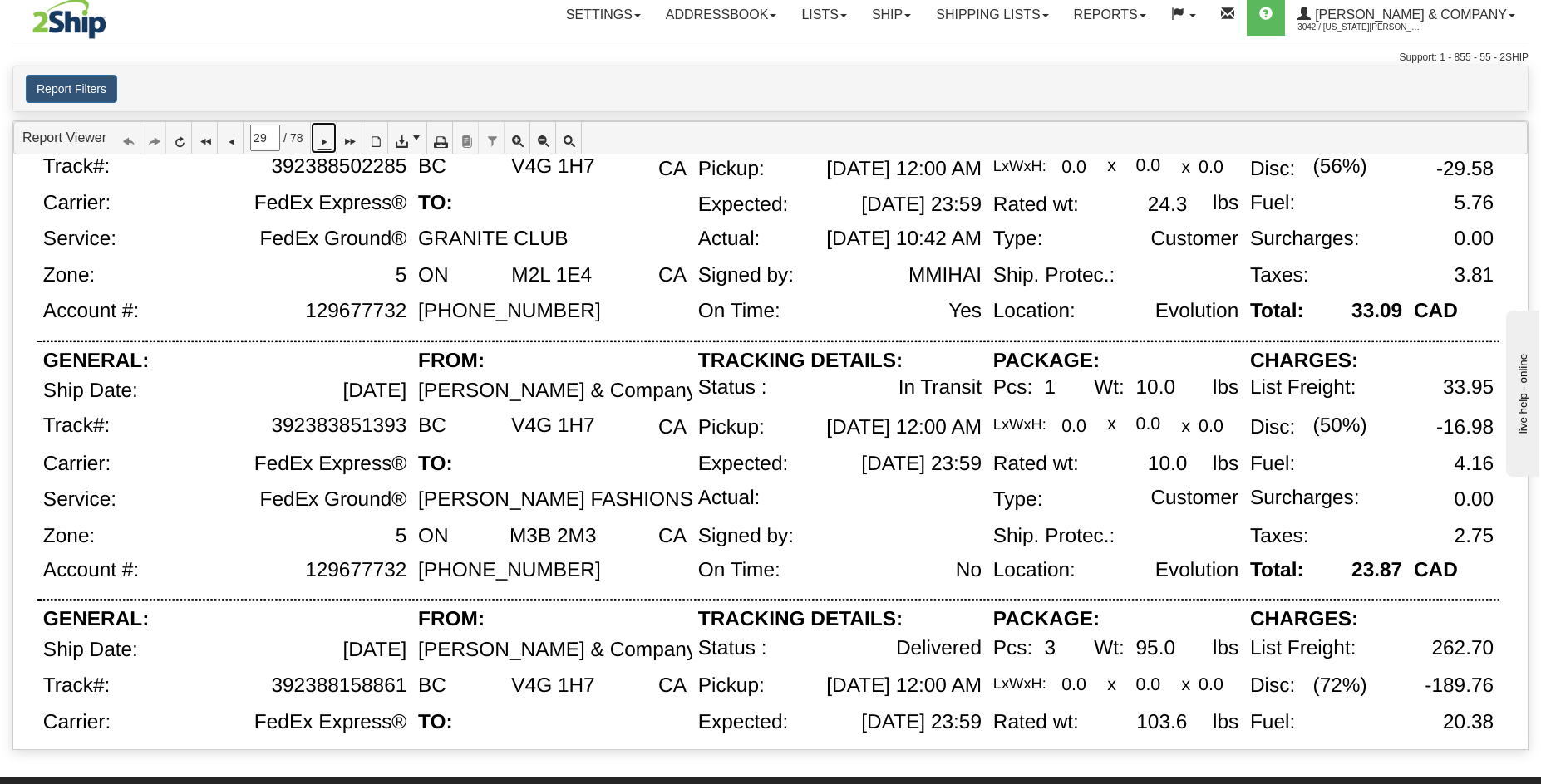
scroll to position [915, 0]
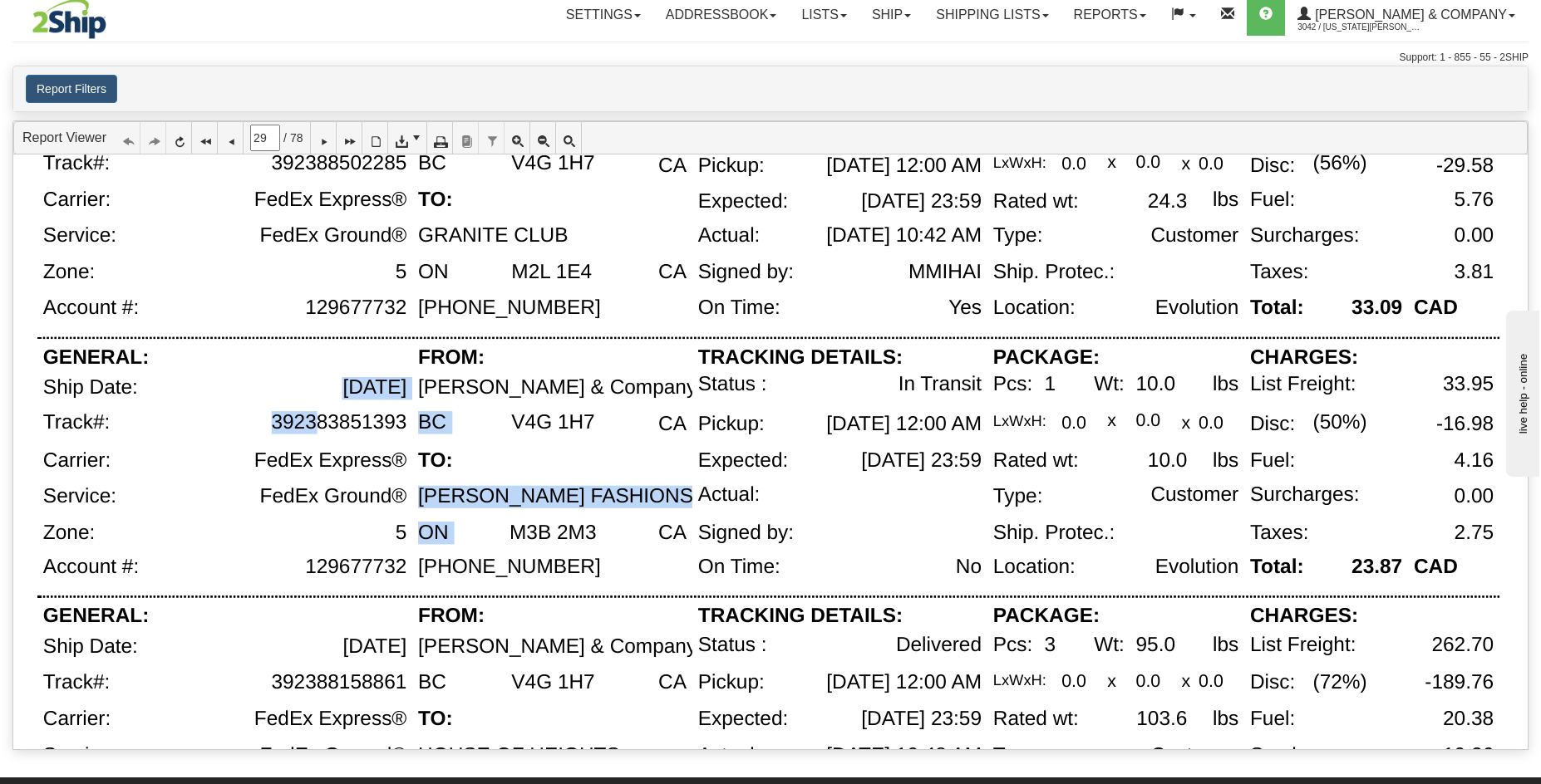
drag, startPoint x: 413, startPoint y: 427, endPoint x: 323, endPoint y: 427, distance: 90.0
click at [321, 426] on div "No DDEENES Delivered Evolution [DATE] 11:29 AM Location: On Time: Signed by: Ac…" at bounding box center [768, 78] width 1462 height 1629
click at [293, 426] on div "392383851393" at bounding box center [339, 422] width 135 height 23
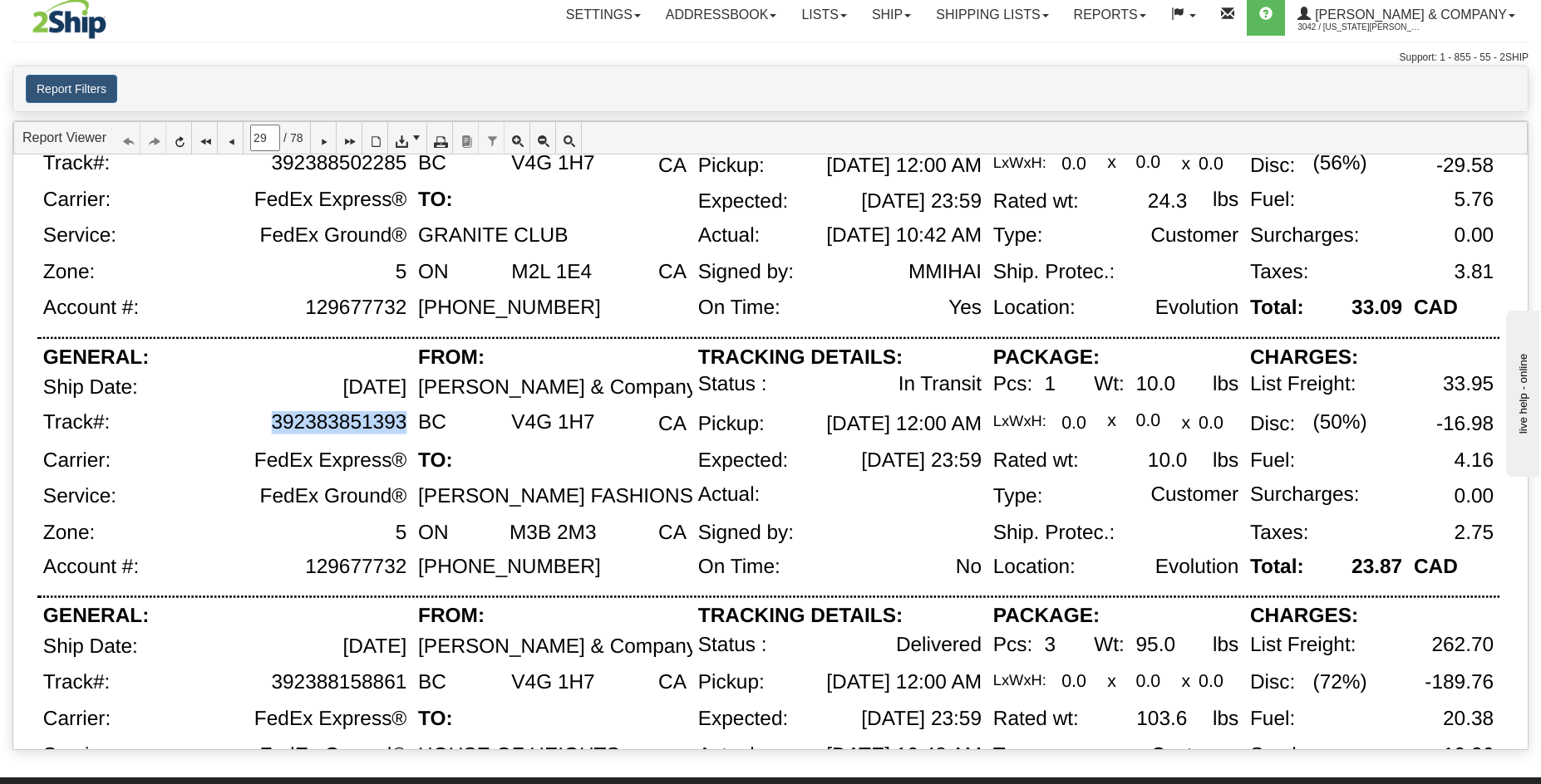
drag, startPoint x: 274, startPoint y: 423, endPoint x: 247, endPoint y: 421, distance: 27.1
click at [247, 421] on div "392383851393" at bounding box center [268, 430] width 289 height 38
copy div "392383851393"
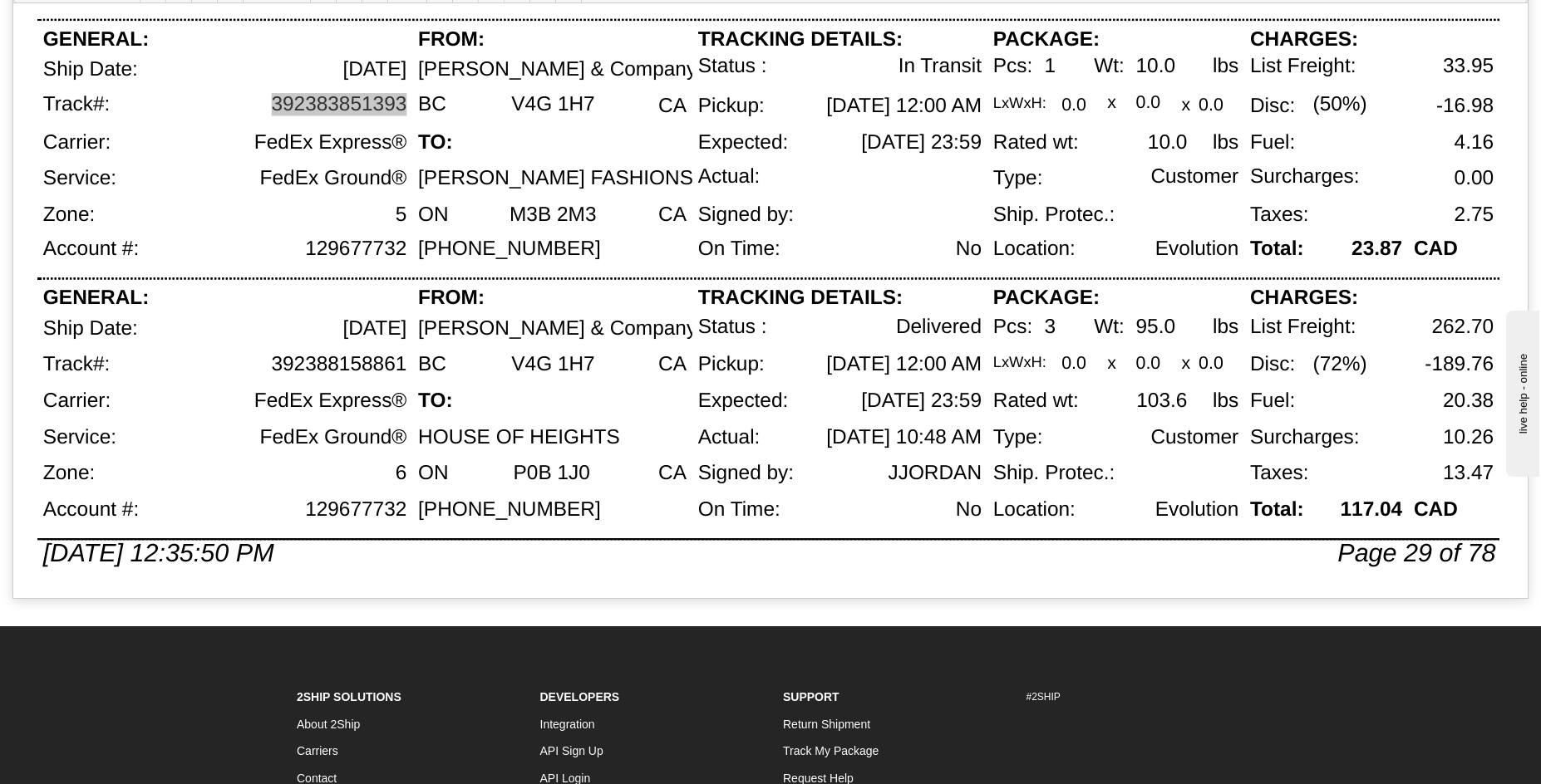
scroll to position [23, 0]
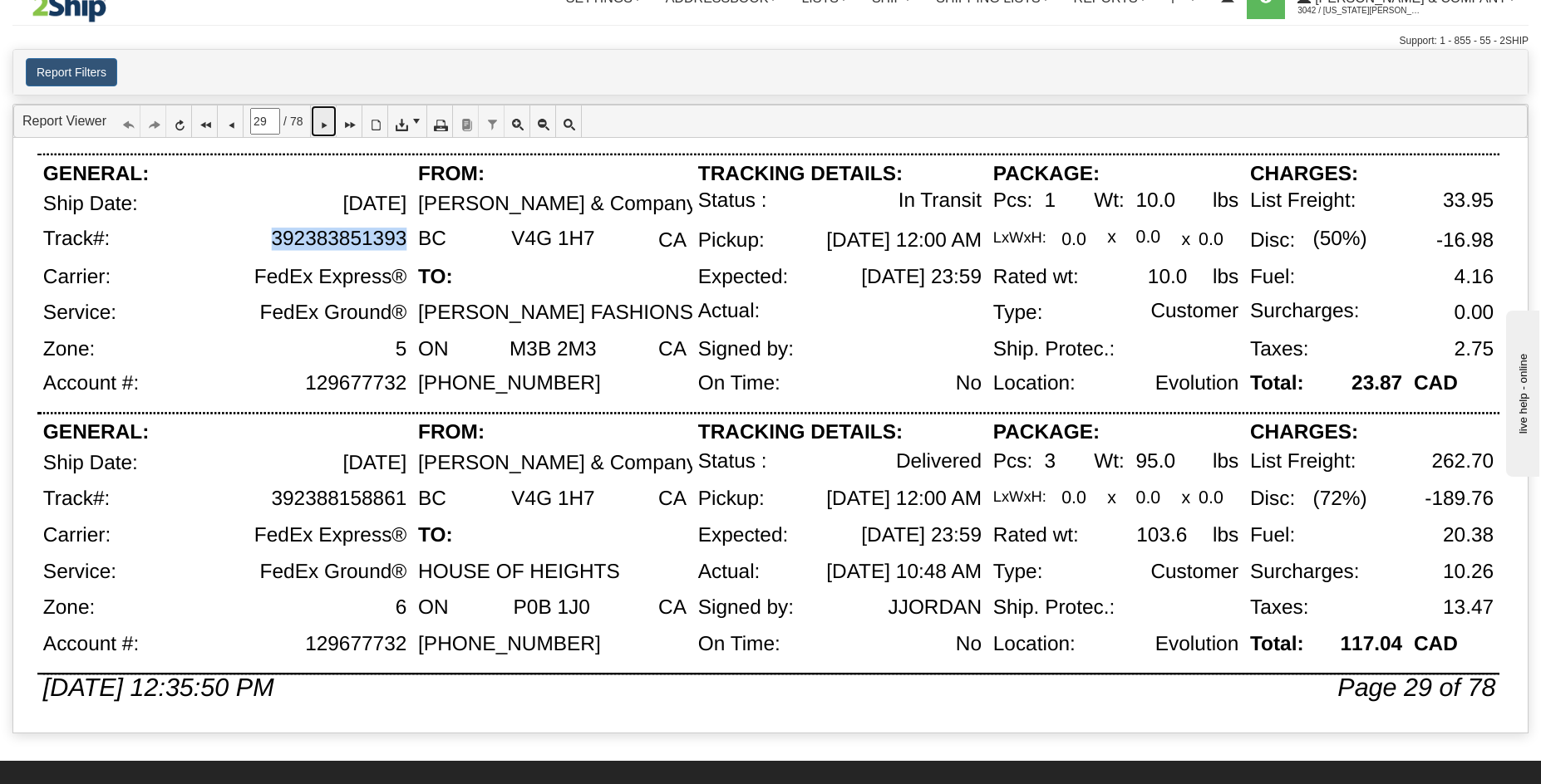
click at [329, 122] on icon at bounding box center [324, 121] width 12 height 12
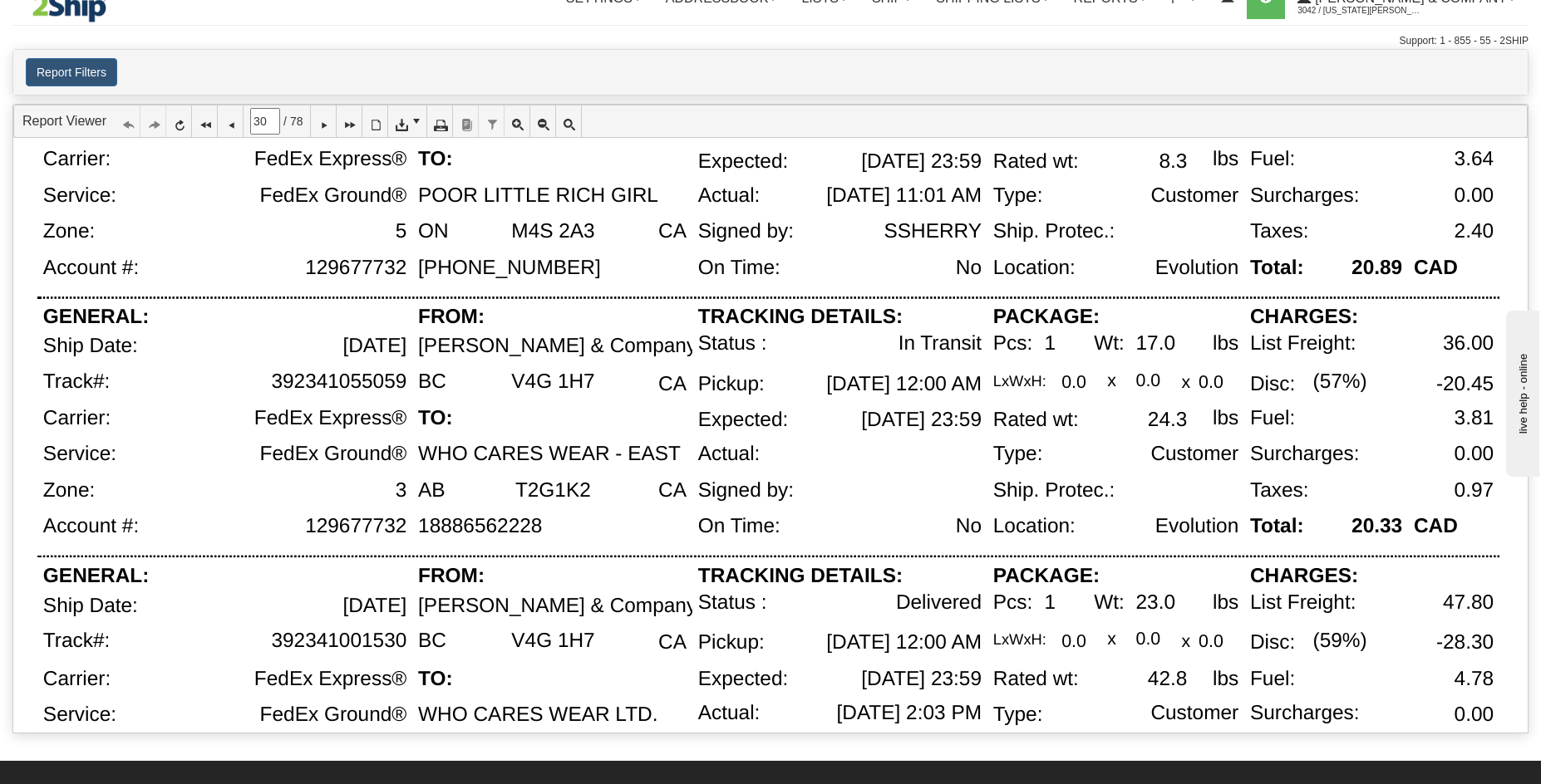
scroll to position [685, 0]
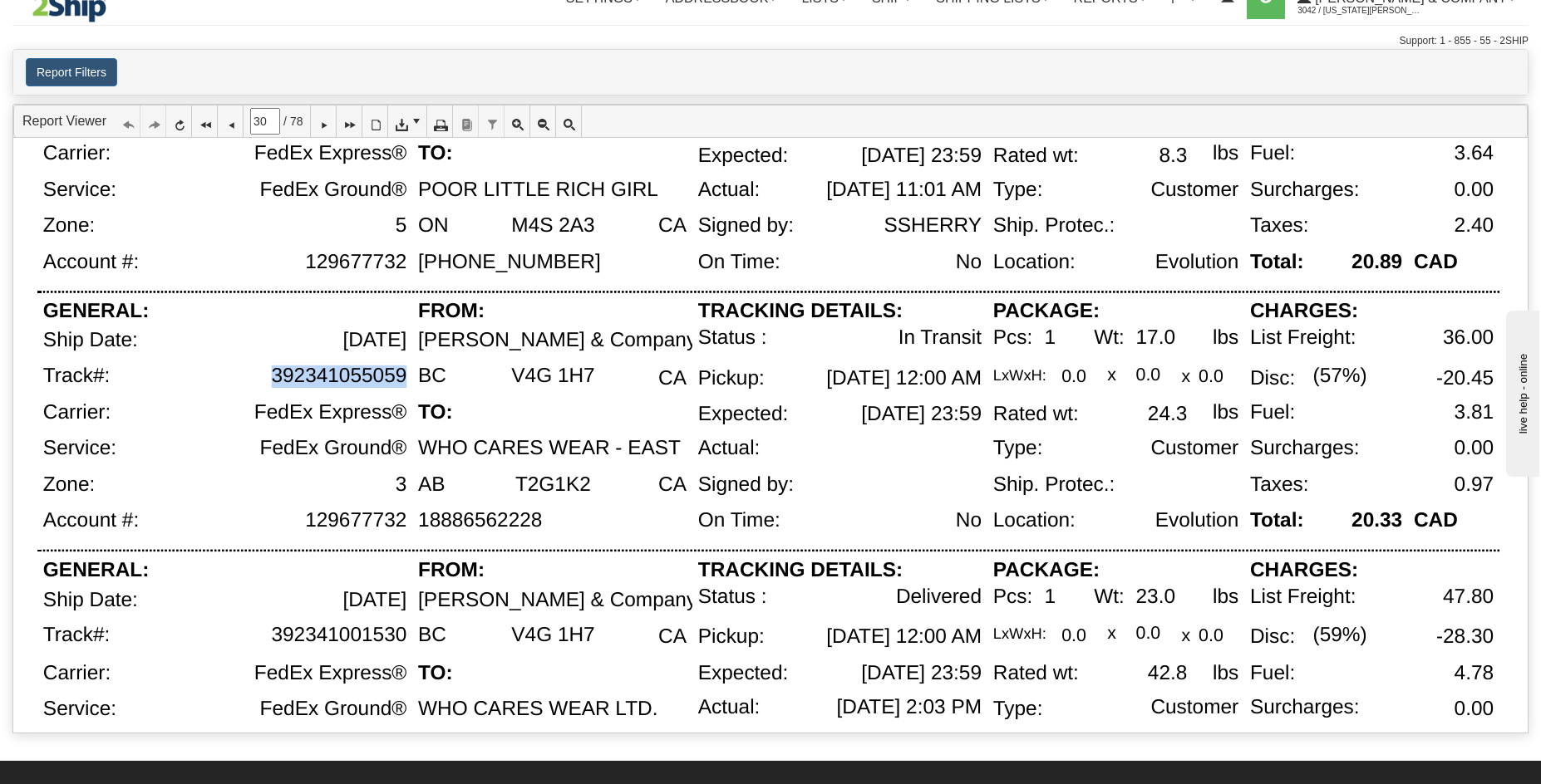
drag, startPoint x: 272, startPoint y: 375, endPoint x: 405, endPoint y: 370, distance: 133.1
click at [405, 370] on div "392341055059" at bounding box center [339, 375] width 135 height 23
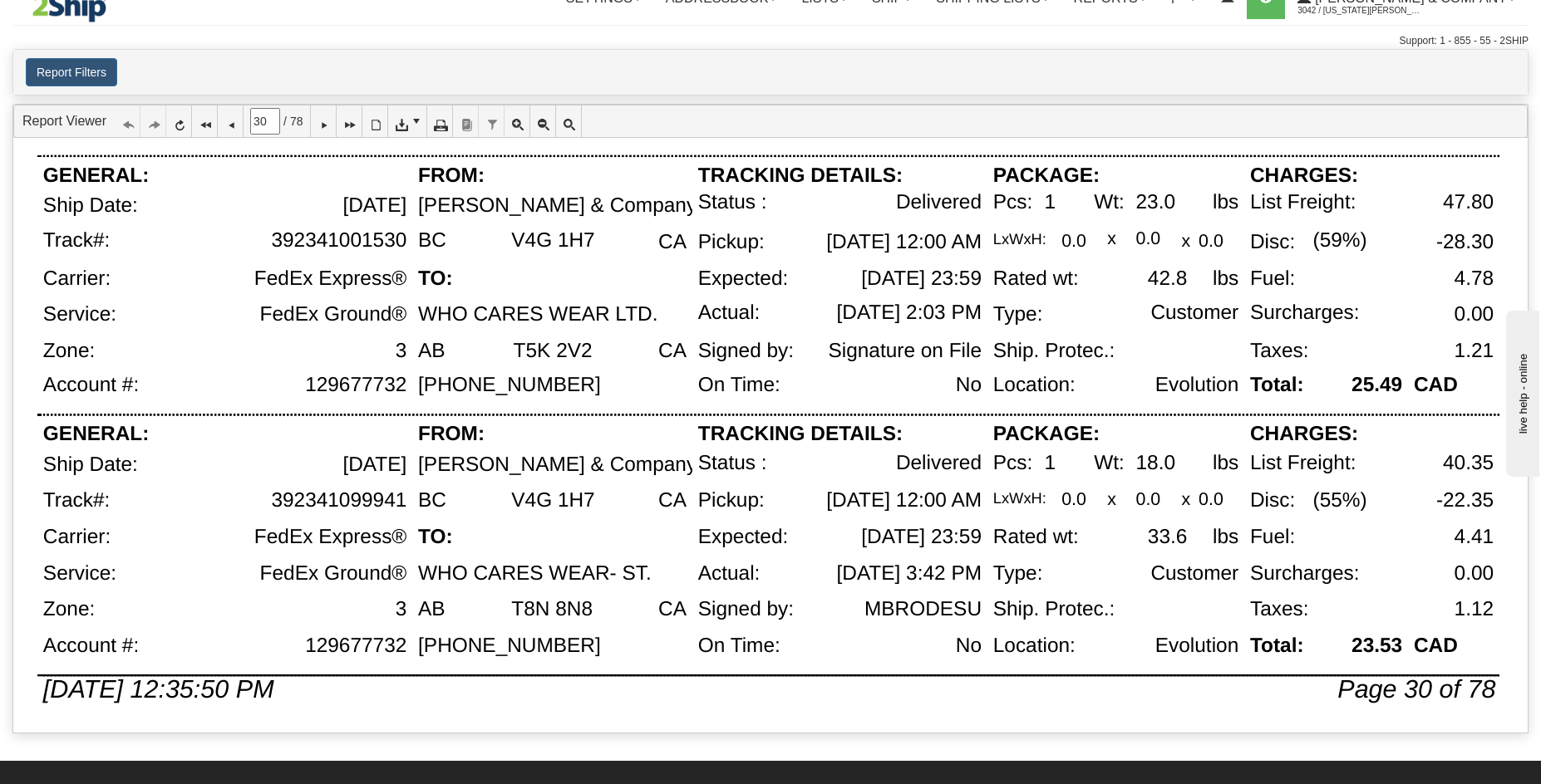
scroll to position [1082, 0]
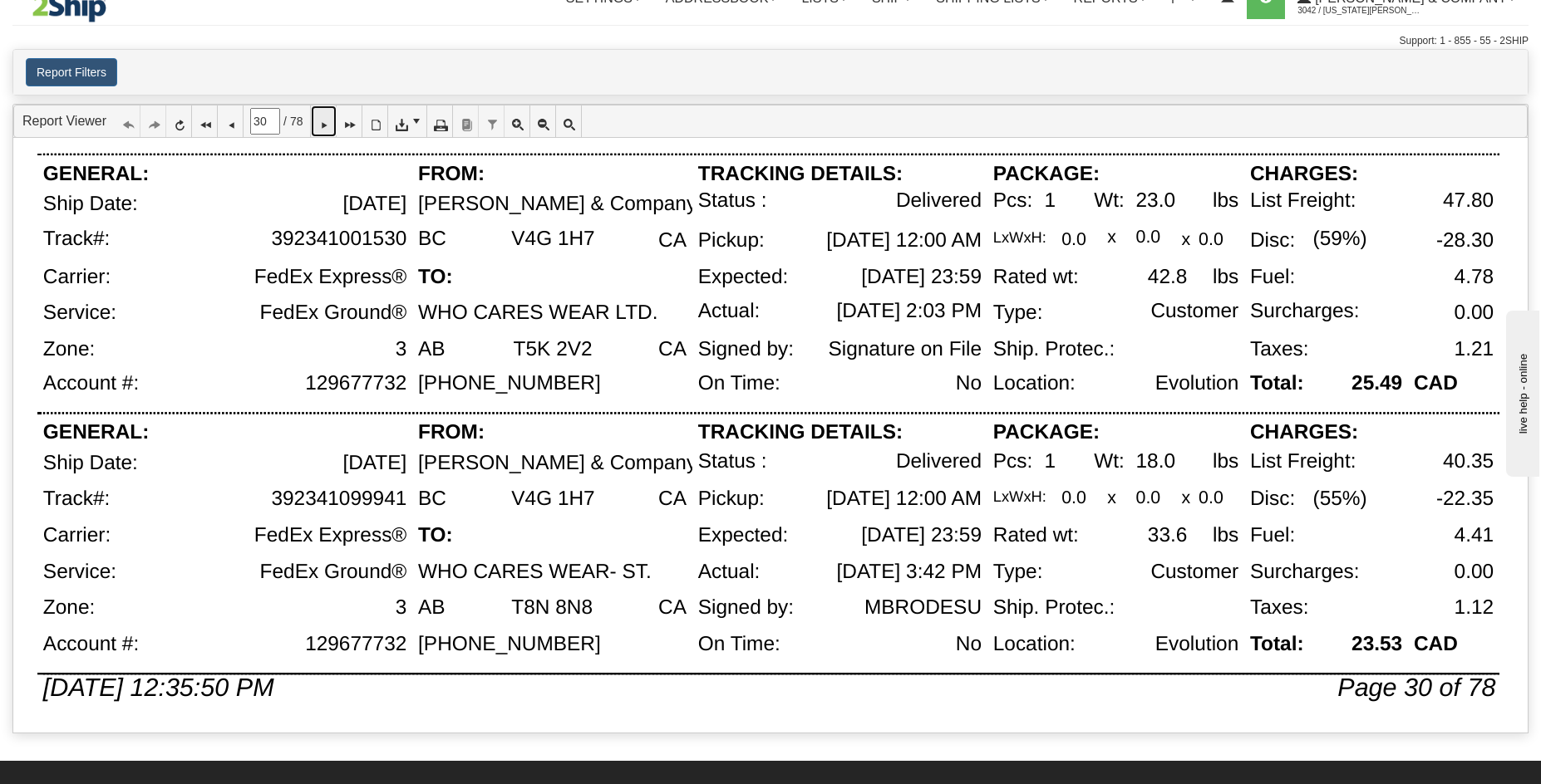
click at [329, 119] on icon at bounding box center [324, 121] width 12 height 12
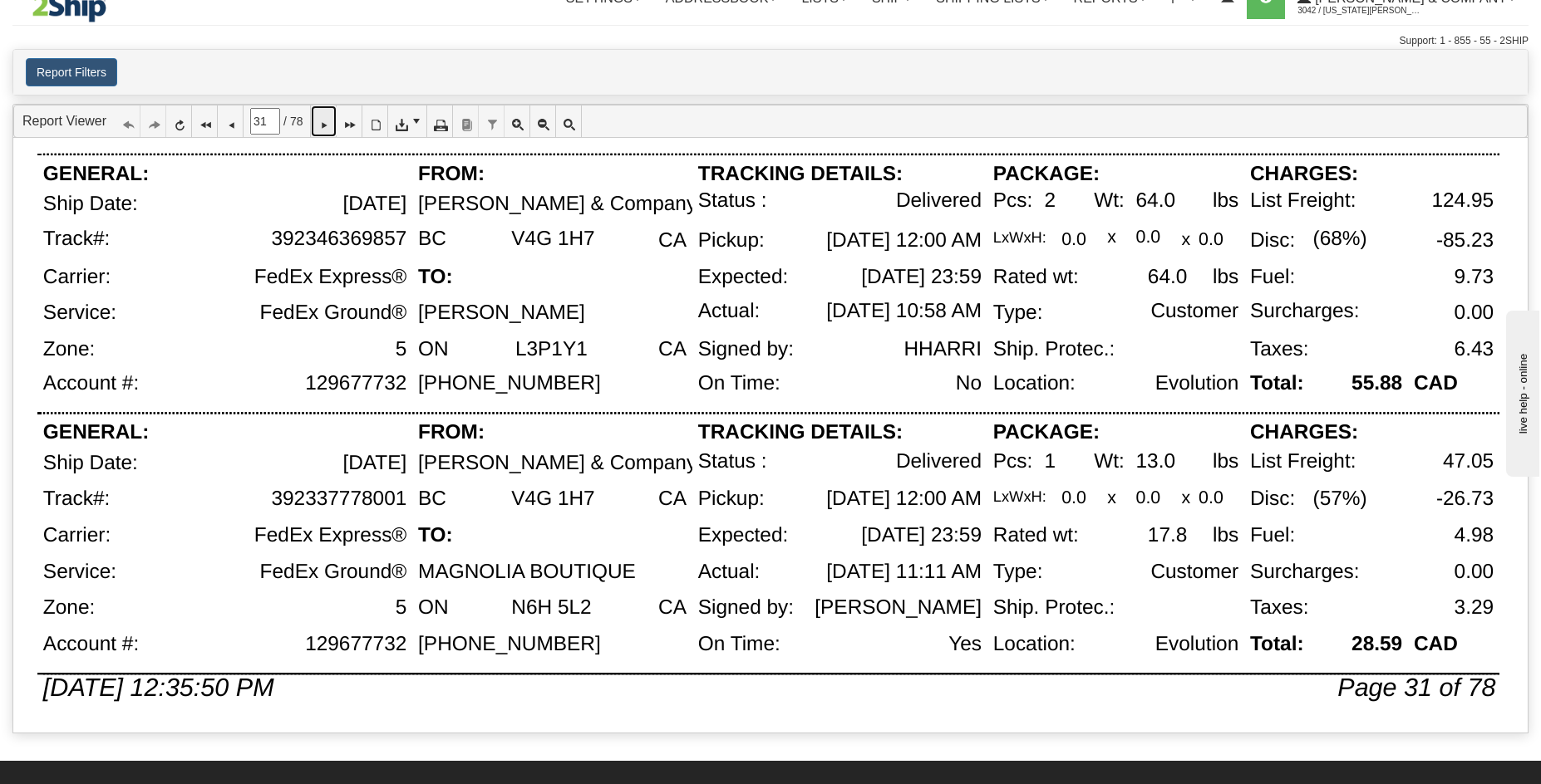
click at [329, 120] on icon at bounding box center [324, 121] width 12 height 12
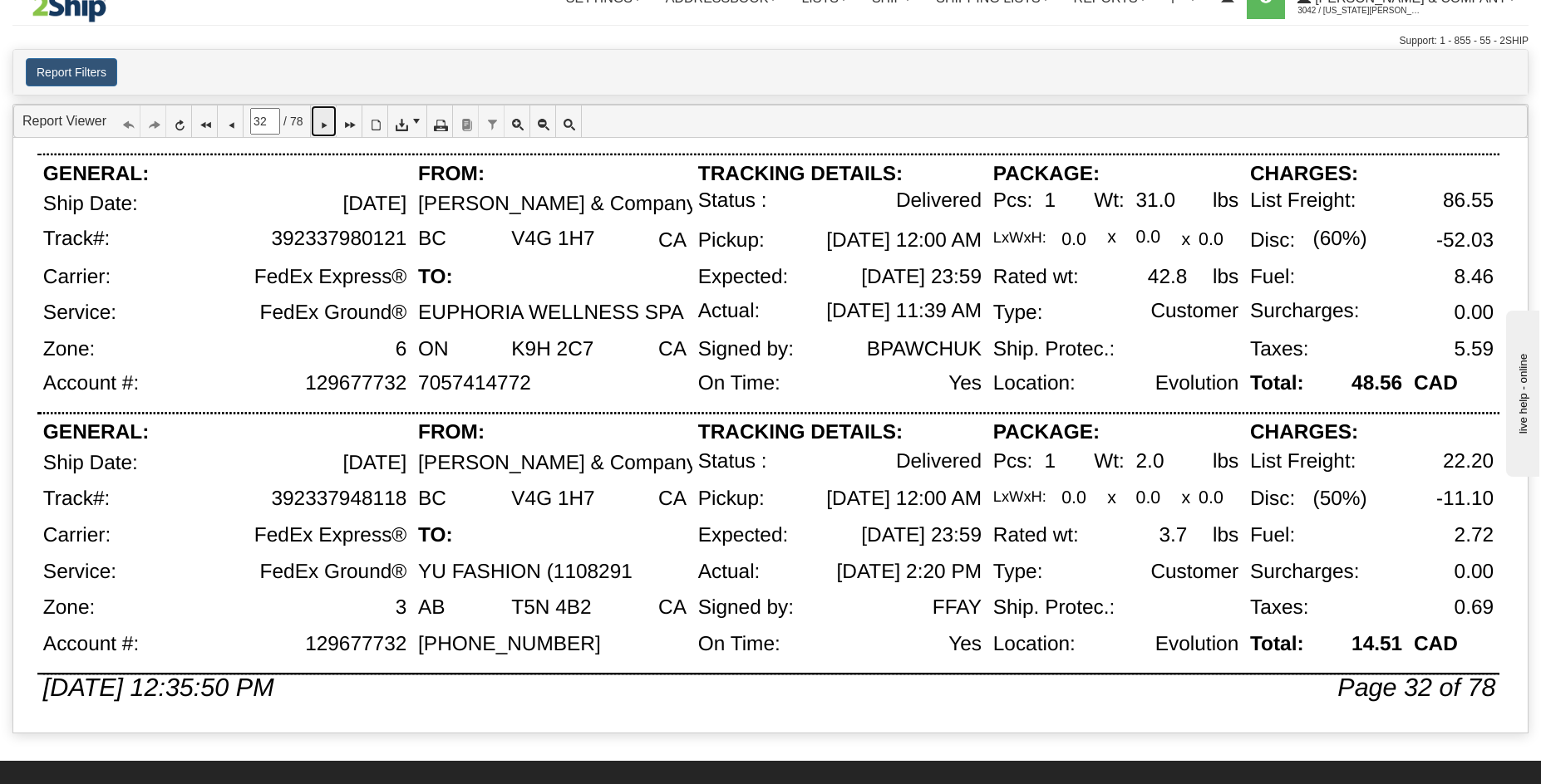
click at [329, 121] on icon at bounding box center [324, 121] width 12 height 12
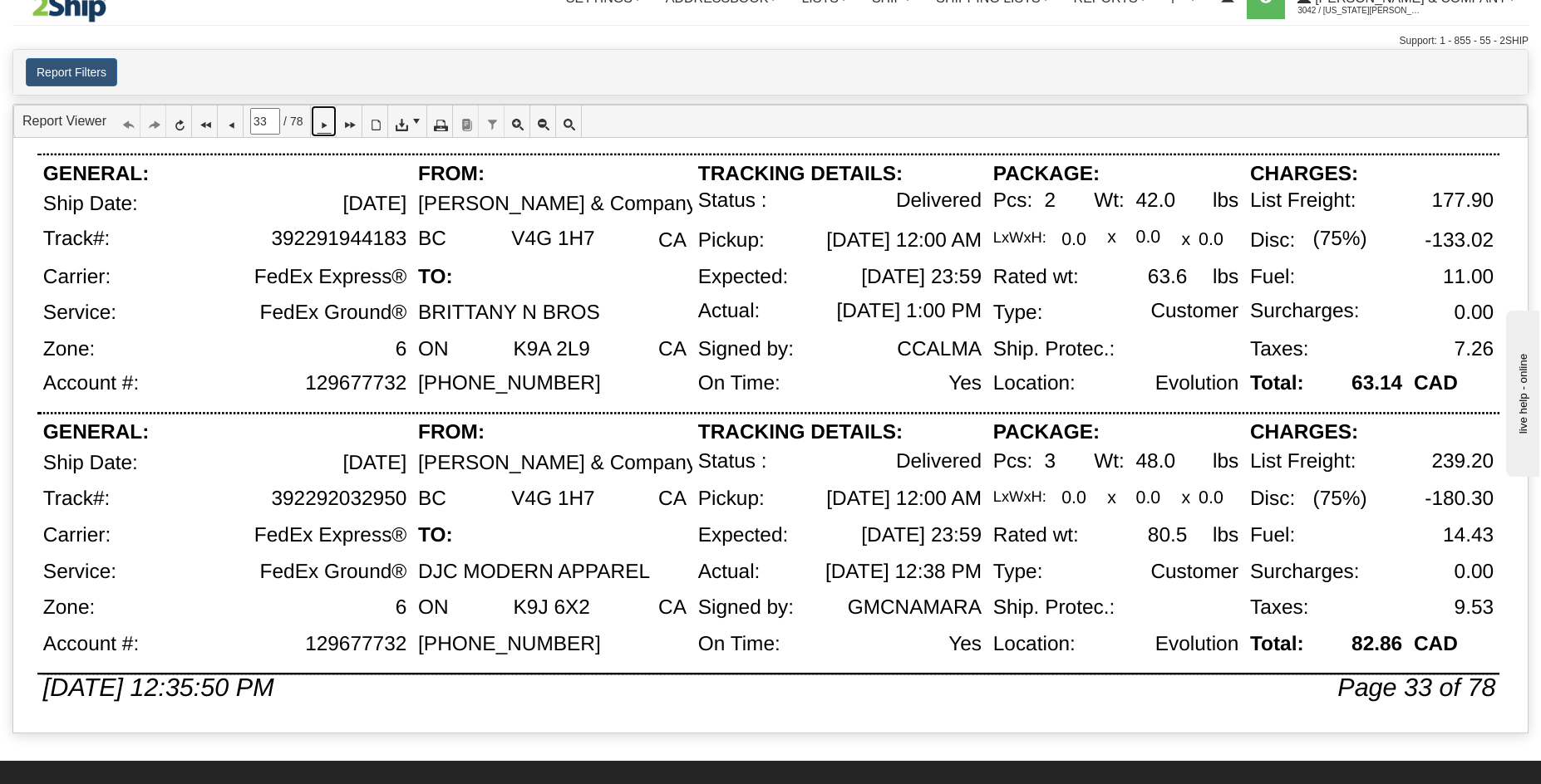
scroll to position [27, 0]
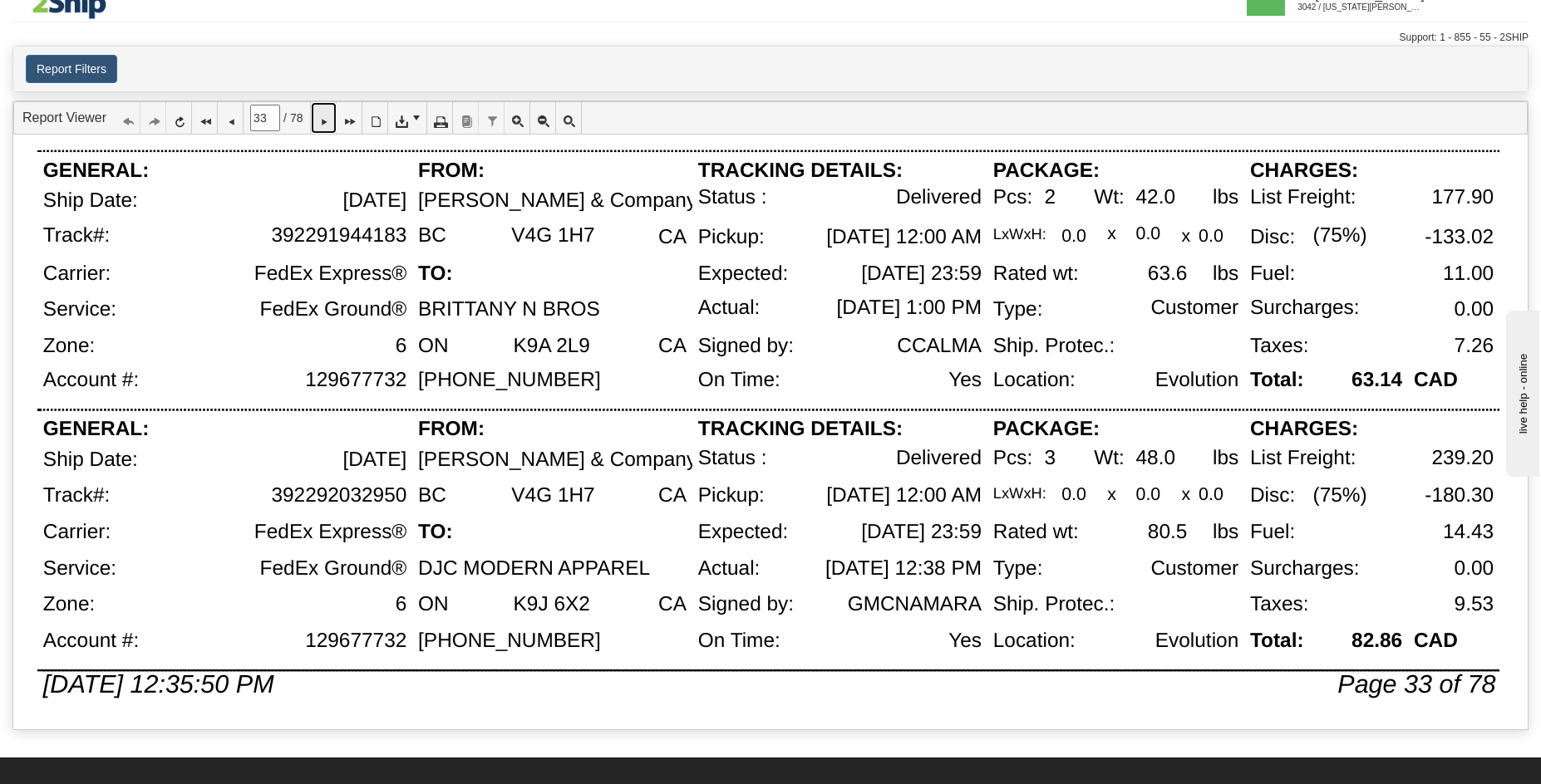
click at [337, 130] on link at bounding box center [324, 118] width 26 height 32
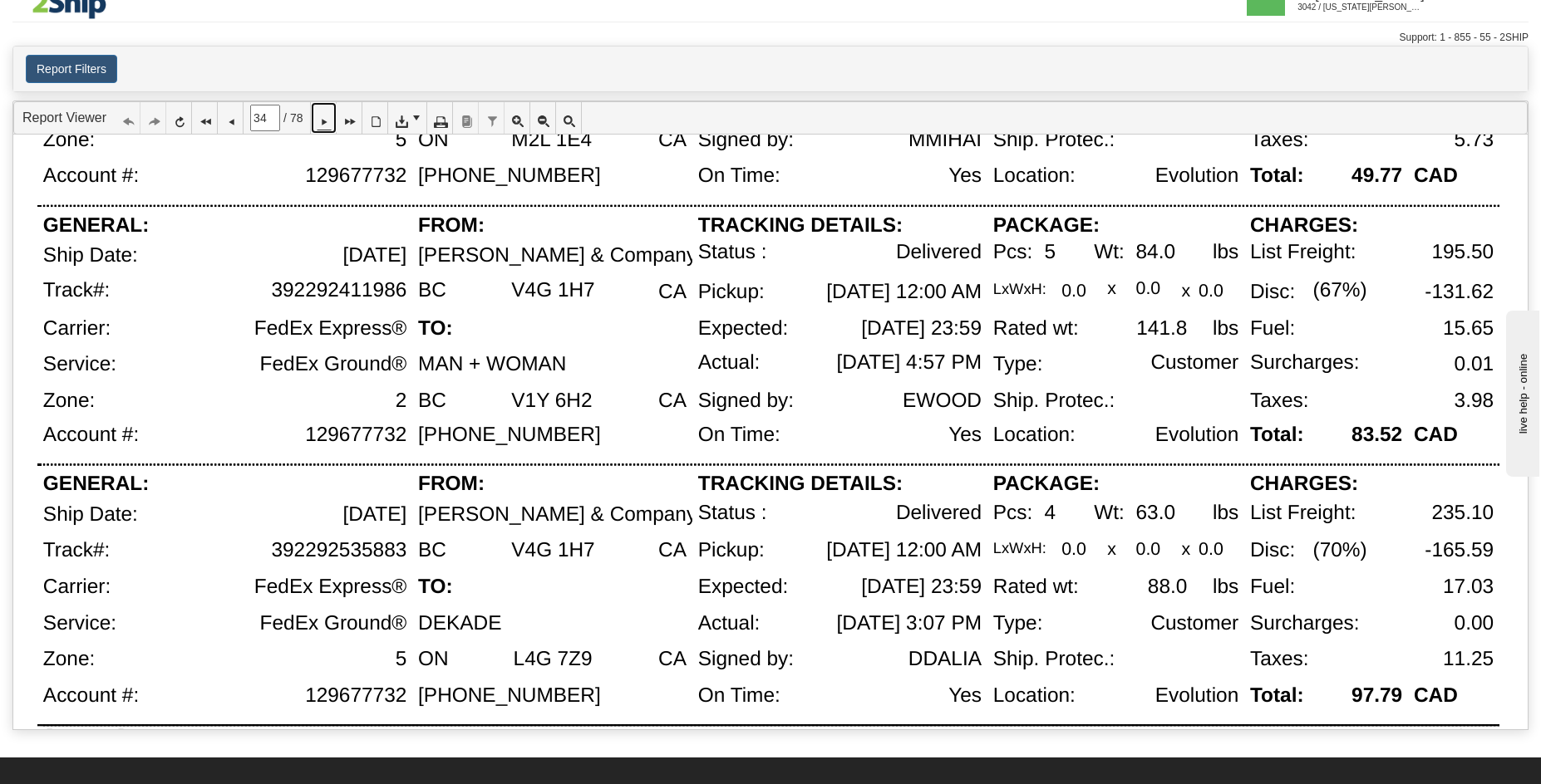
scroll to position [1082, 0]
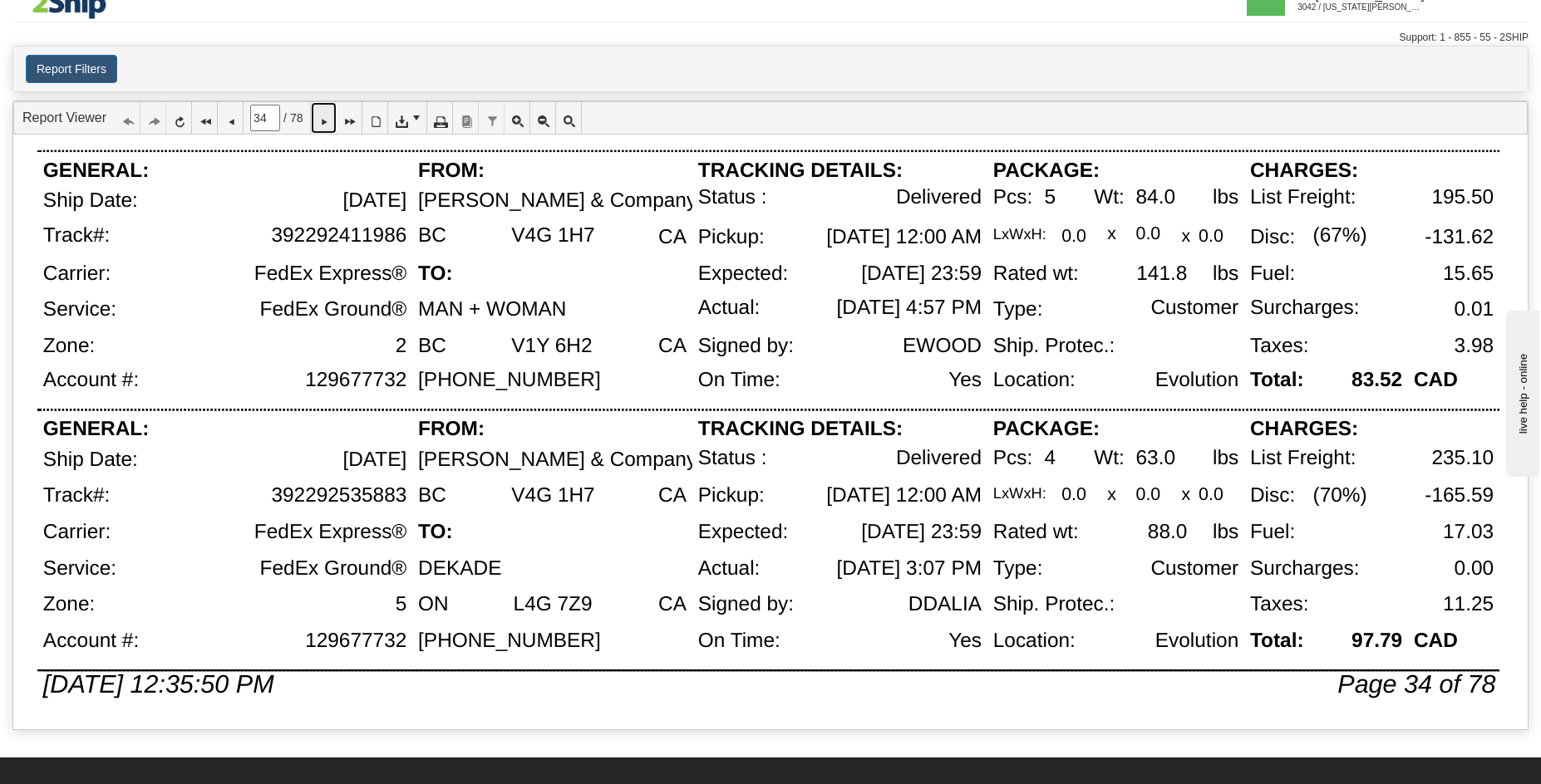
click at [329, 116] on icon at bounding box center [324, 118] width 12 height 12
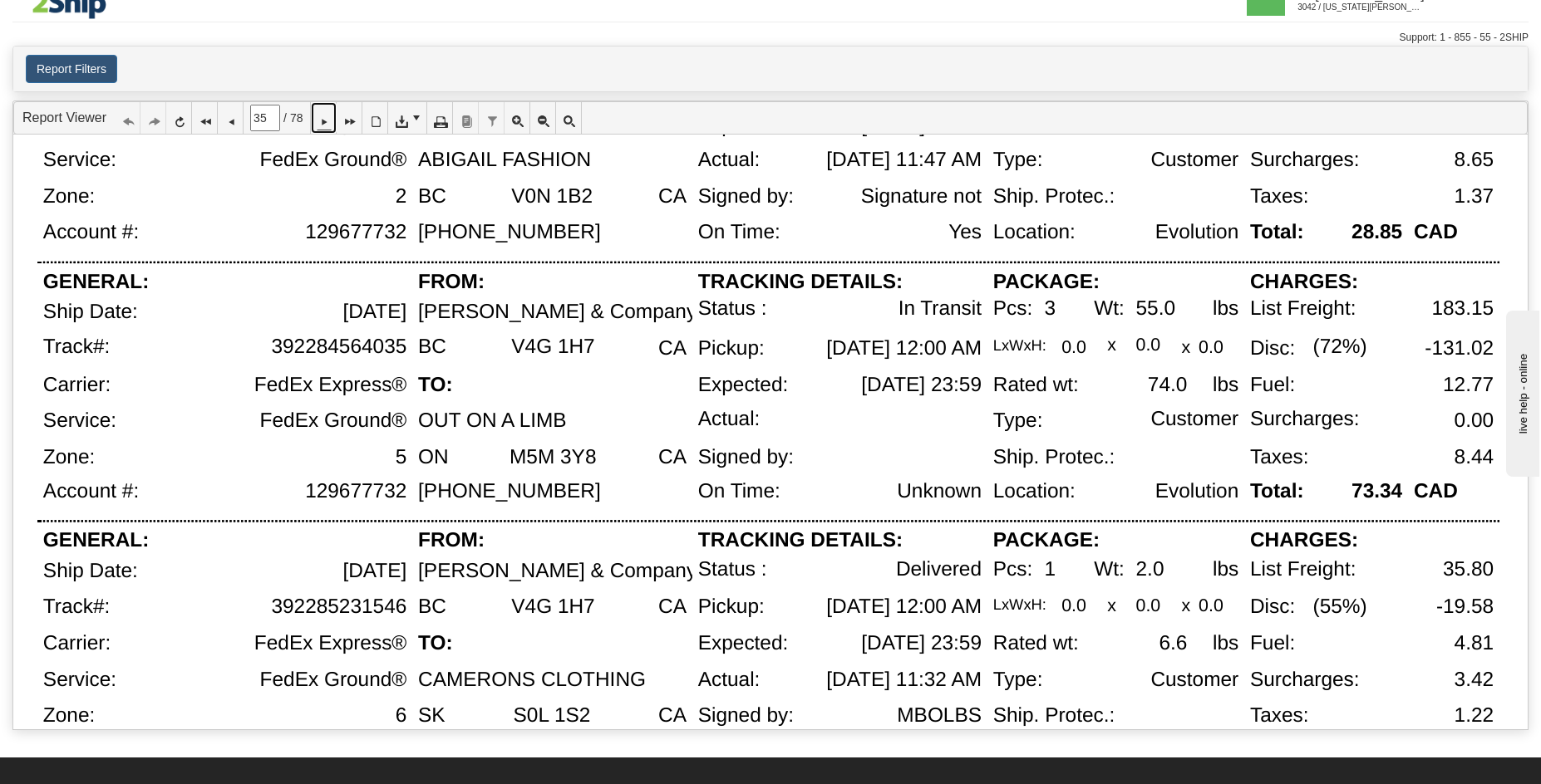
scroll to position [985, 0]
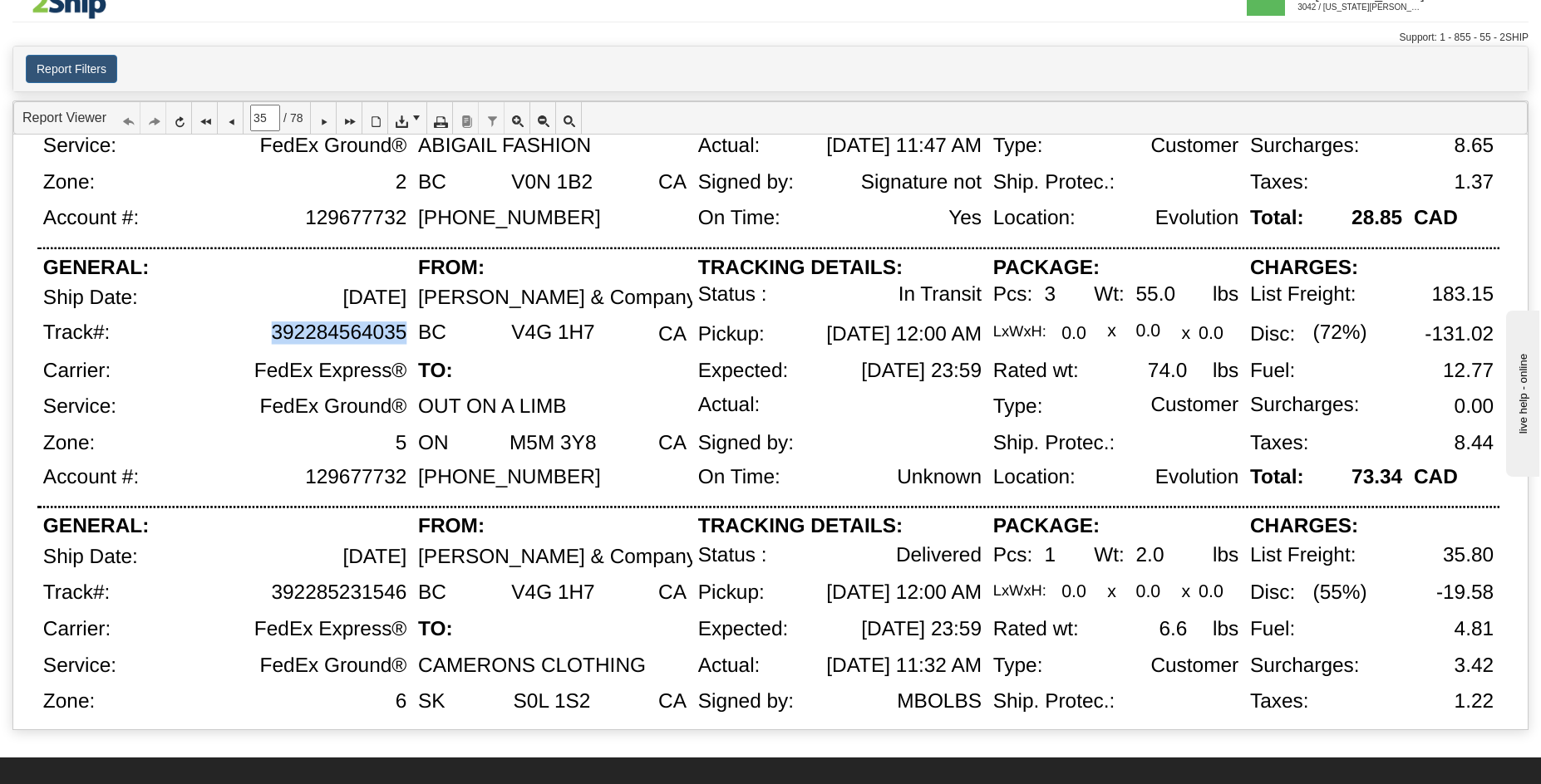
drag, startPoint x: 273, startPoint y: 332, endPoint x: 402, endPoint y: 329, distance: 129.0
click at [402, 329] on div "392284564035" at bounding box center [339, 333] width 135 height 23
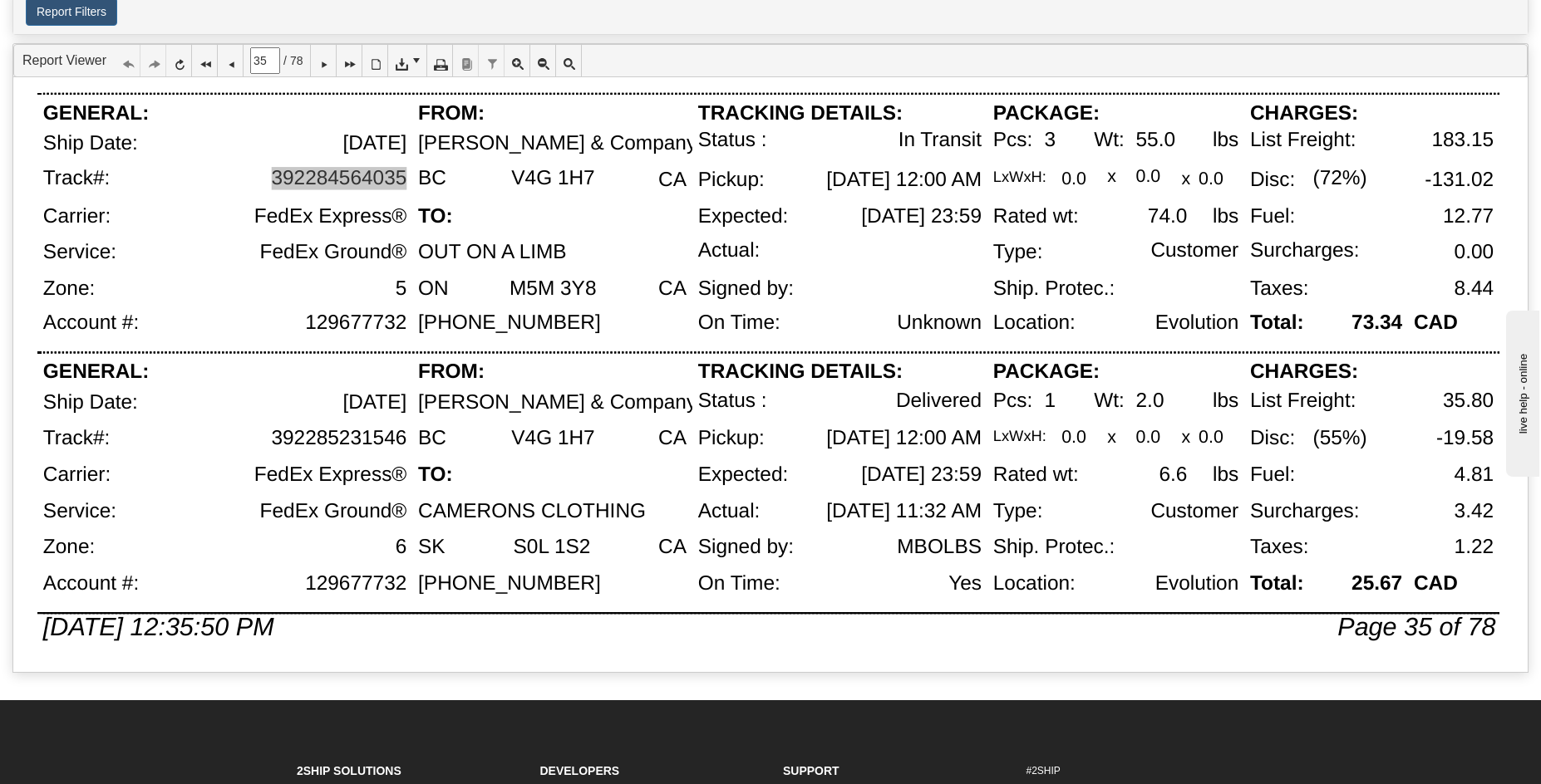
scroll to position [120, 0]
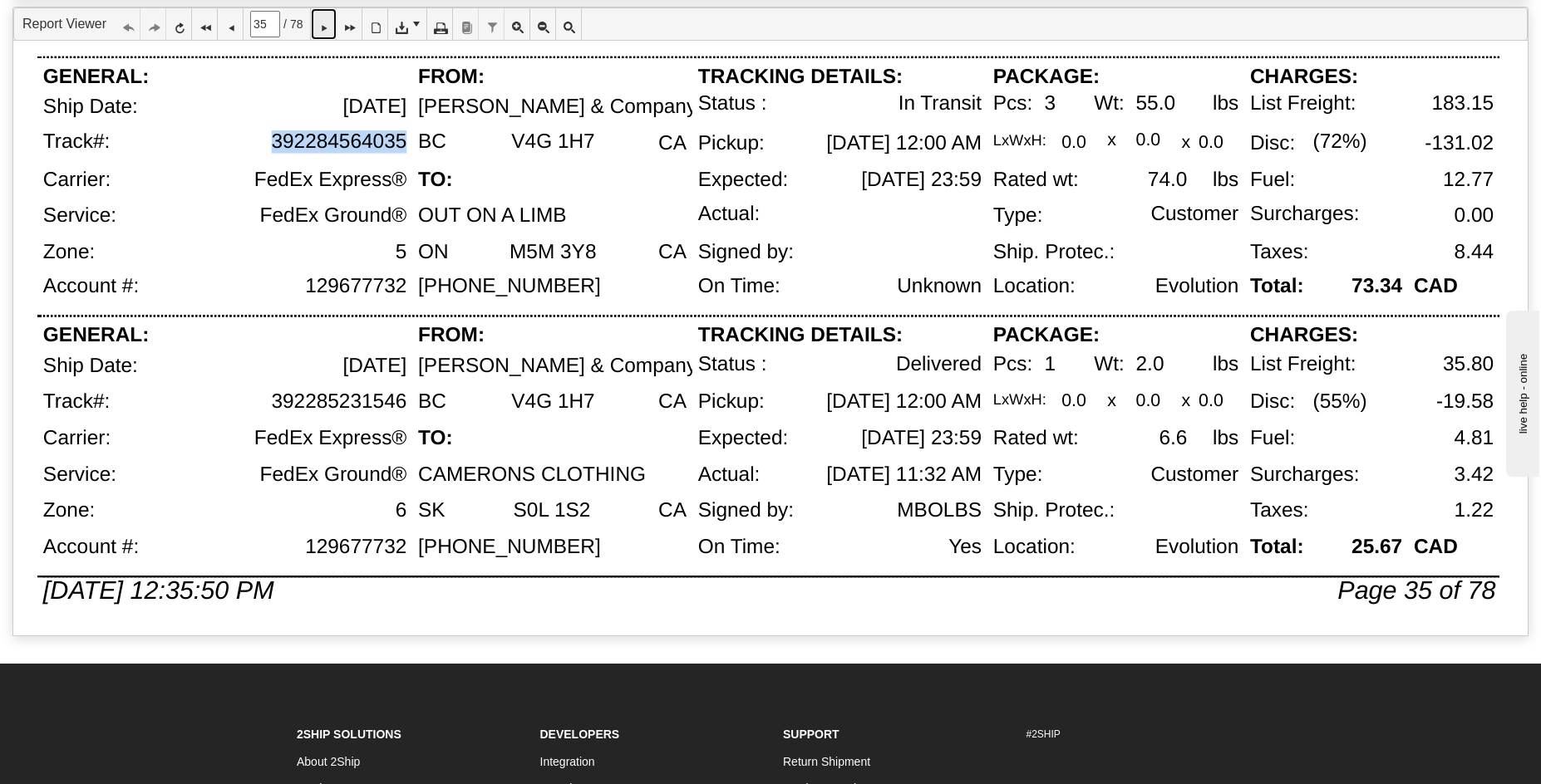
click at [329, 22] on icon at bounding box center [324, 24] width 12 height 12
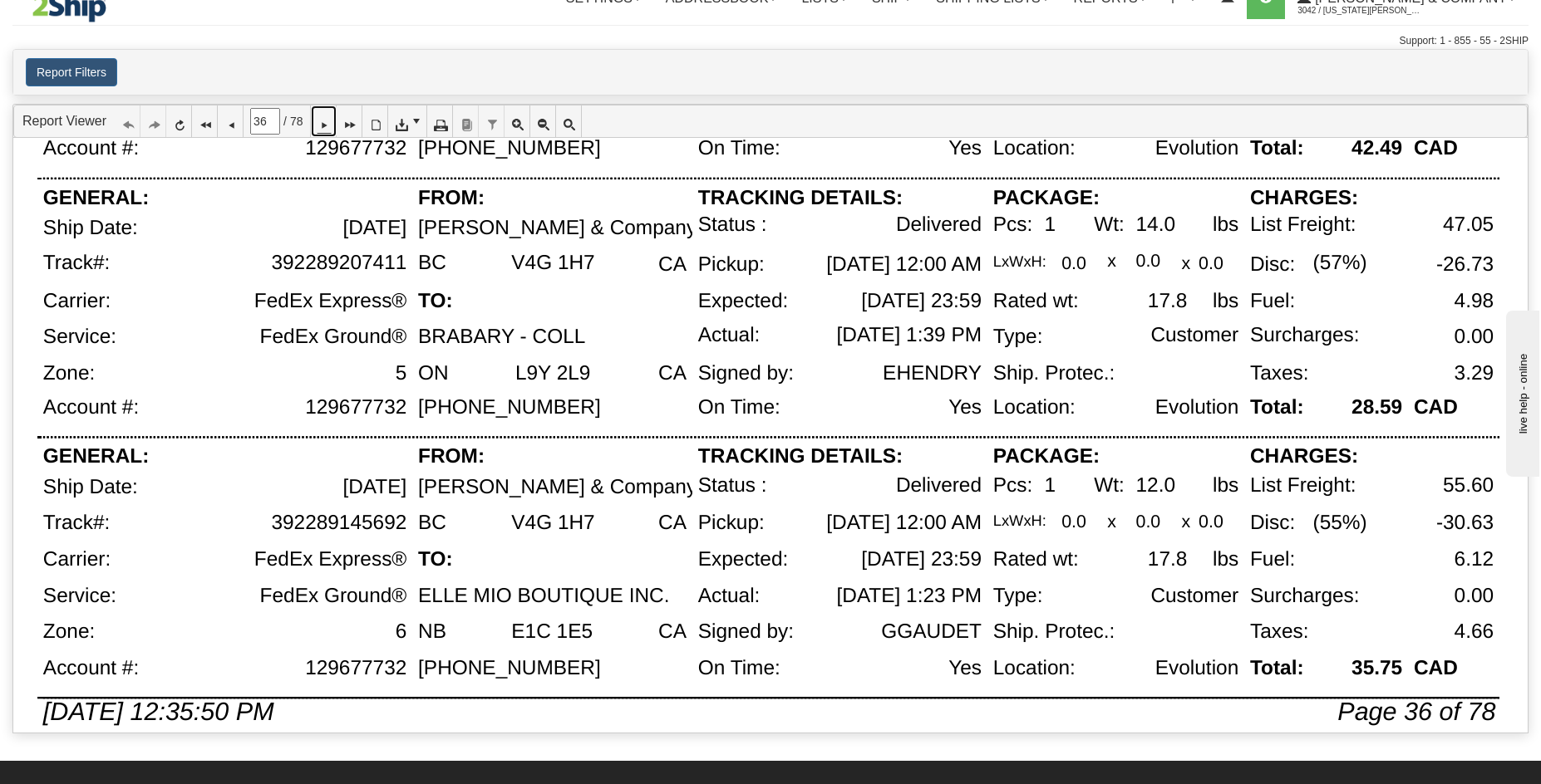
scroll to position [1082, 0]
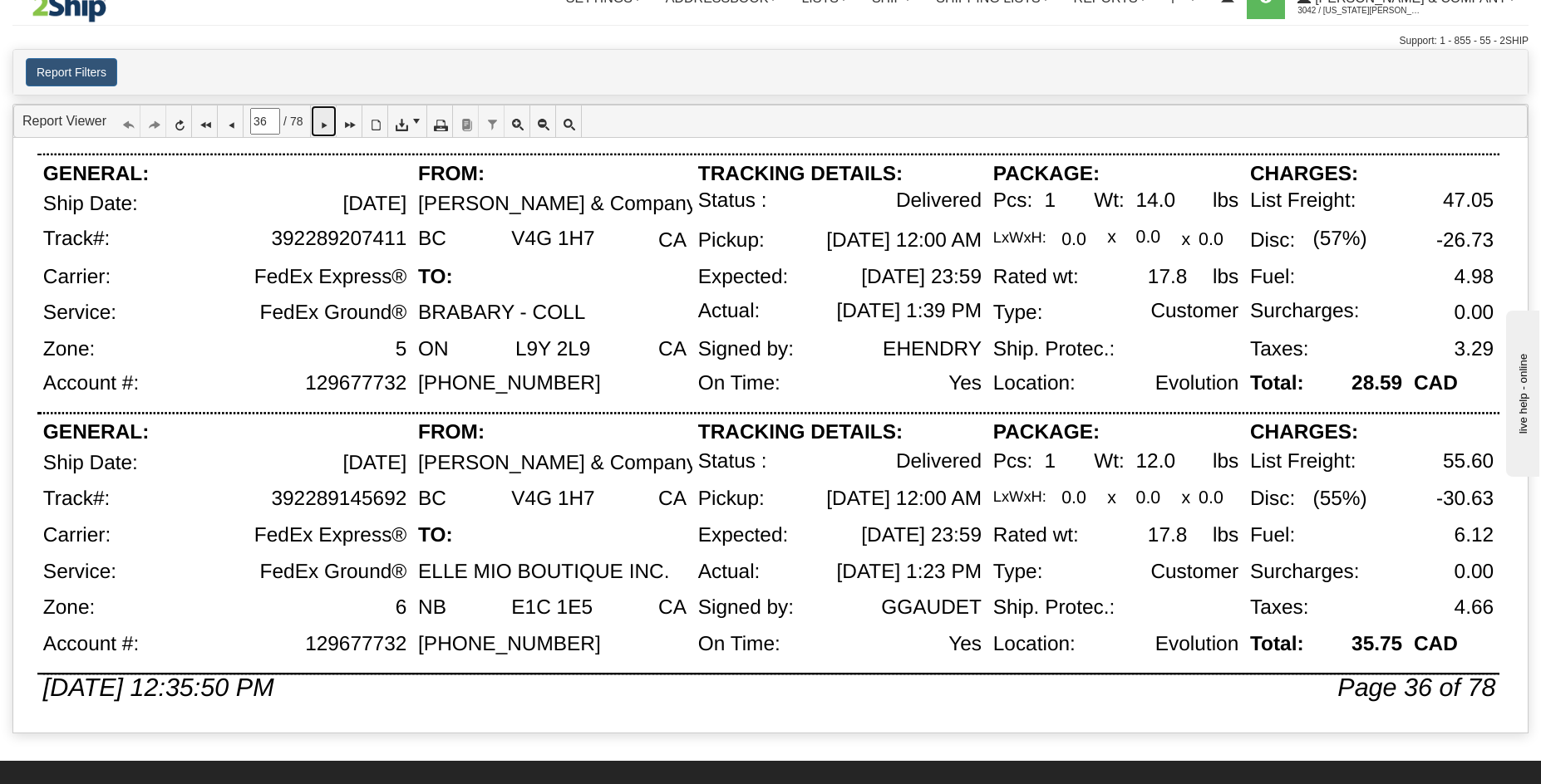
click at [329, 121] on icon at bounding box center [324, 121] width 12 height 12
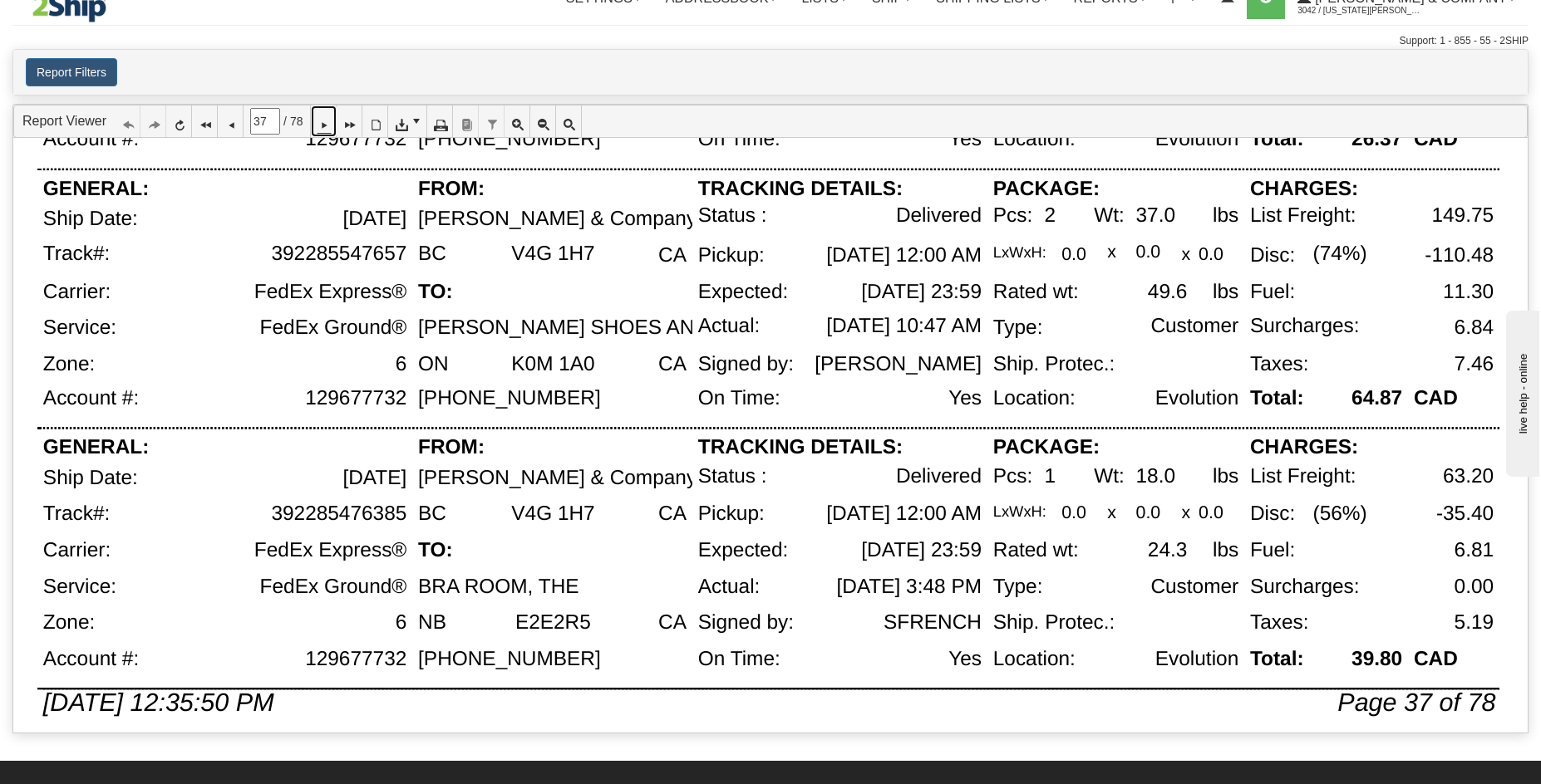
scroll to position [1070, 0]
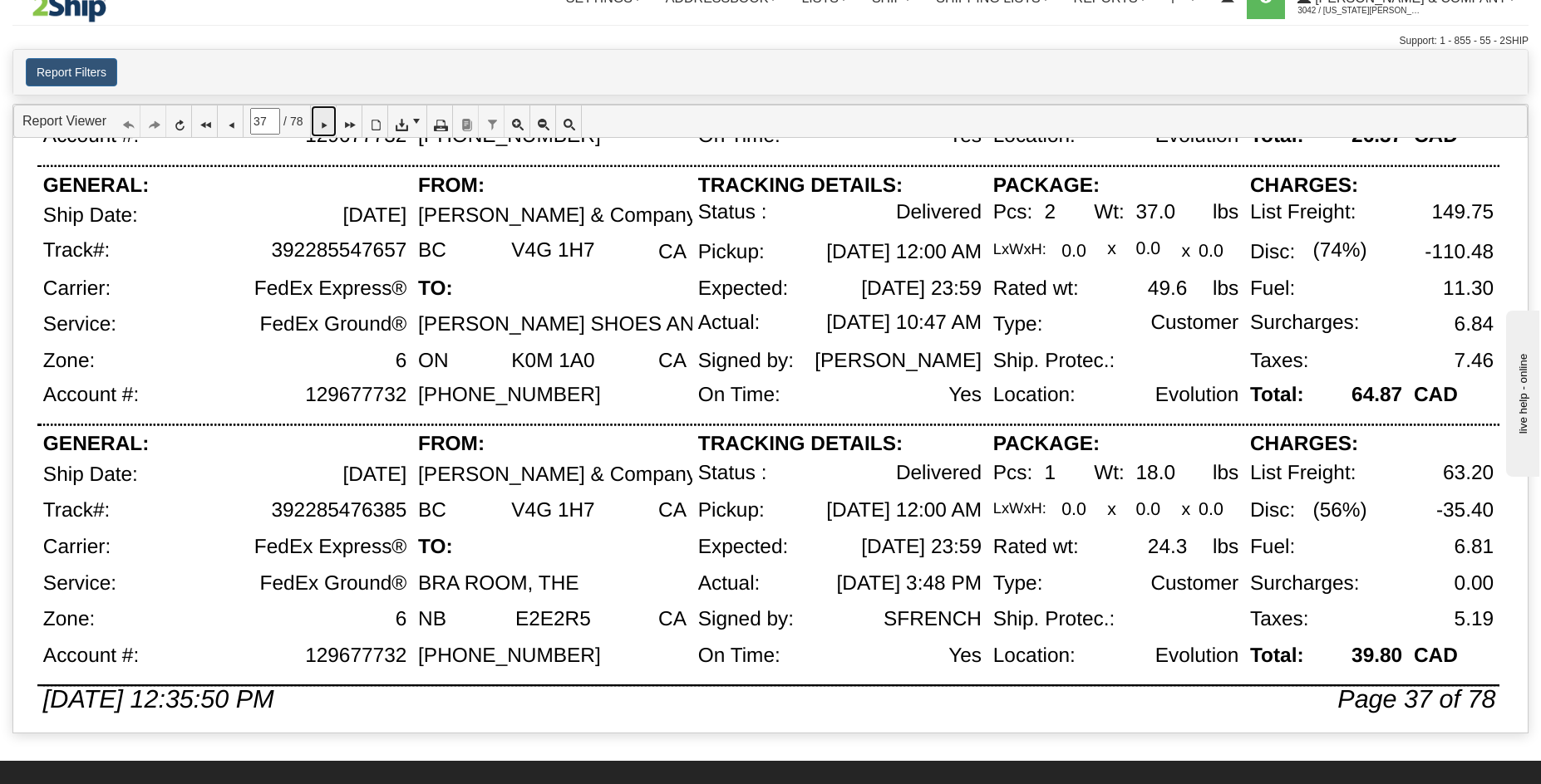
click at [334, 133] on link at bounding box center [324, 121] width 26 height 32
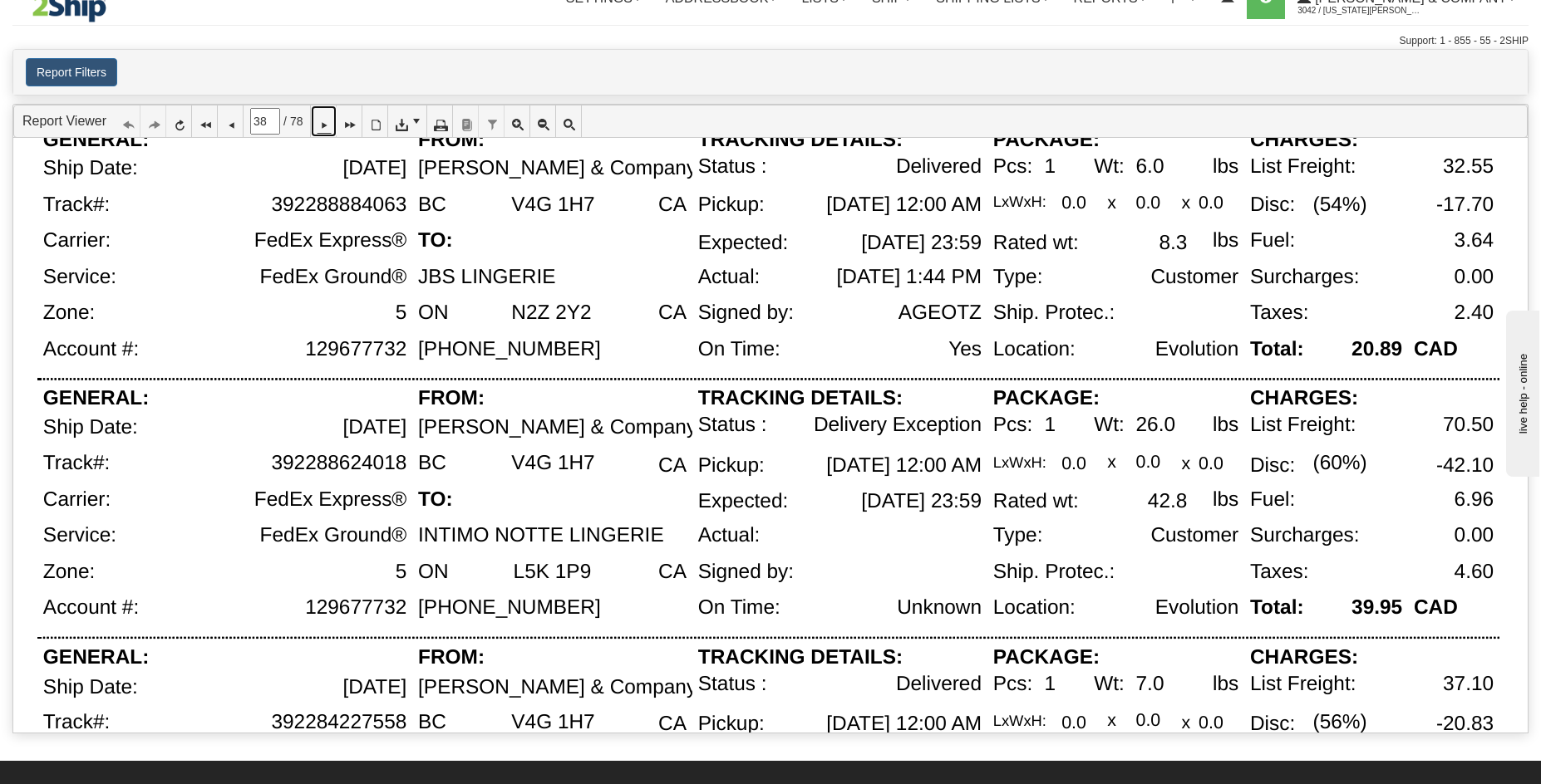
scroll to position [604, 0]
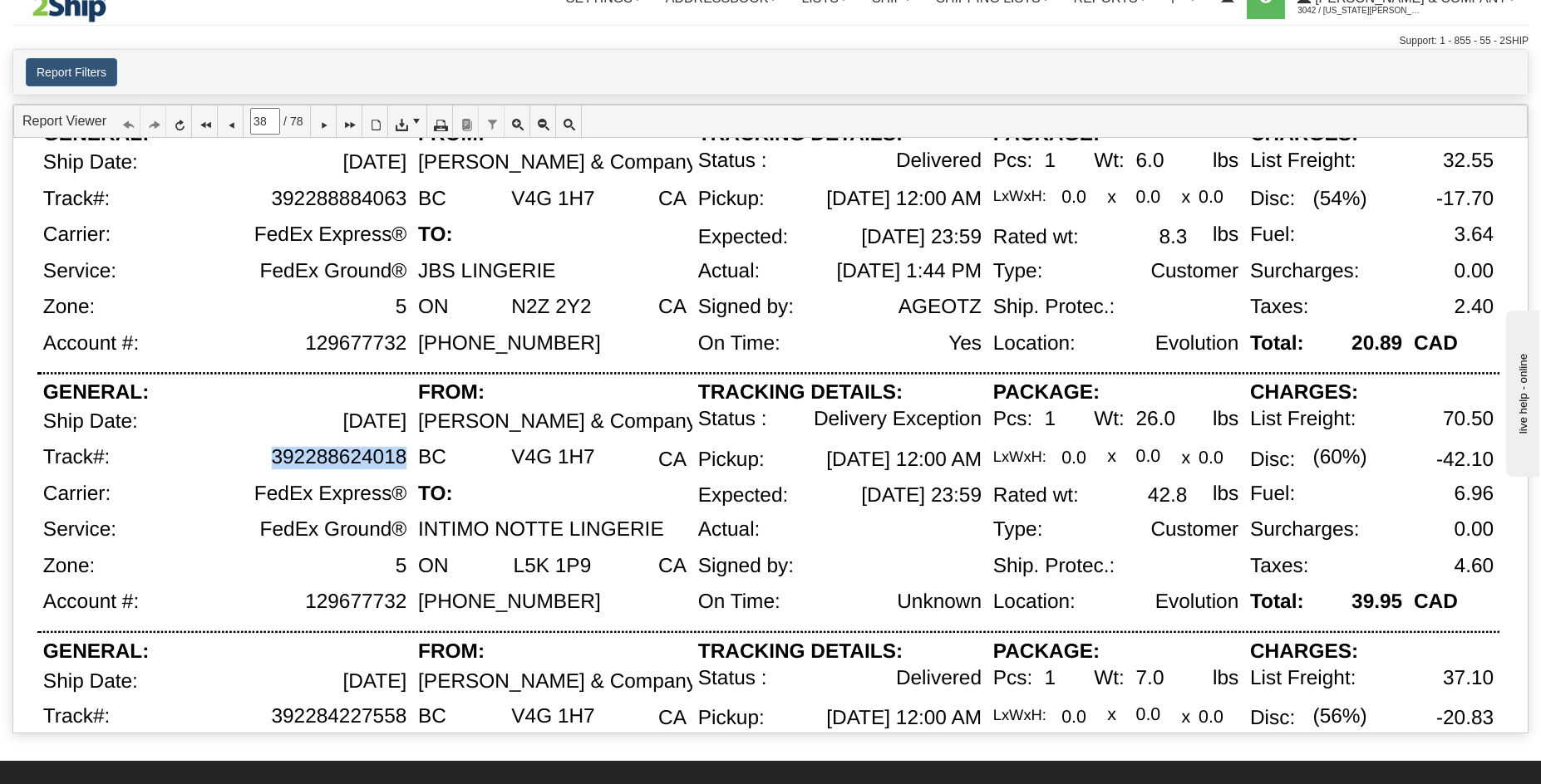
drag, startPoint x: 401, startPoint y: 459, endPoint x: 269, endPoint y: 461, distance: 132.0
click at [269, 461] on div "392288624018" at bounding box center [268, 465] width 289 height 37
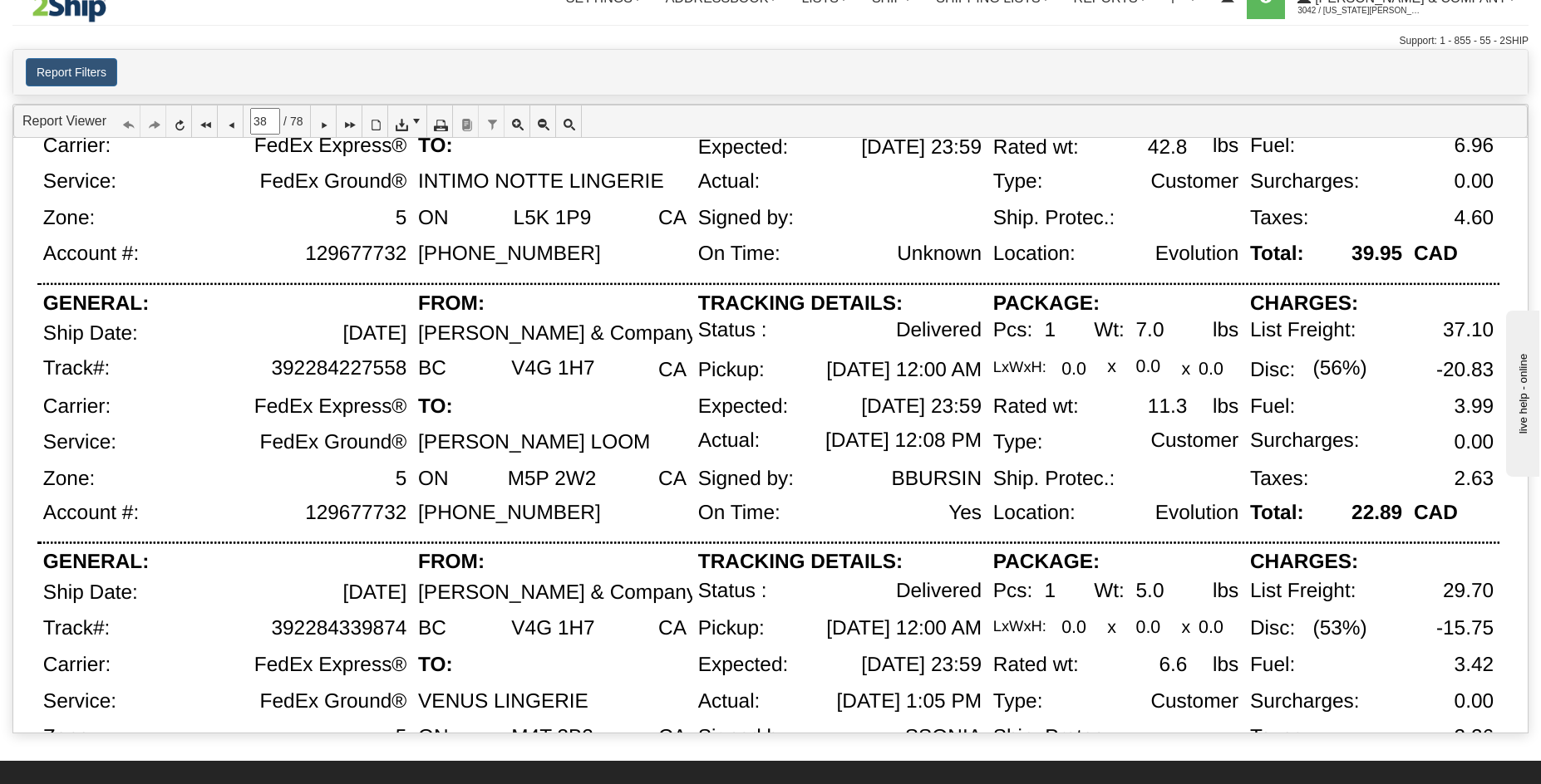
scroll to position [0, 0]
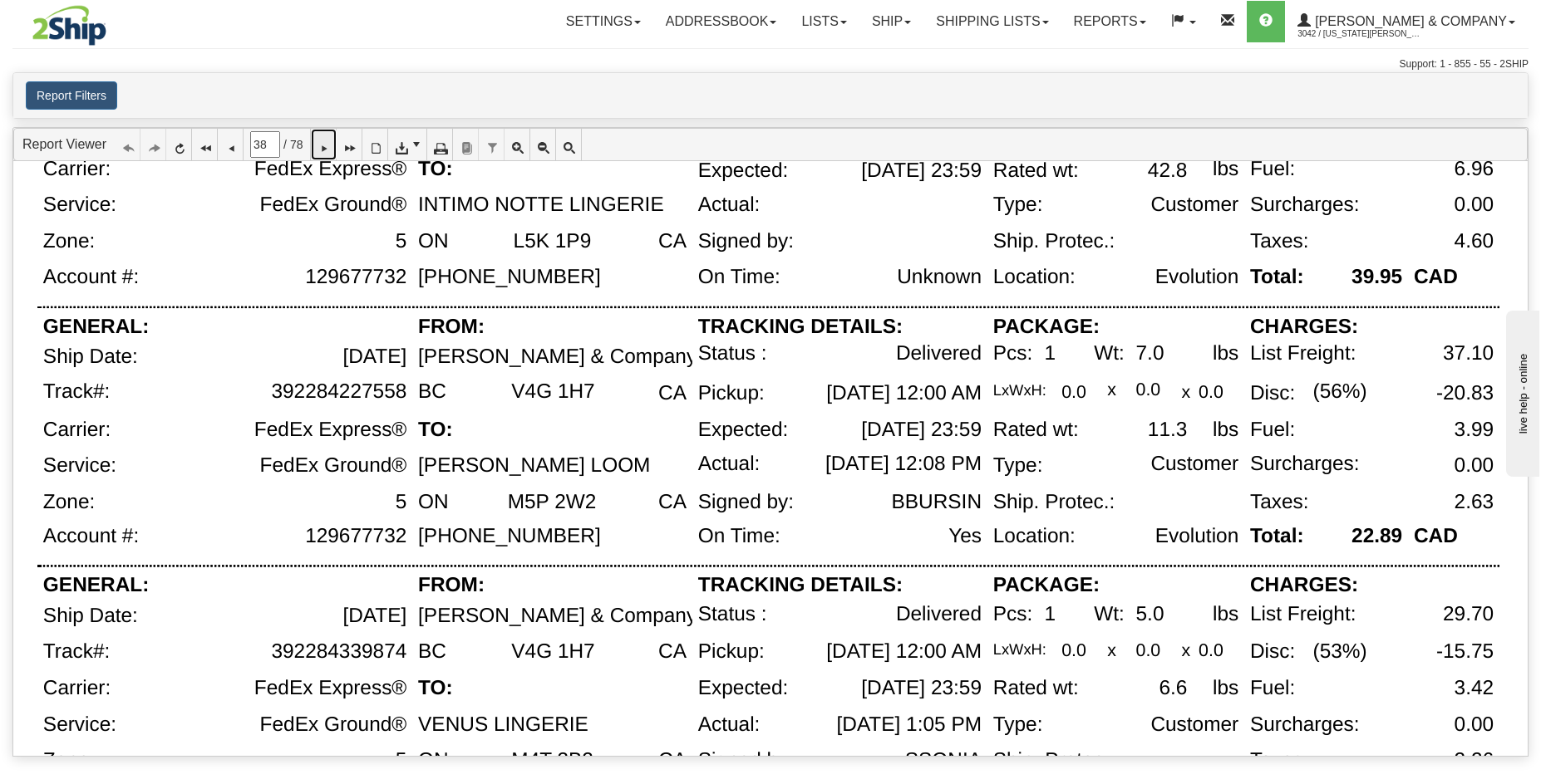
click at [329, 145] on icon at bounding box center [324, 145] width 12 height 12
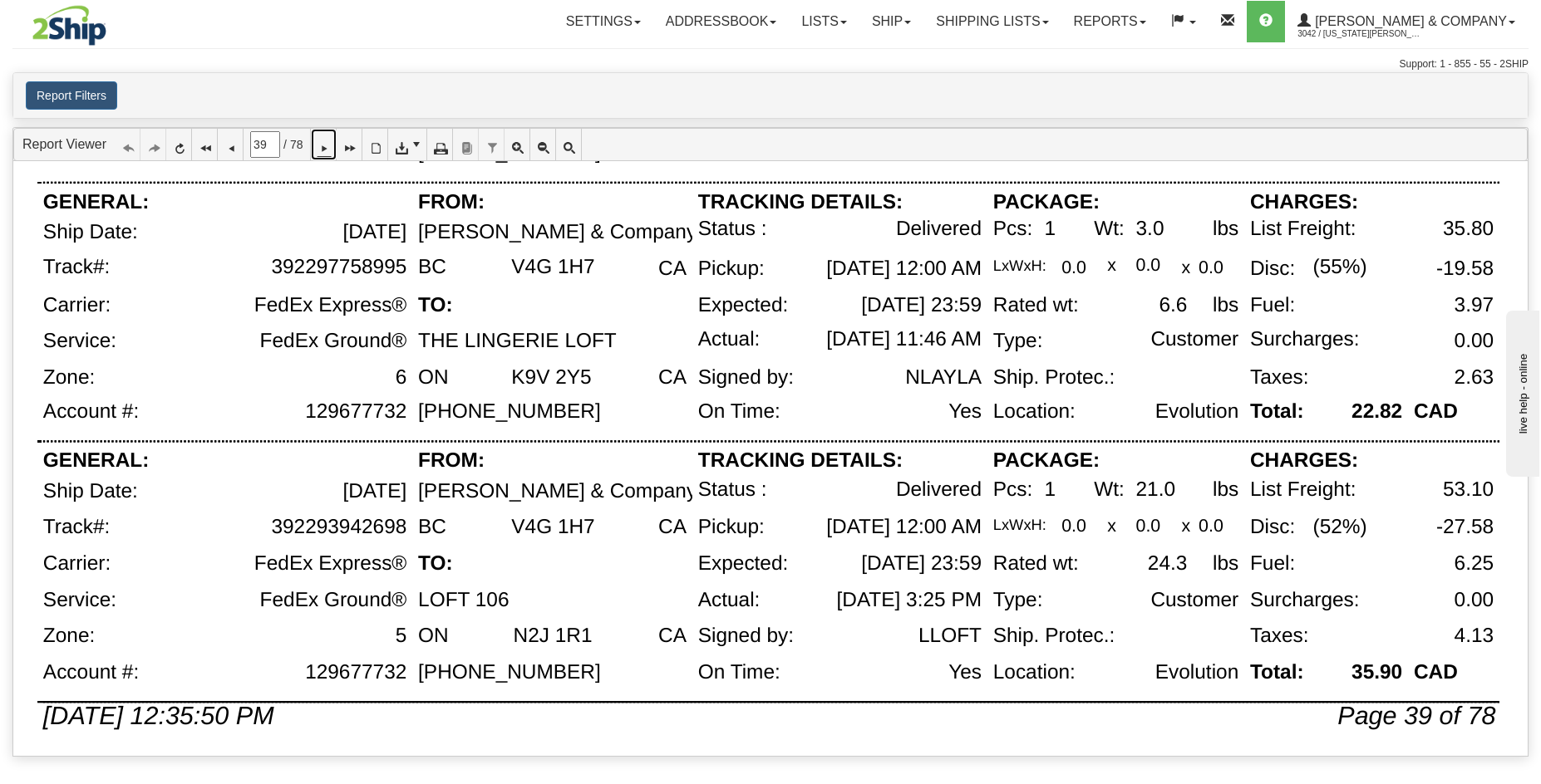
scroll to position [1082, 0]
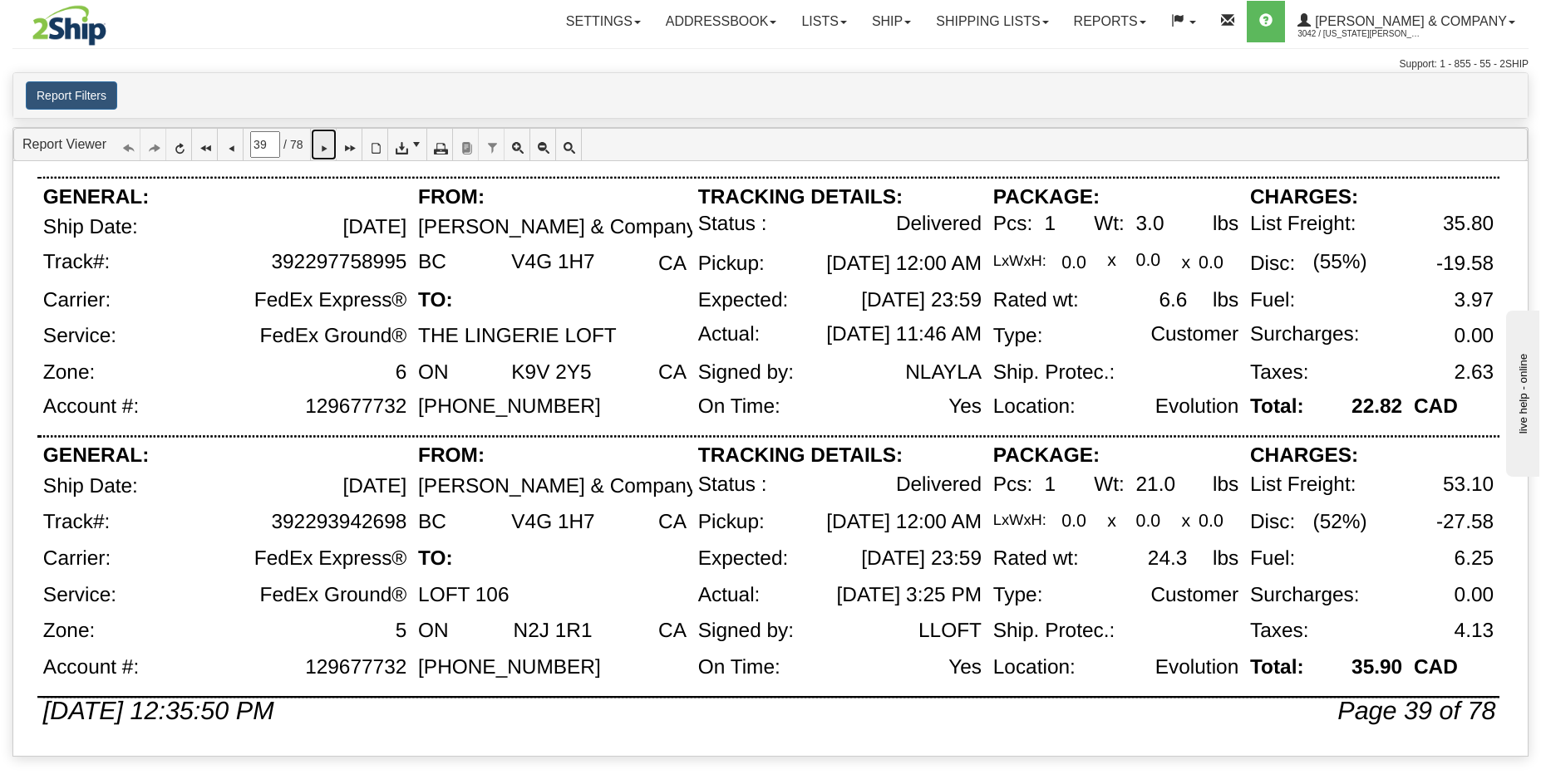
click at [337, 145] on link at bounding box center [324, 145] width 26 height 32
click at [329, 150] on icon at bounding box center [324, 145] width 12 height 12
click at [329, 139] on icon at bounding box center [324, 145] width 12 height 12
click at [329, 143] on icon at bounding box center [324, 145] width 12 height 12
click at [329, 145] on icon at bounding box center [324, 145] width 12 height 12
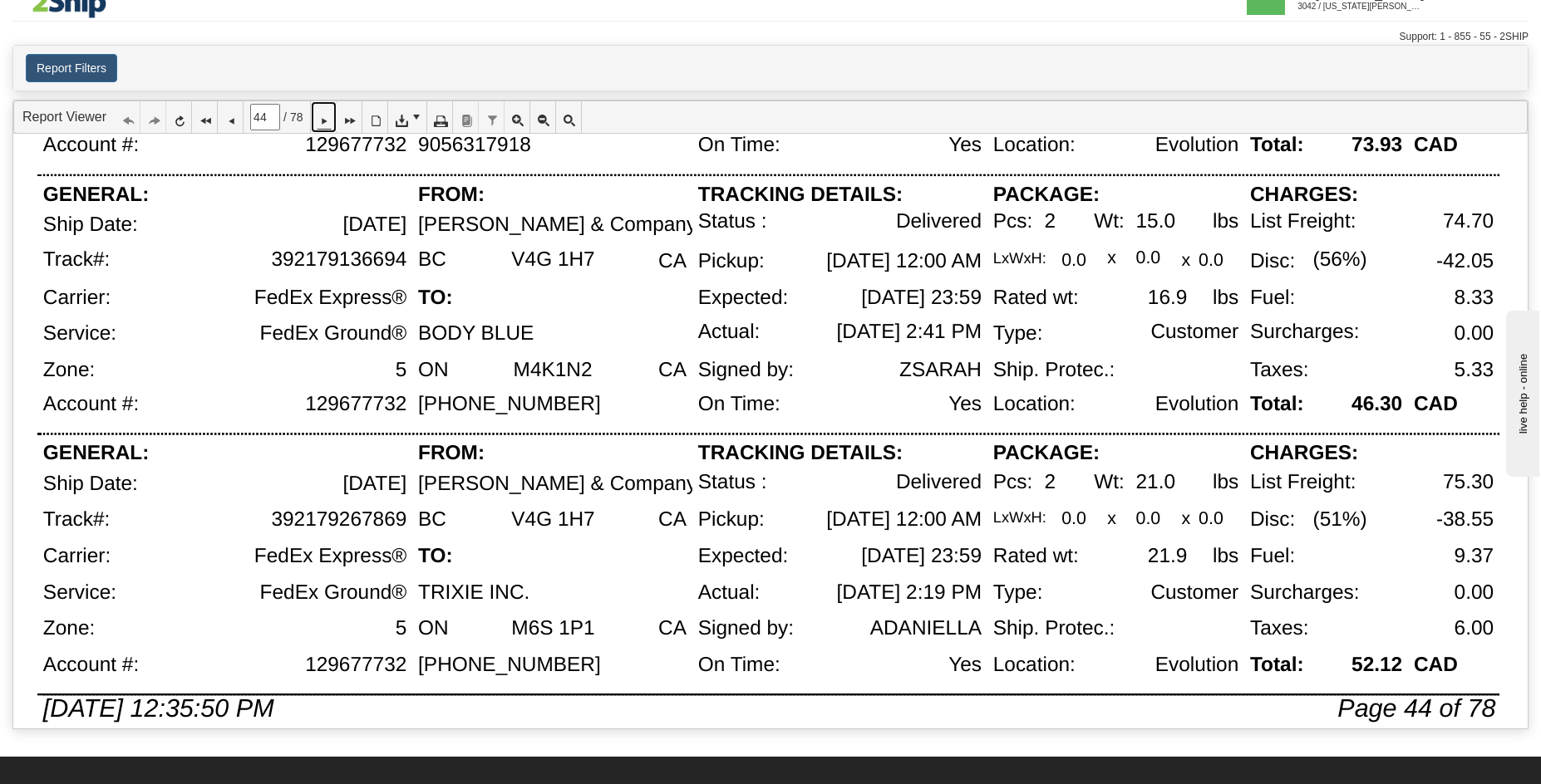
scroll to position [1047, 0]
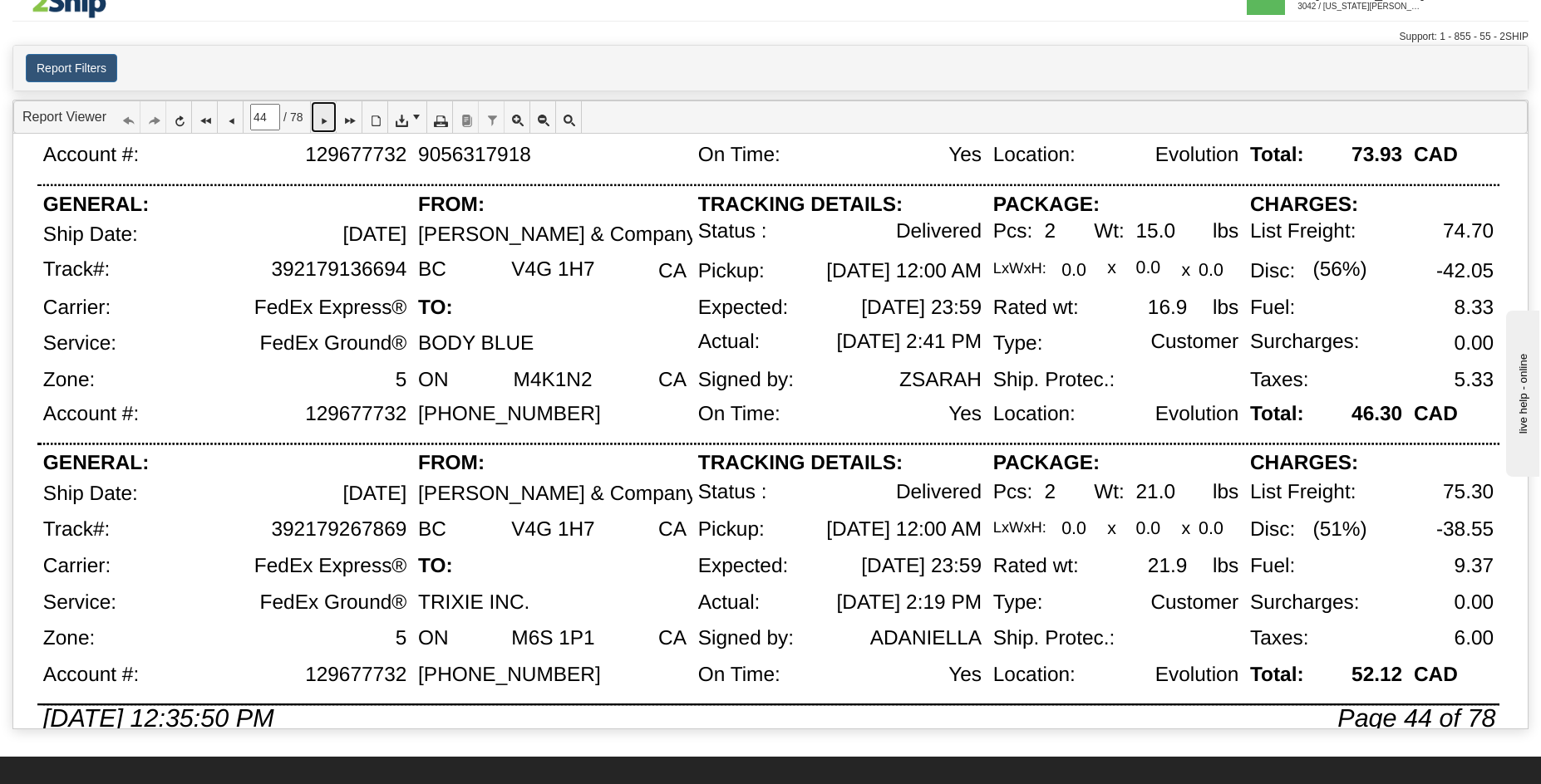
click at [329, 123] on icon at bounding box center [324, 117] width 12 height 12
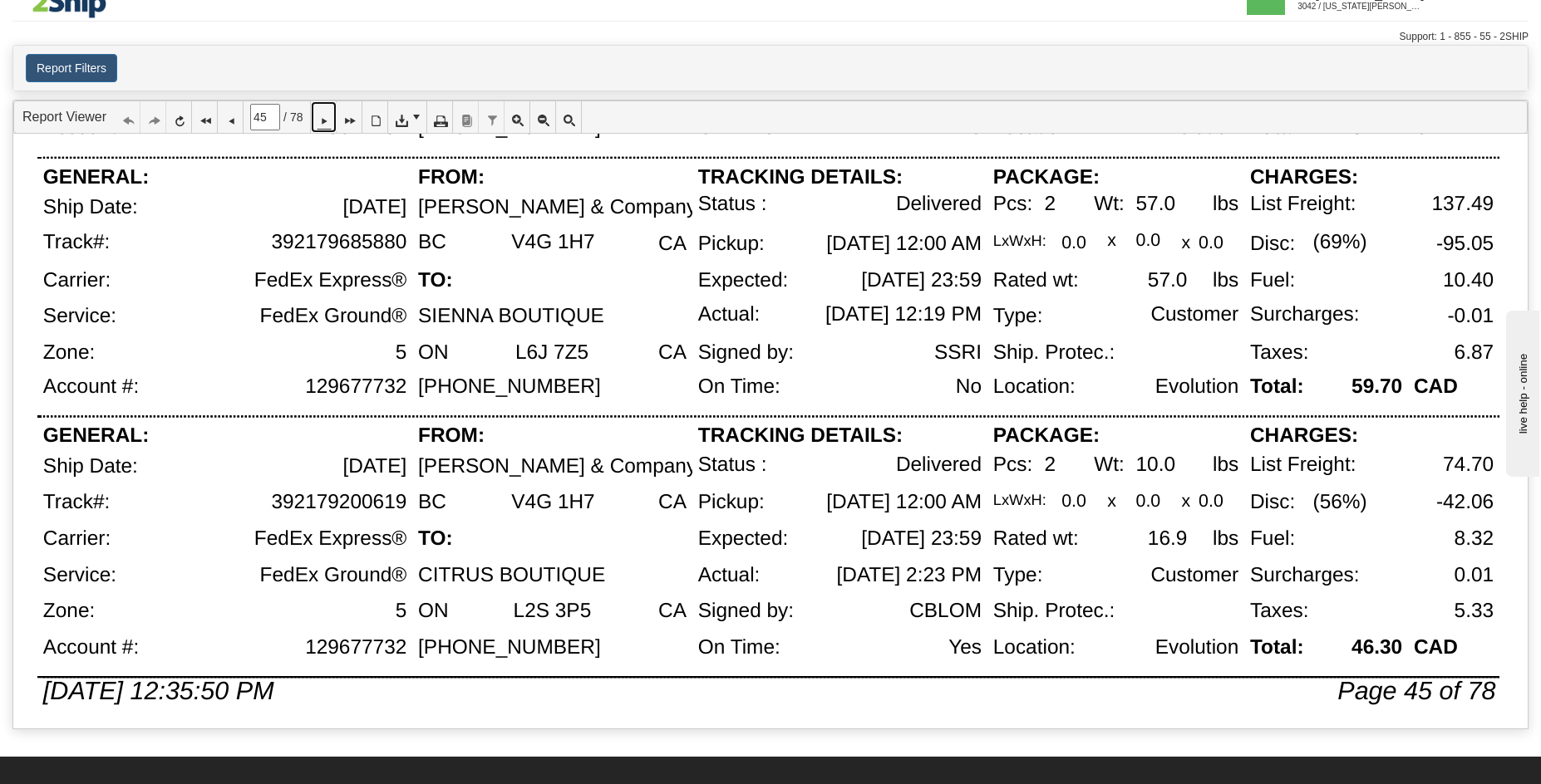
scroll to position [1082, 0]
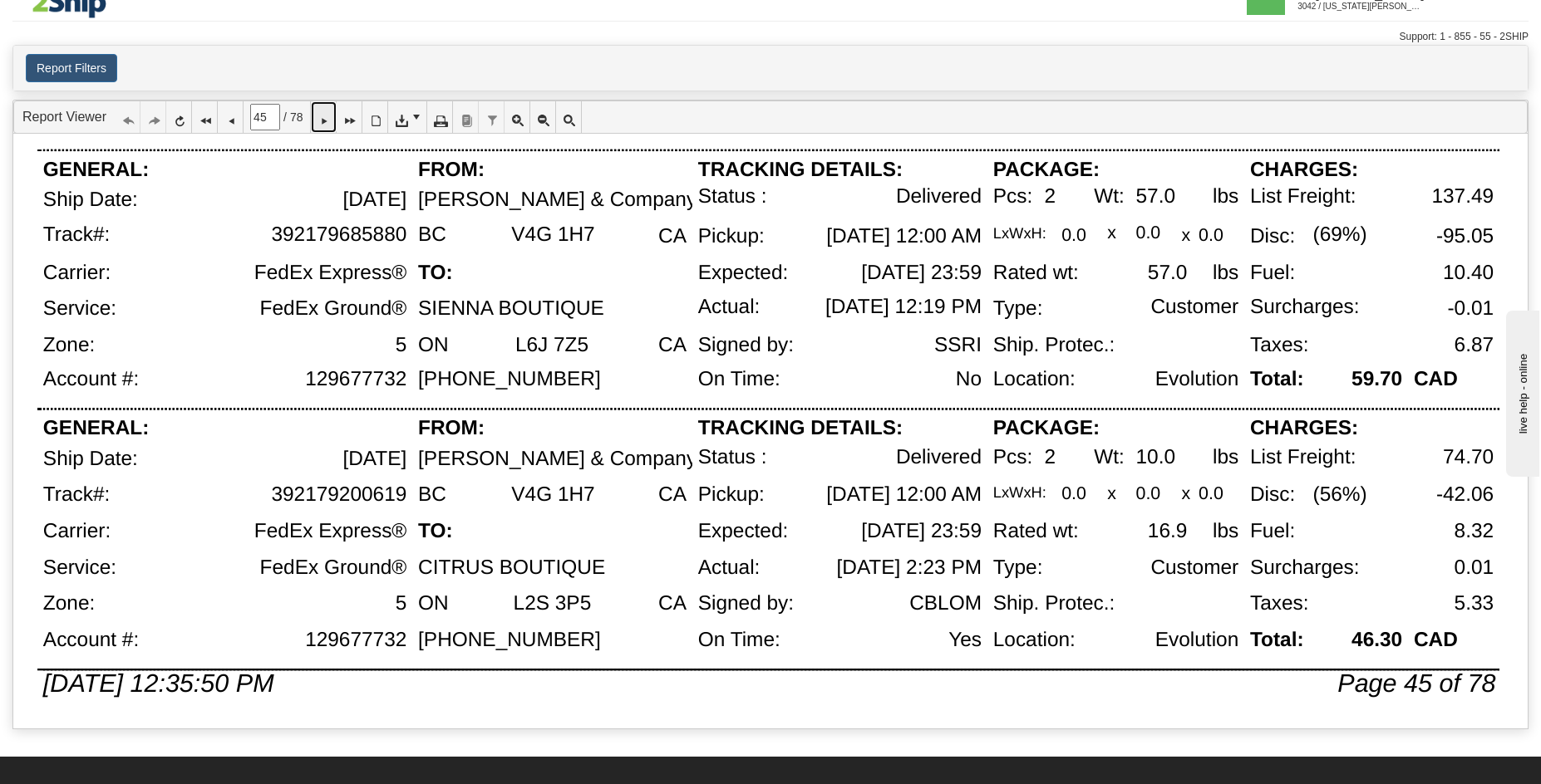
click at [329, 116] on icon at bounding box center [324, 117] width 12 height 12
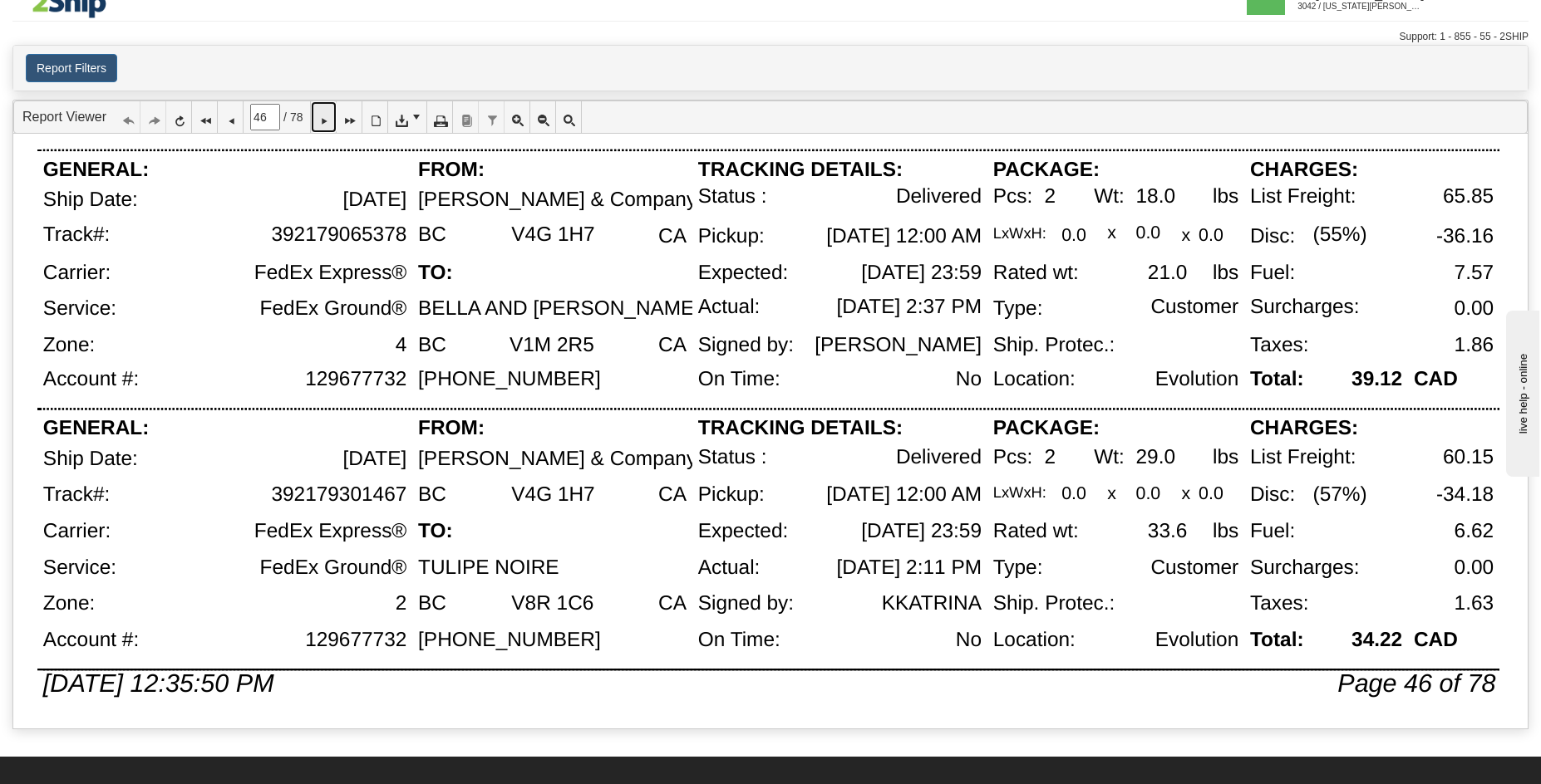
click at [329, 122] on icon at bounding box center [324, 117] width 12 height 12
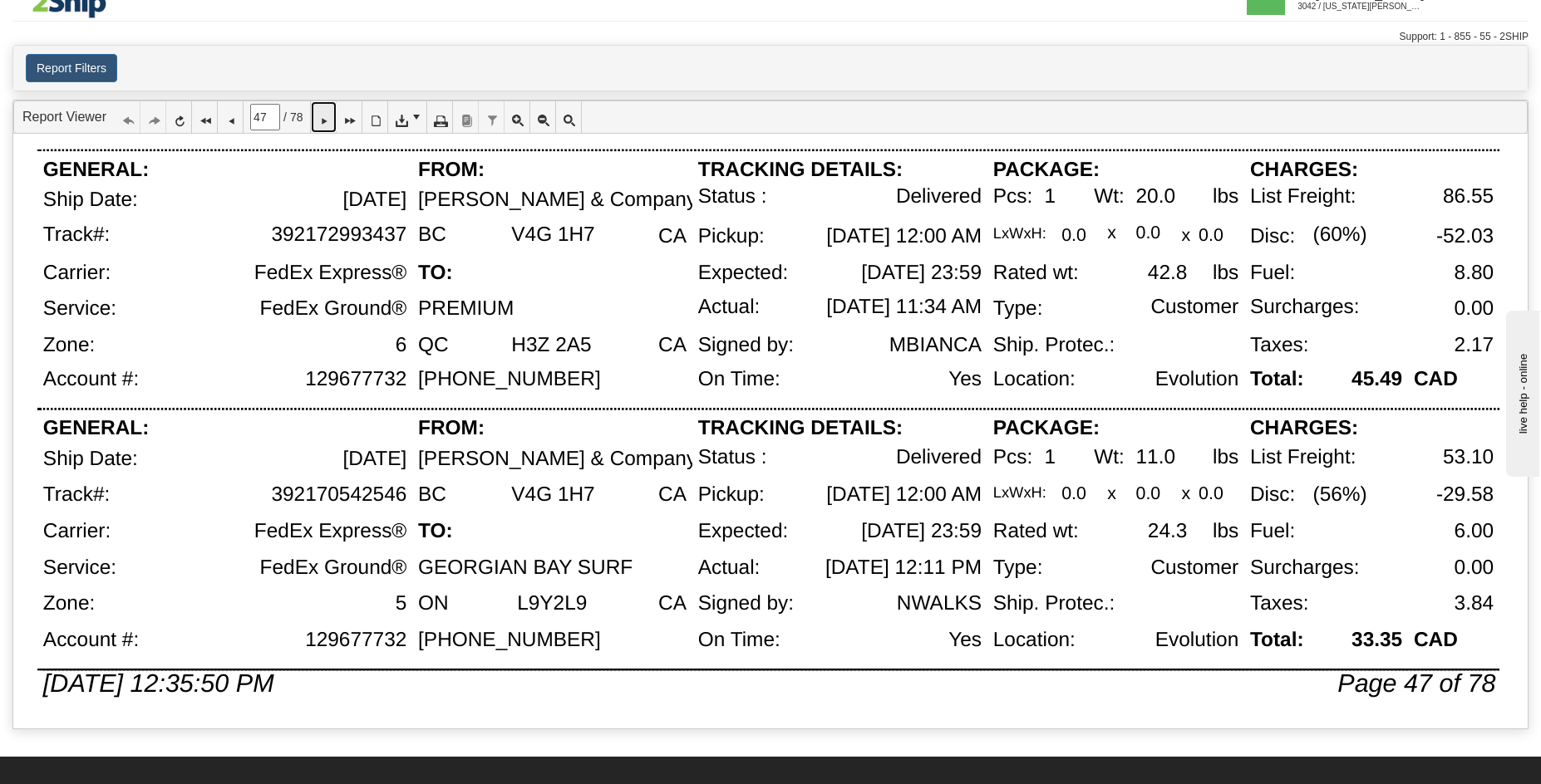
click at [329, 114] on icon at bounding box center [324, 117] width 12 height 12
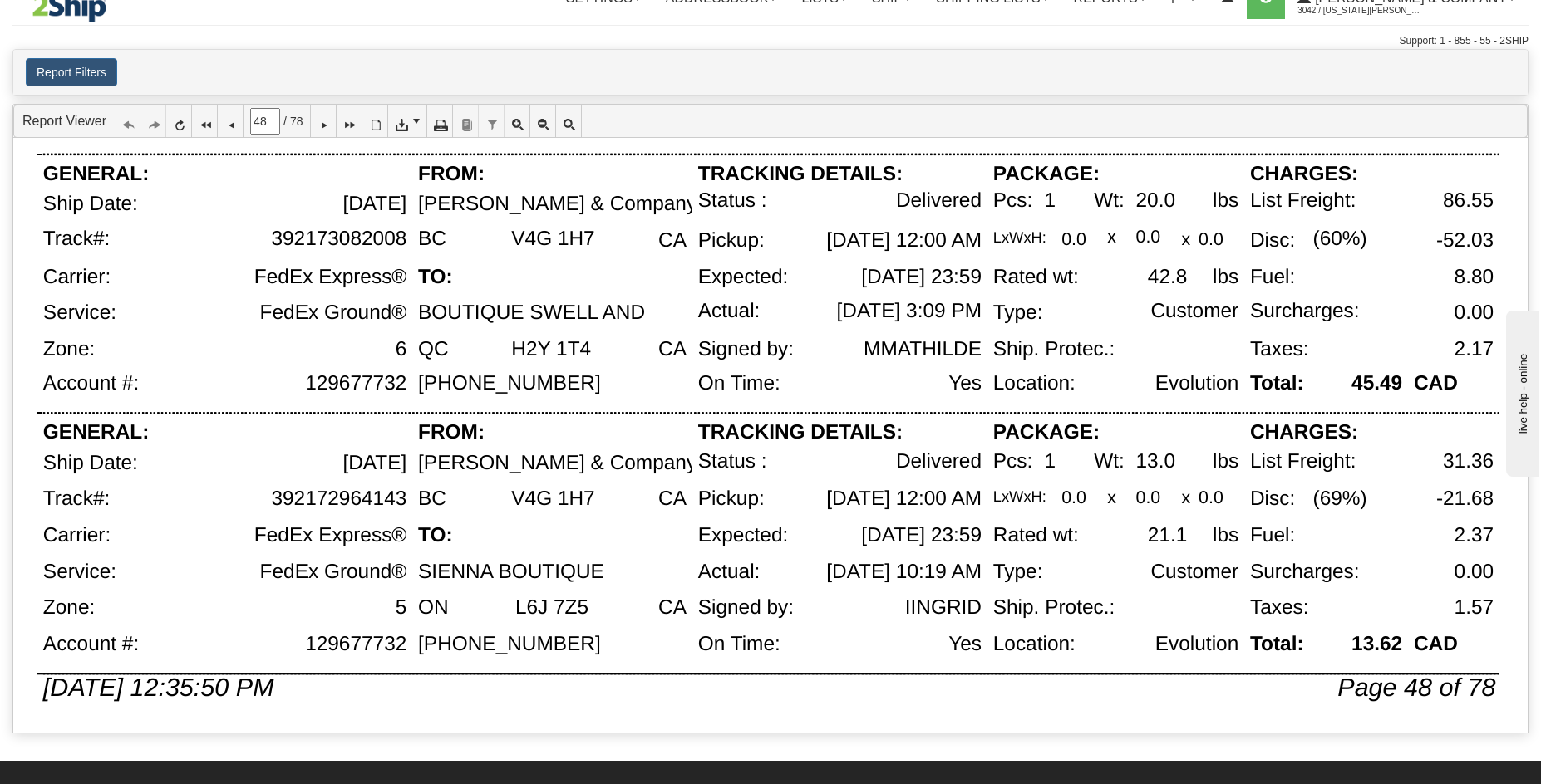
scroll to position [20, 0]
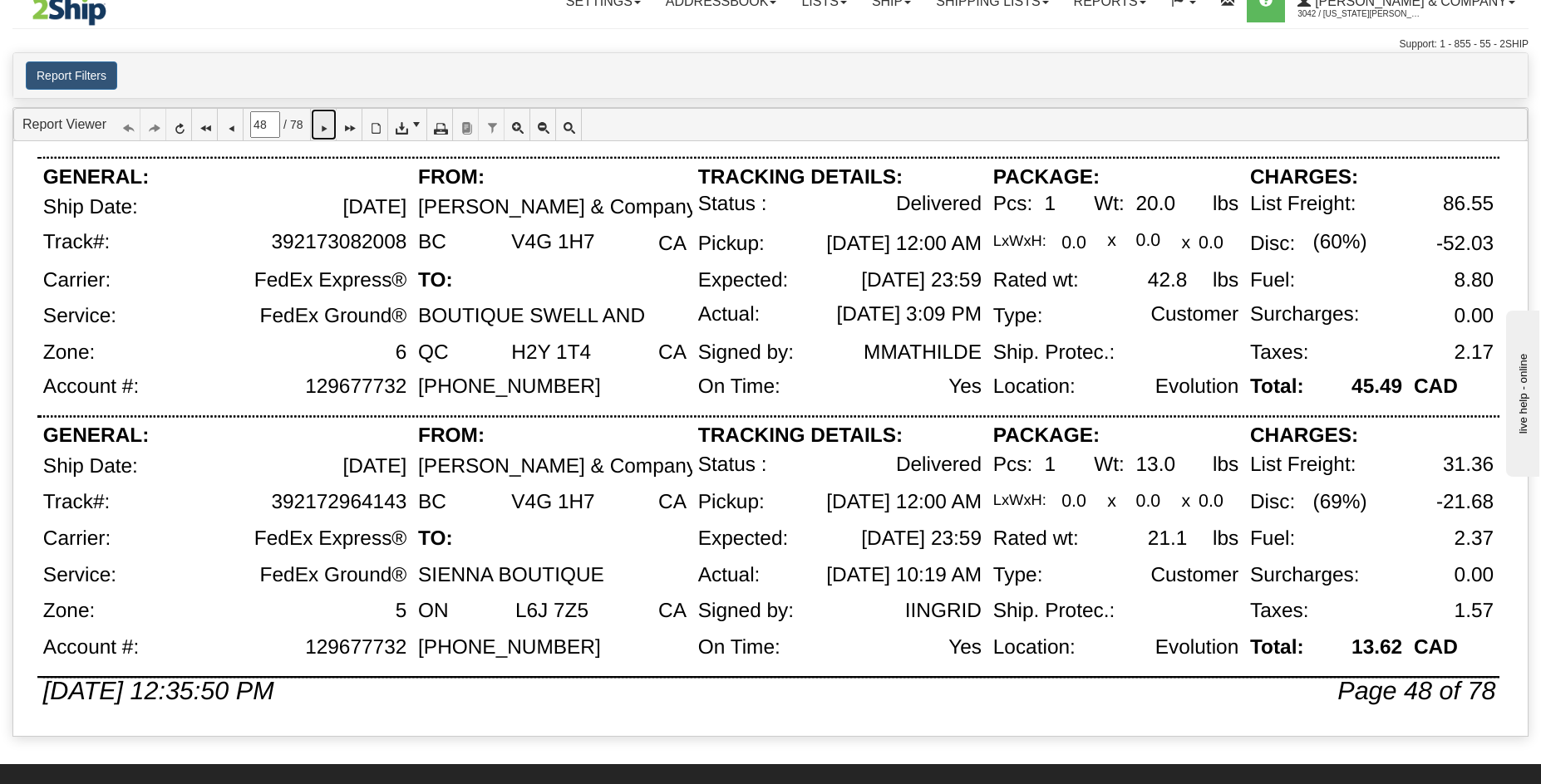
click at [329, 129] on icon at bounding box center [324, 125] width 12 height 12
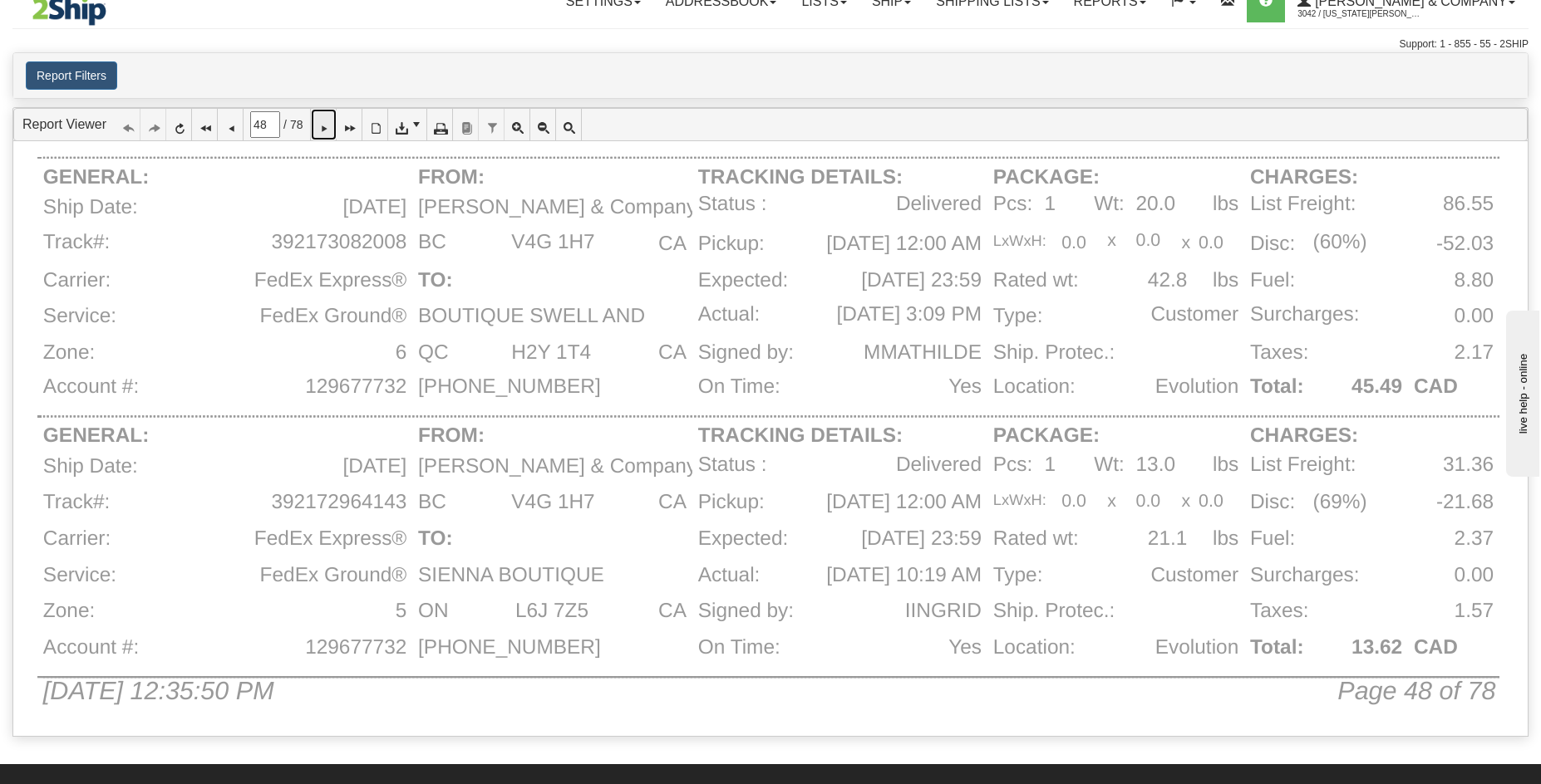
type input "49"
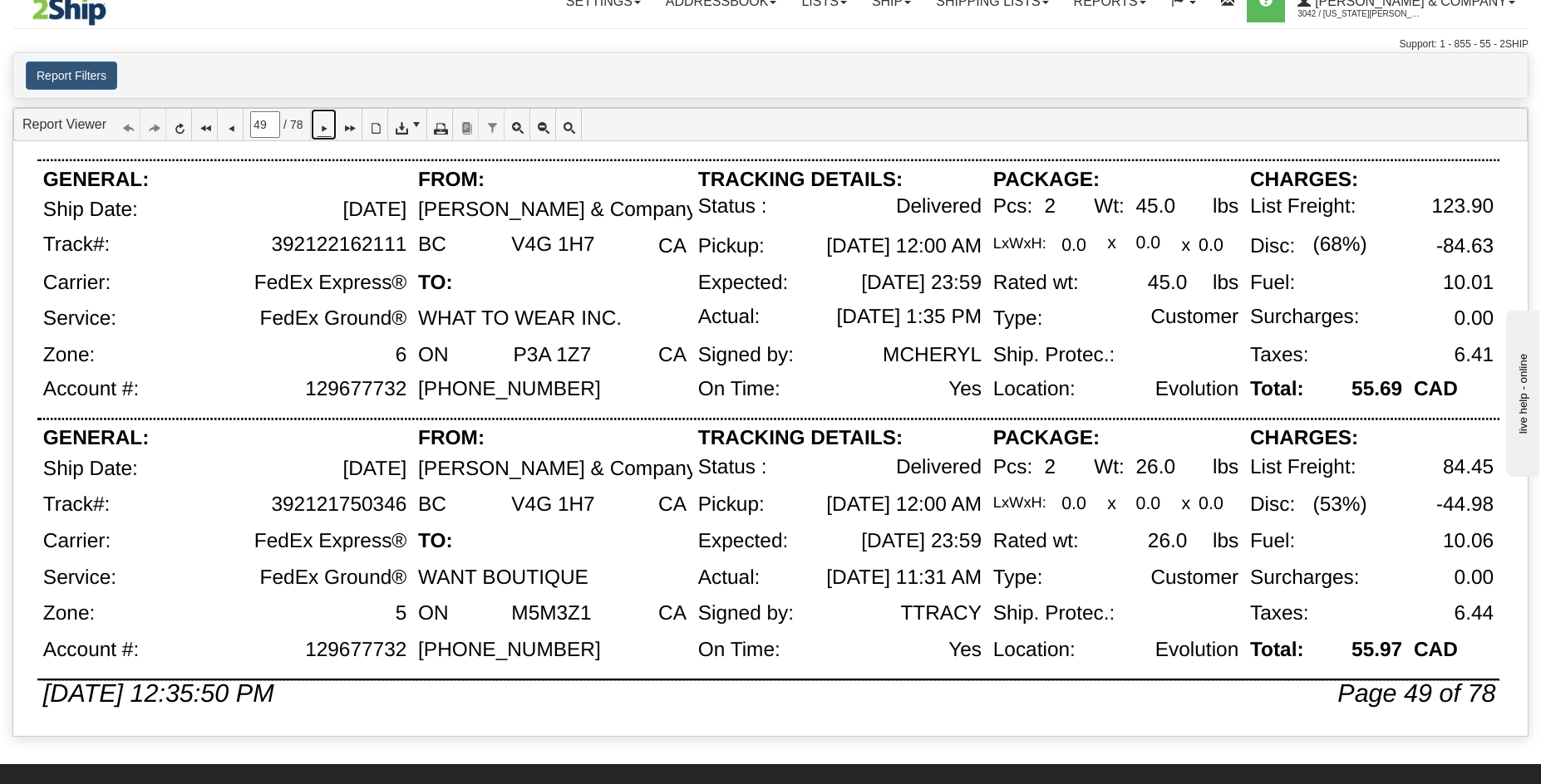
scroll to position [1082, 0]
